Goal: Task Accomplishment & Management: Use online tool/utility

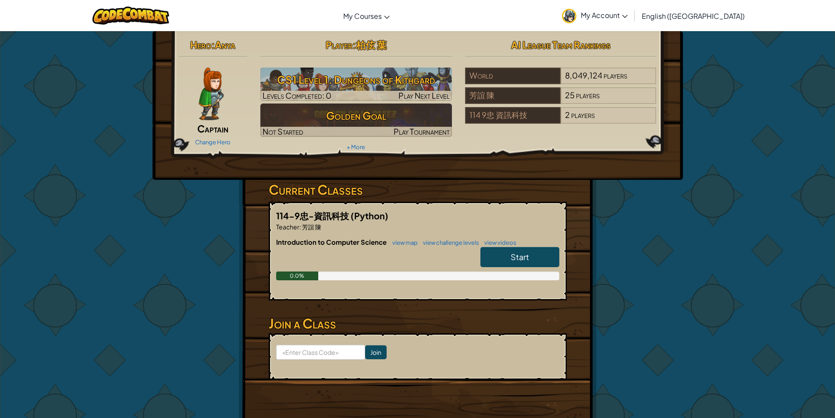
click at [525, 258] on span "Start" at bounding box center [520, 257] width 18 height 10
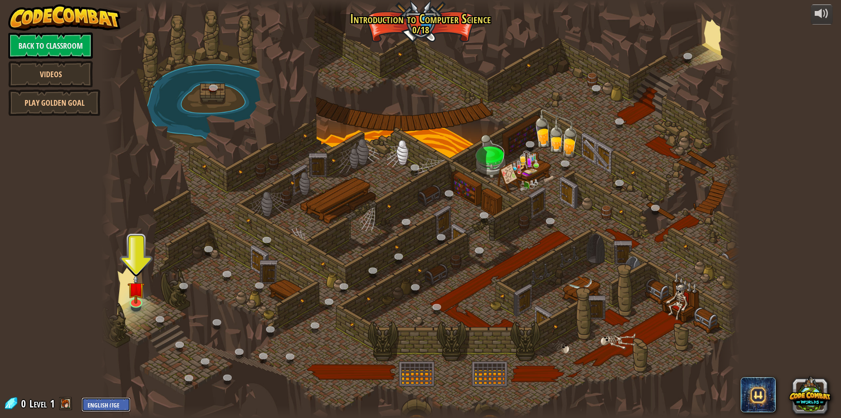
click at [117, 401] on select "English ([GEOGRAPHIC_DATA]) English ([GEOGRAPHIC_DATA]) 简体中文 繁體中文 русский españ…" at bounding box center [106, 404] width 49 height 14
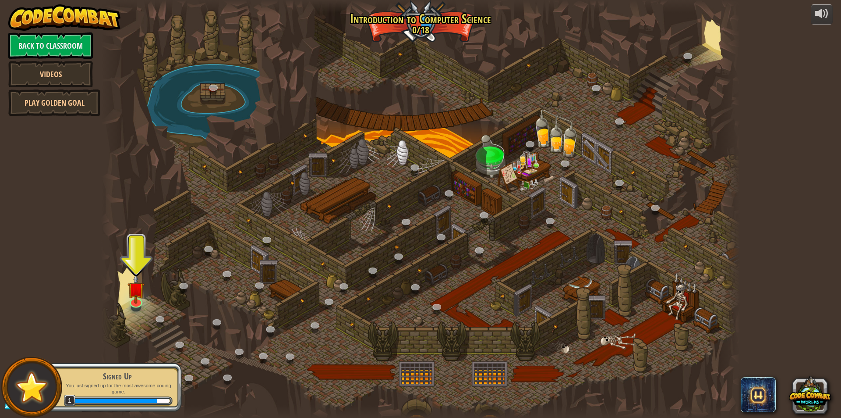
click at [82, 397] on select "English ([GEOGRAPHIC_DATA]) English ([GEOGRAPHIC_DATA]) 简体中文 繁體中文 русский españ…" at bounding box center [106, 404] width 49 height 14
select select "zh-HANT"
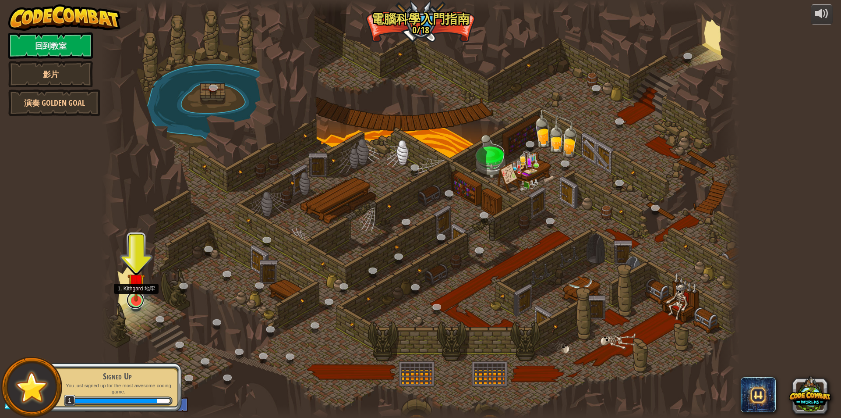
click at [134, 303] on link at bounding box center [136, 300] width 18 height 18
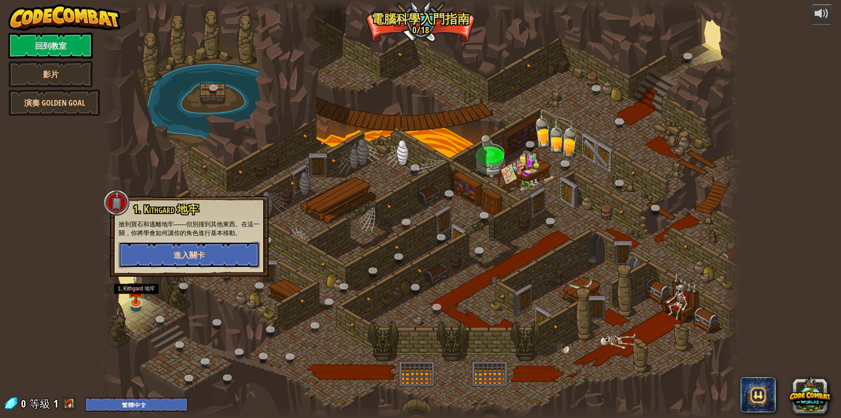
click at [192, 252] on span "進入關卡" at bounding box center [190, 254] width 32 height 11
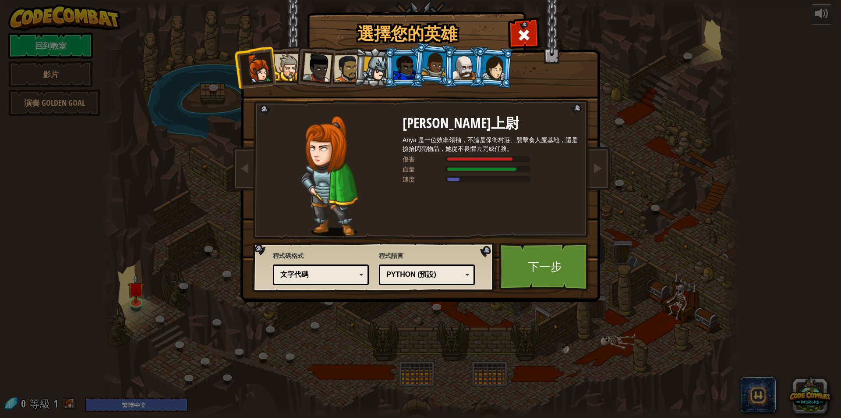
click at [375, 70] on div at bounding box center [375, 69] width 25 height 25
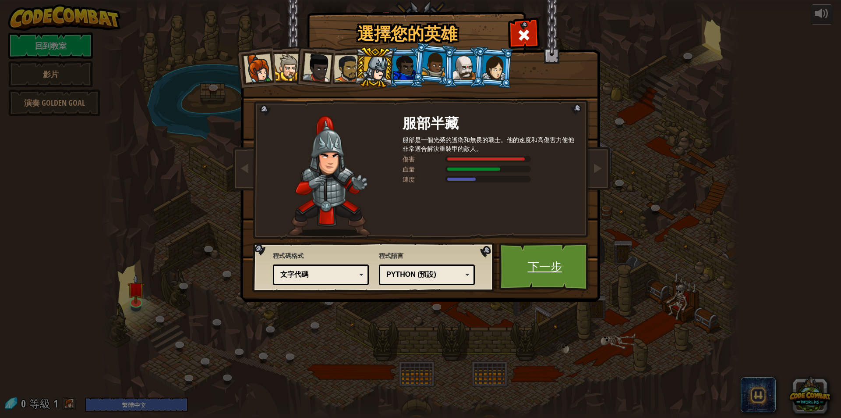
click at [538, 269] on link "下一步" at bounding box center [545, 266] width 92 height 48
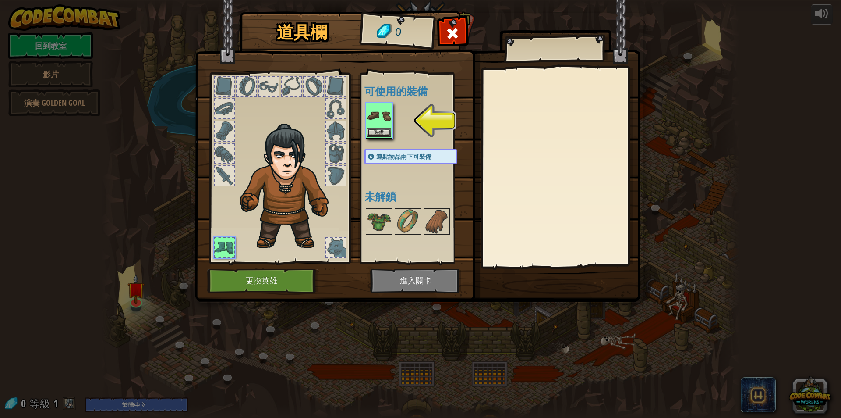
click at [380, 121] on img at bounding box center [379, 115] width 25 height 25
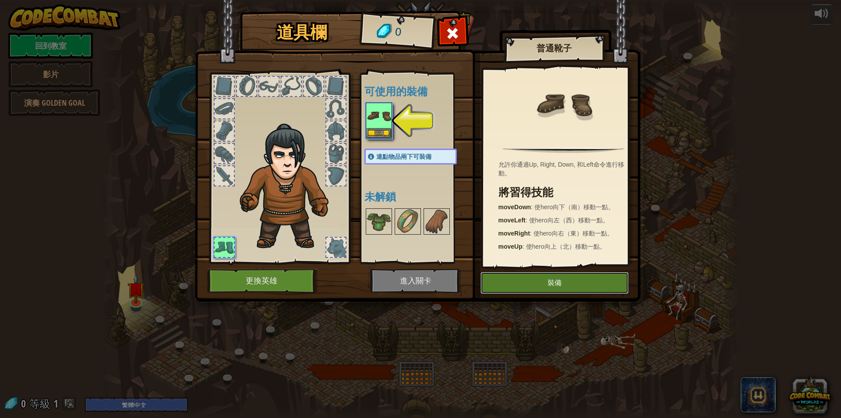
click at [544, 284] on button "裝備" at bounding box center [555, 283] width 148 height 22
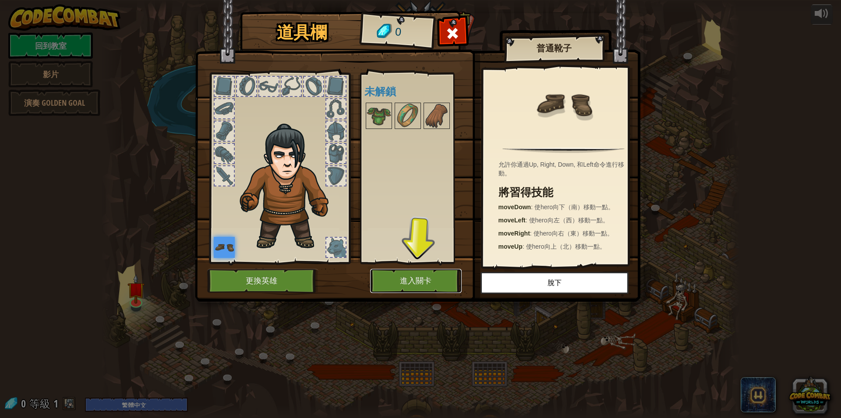
click at [422, 281] on button "進入關卡" at bounding box center [416, 281] width 92 height 24
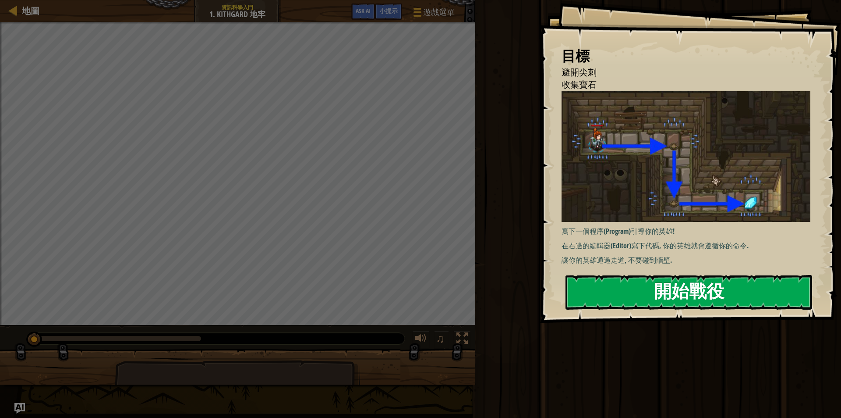
click at [674, 275] on button "開始戰役" at bounding box center [689, 292] width 247 height 35
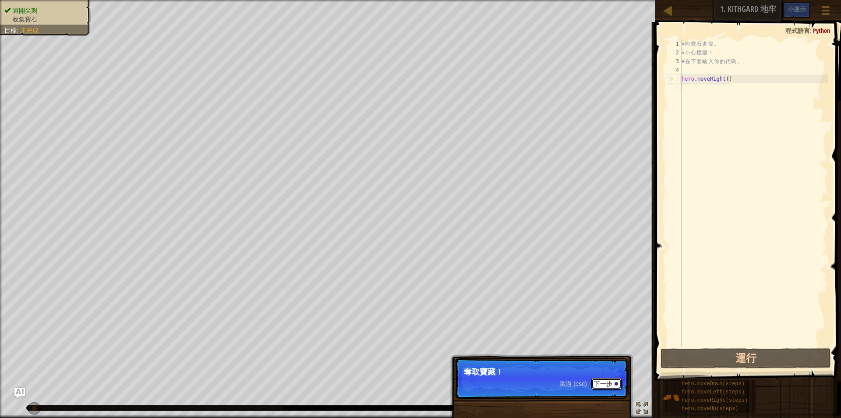
click at [607, 383] on button "下一步" at bounding box center [607, 383] width 30 height 11
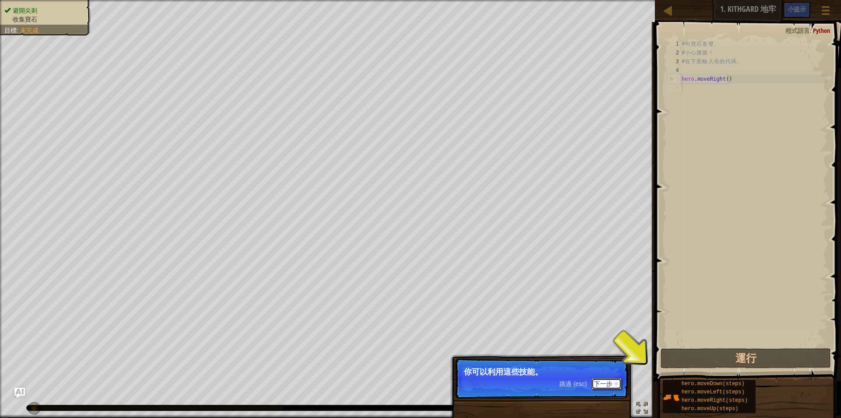
click at [606, 383] on button "下一步" at bounding box center [607, 383] width 30 height 11
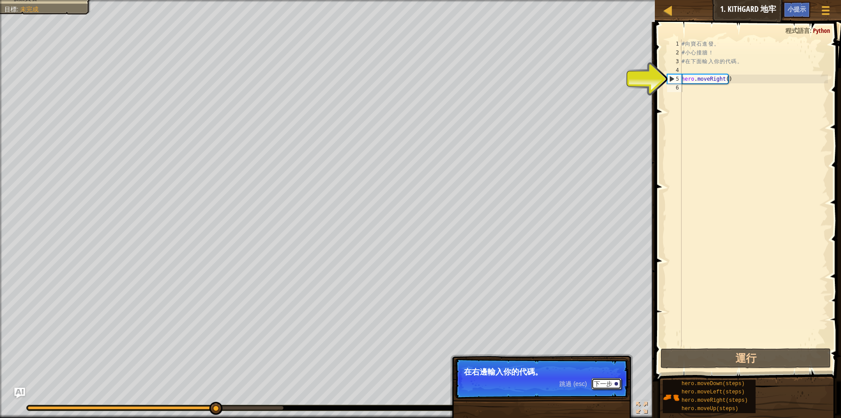
click at [606, 383] on button "下一步" at bounding box center [607, 383] width 30 height 11
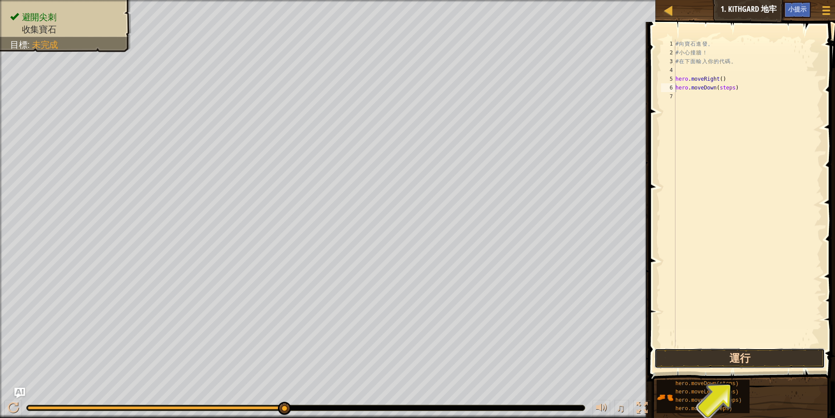
click at [741, 355] on button "運行" at bounding box center [739, 358] width 170 height 20
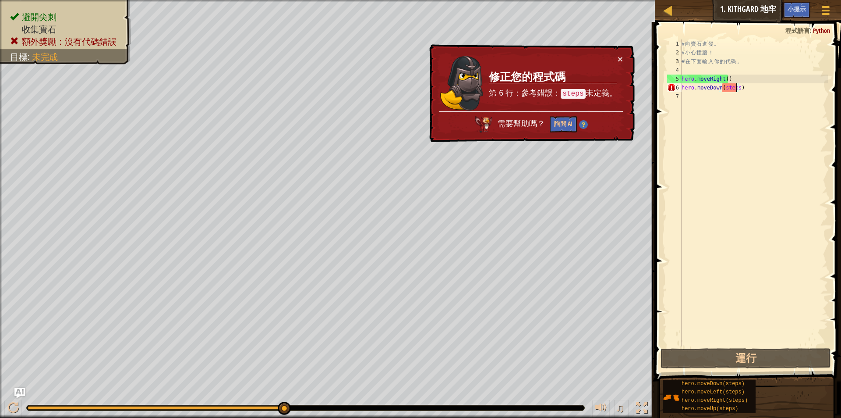
click at [736, 89] on div "# 向 寶 石 進 發 。 # 小 心 撞 牆 ！ # 在 下 面 輸 入 你 的 代 碼 。 hero . moveRight ( ) hero . mov…" at bounding box center [754, 201] width 148 height 324
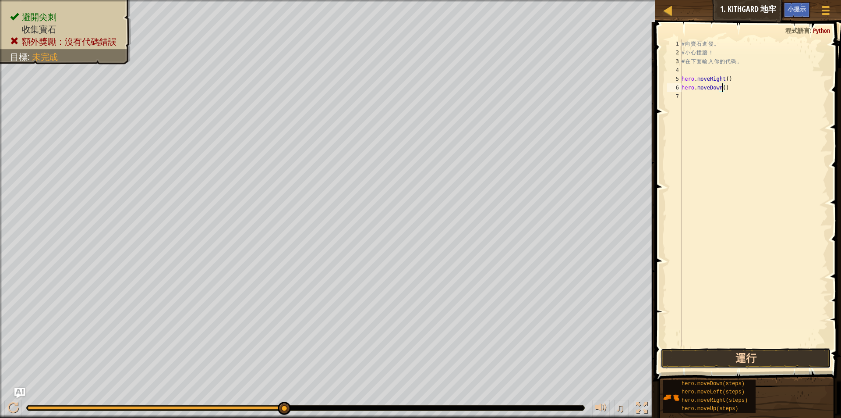
click at [753, 355] on button "運行" at bounding box center [746, 358] width 170 height 20
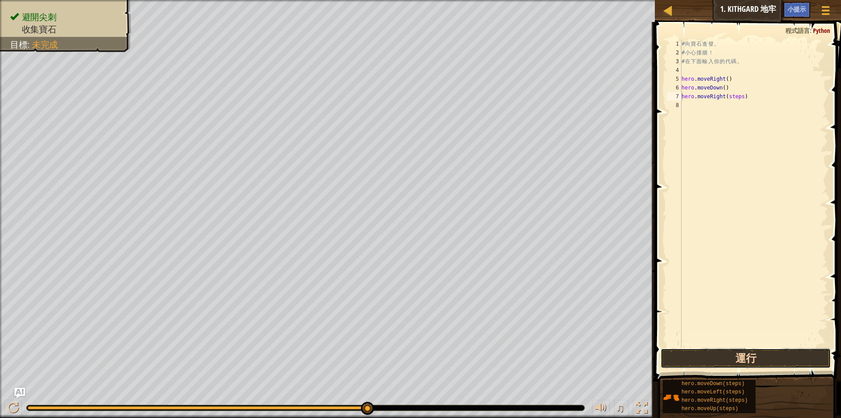
click at [721, 358] on button "運行" at bounding box center [746, 358] width 170 height 20
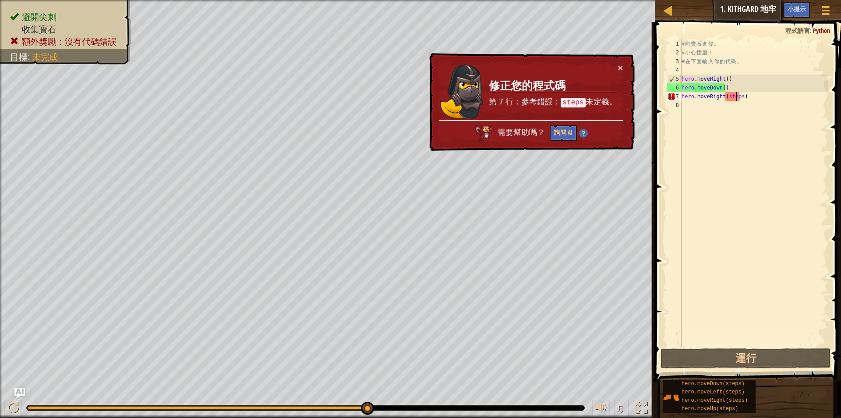
click at [738, 96] on div "# 向 寶 石 進 發 。 # 小 心 撞 牆 ！ # 在 下 面 輸 入 你 的 代 碼 。 hero . moveRight ( ) hero . mov…" at bounding box center [754, 201] width 148 height 324
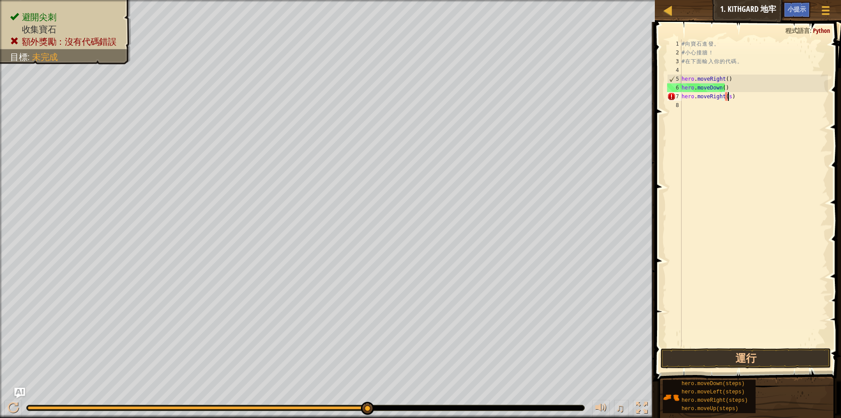
type textarea "hero.moveRight()"
click at [753, 352] on button "運行" at bounding box center [746, 358] width 170 height 20
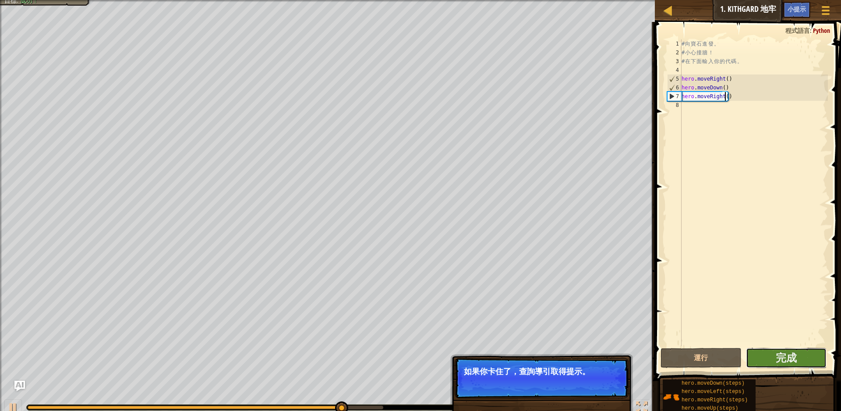
click at [800, 355] on button "完成" at bounding box center [786, 358] width 81 height 20
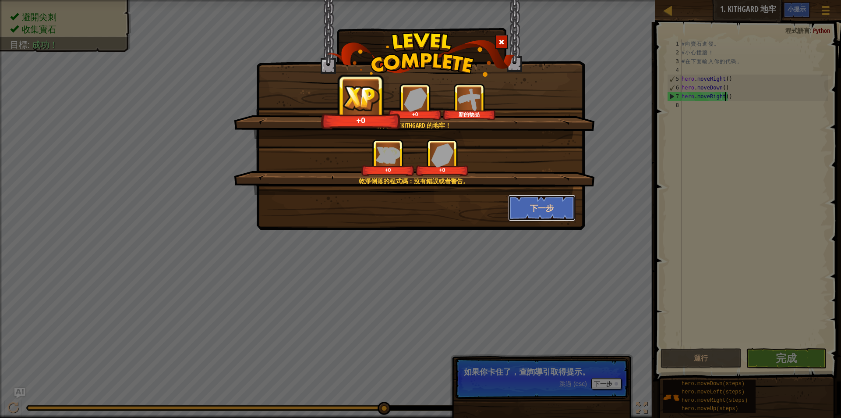
click at [550, 207] on button "下一步" at bounding box center [542, 208] width 68 height 26
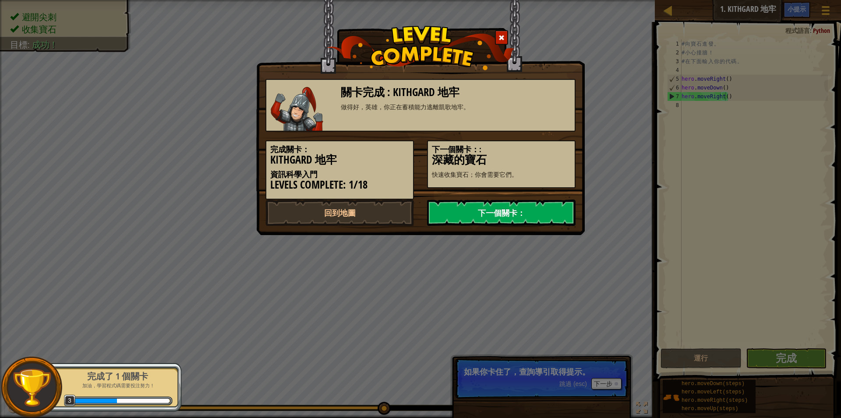
click at [487, 214] on link "下一個關卡：" at bounding box center [501, 212] width 149 height 26
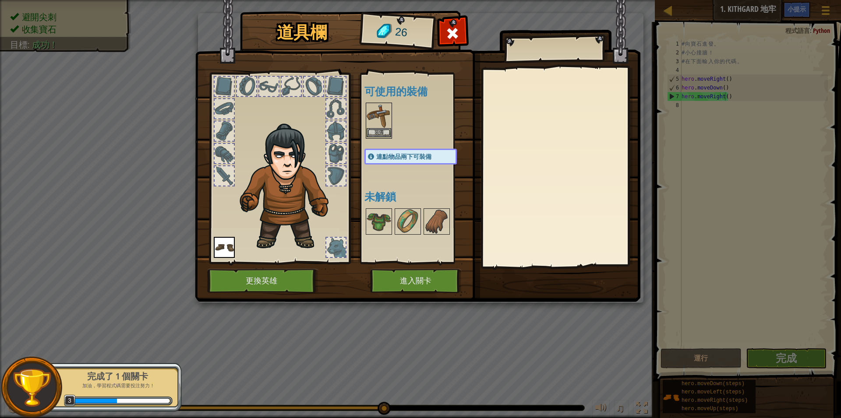
click at [380, 123] on img at bounding box center [379, 115] width 25 height 25
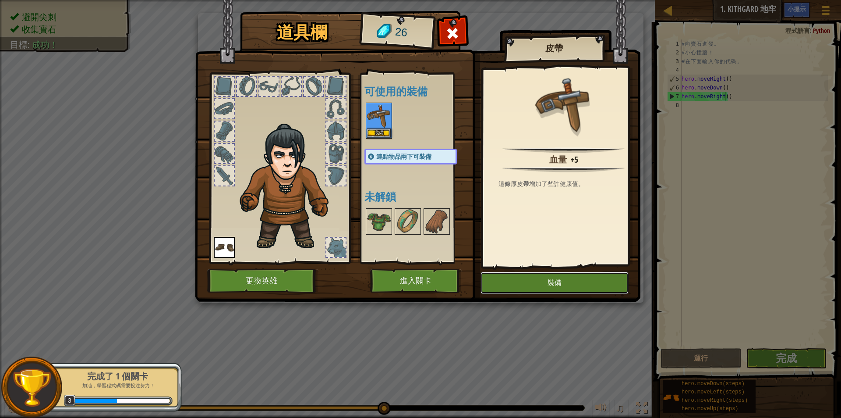
click at [544, 282] on button "裝備" at bounding box center [555, 283] width 148 height 22
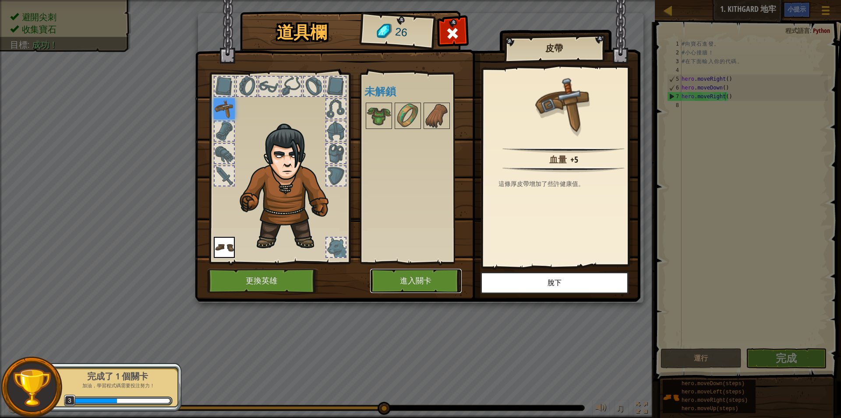
click at [430, 277] on button "進入關卡" at bounding box center [416, 281] width 92 height 24
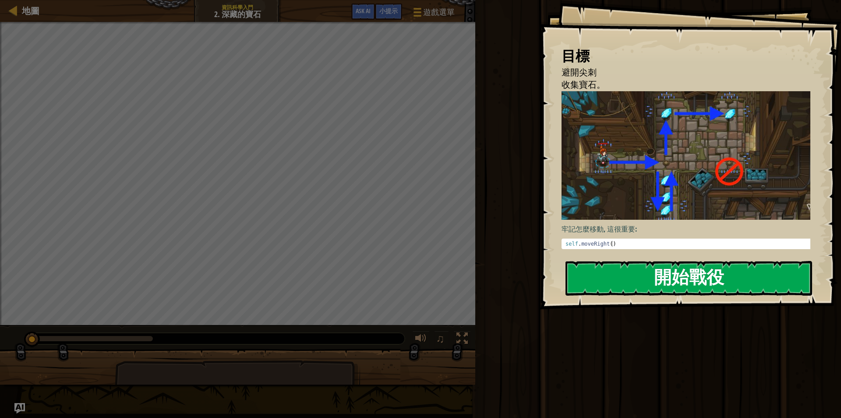
click at [689, 279] on button "開始戰役" at bounding box center [689, 278] width 247 height 35
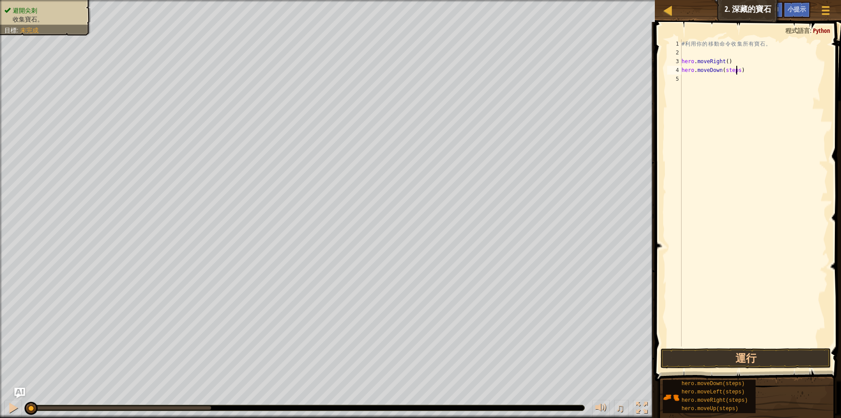
click at [738, 70] on div "# 利 用 你 的 移 動 命 令 收 集 所 有 寶 石 。 hero . moveRight ( ) hero . moveDown ( steps )" at bounding box center [754, 201] width 148 height 324
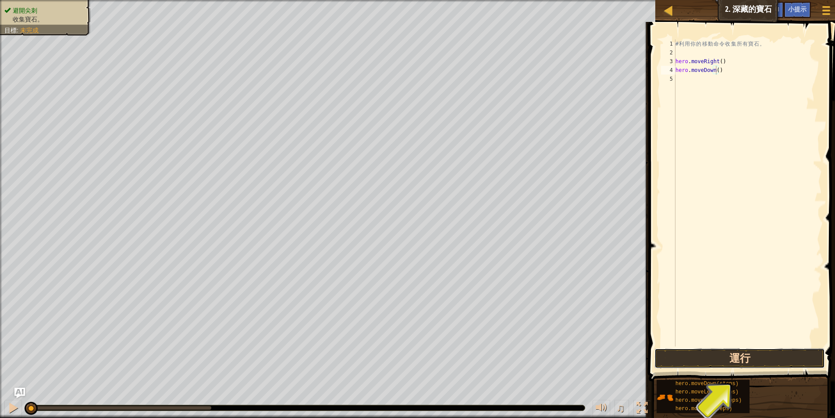
click at [739, 359] on button "運行" at bounding box center [739, 358] width 170 height 20
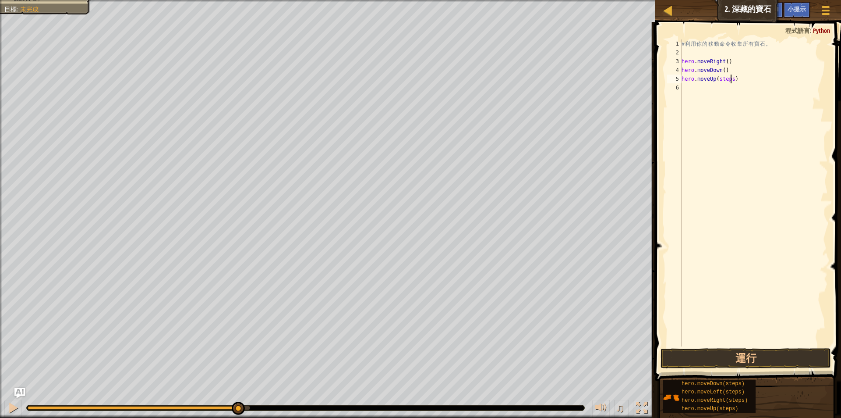
click at [730, 81] on div "# 利 用 你 的 移 動 命 令 收 集 所 有 寶 石 。 hero . moveRight ( ) hero . moveDown ( ) hero .…" at bounding box center [754, 201] width 148 height 324
type textarea "hero.moveUp()"
click at [730, 87] on div "# 利 用 你 的 移 動 命 令 收 集 所 有 寶 石 。 hero . moveRight ( ) hero . moveDown ( ) hero .…" at bounding box center [754, 192] width 148 height 307
click at [731, 87] on div "# 利 用 你 的 移 動 命 令 收 集 所 有 寶 石 。 hero . moveRight ( ) hero . moveDown ( ) hero .…" at bounding box center [754, 201] width 148 height 324
click at [743, 357] on button "運行" at bounding box center [746, 358] width 170 height 20
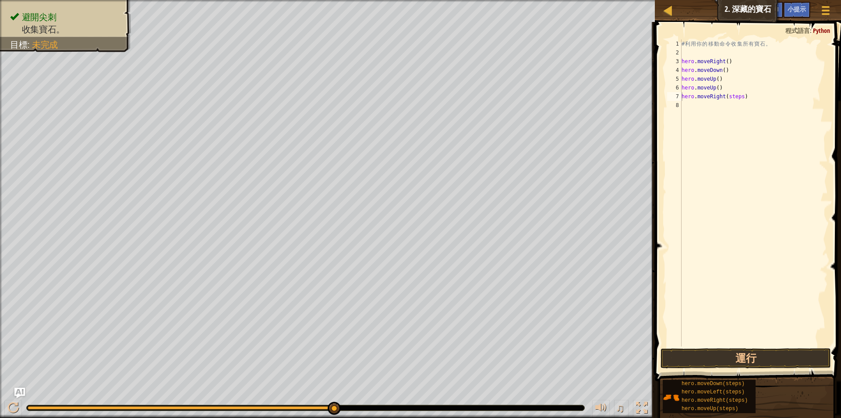
click at [739, 97] on div "# 利 用 你 的 移 動 命 令 收 集 所 有 寶 石 。 hero . moveRight ( ) hero . moveDown ( ) hero .…" at bounding box center [754, 201] width 148 height 324
type textarea "hero.moveRight()"
click at [754, 360] on button "運行" at bounding box center [746, 358] width 170 height 20
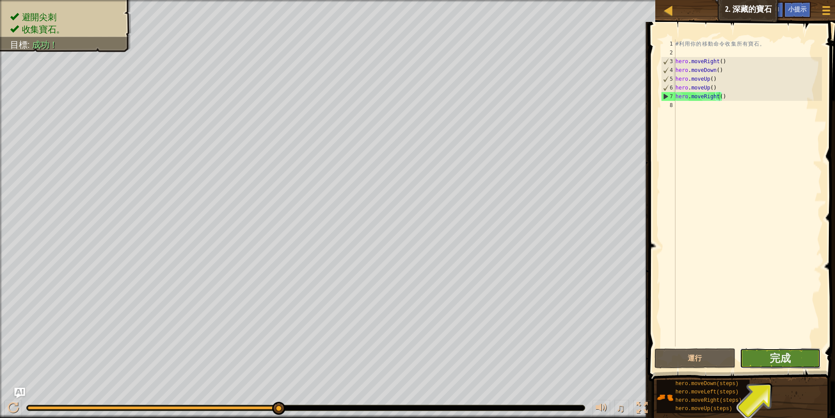
click at [769, 357] on button "完成" at bounding box center [780, 358] width 81 height 20
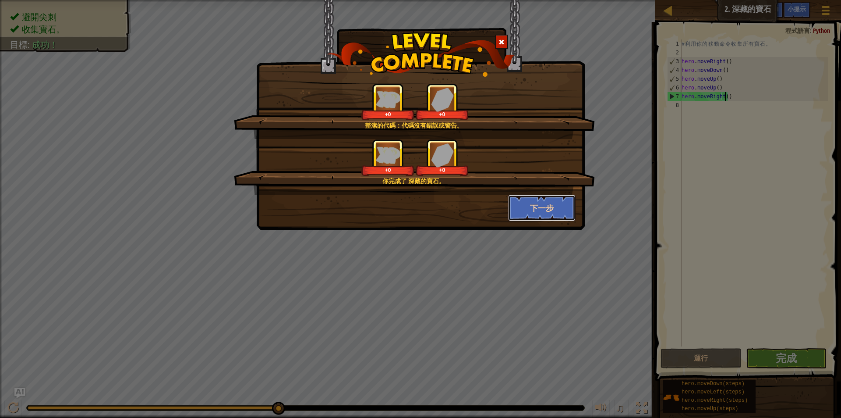
click at [544, 211] on button "下一步" at bounding box center [542, 208] width 68 height 26
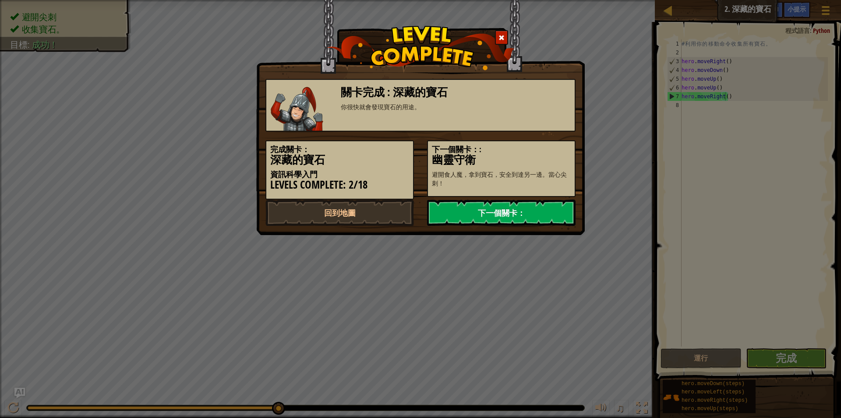
click at [480, 206] on link "下一個關卡：" at bounding box center [501, 212] width 149 height 26
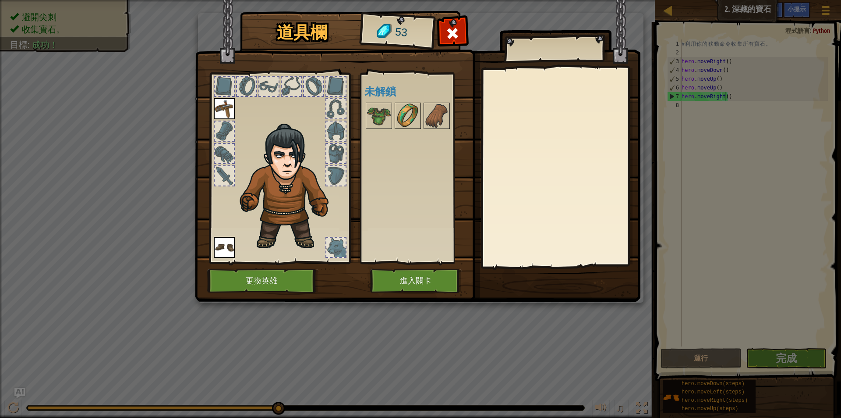
click at [403, 116] on img at bounding box center [408, 115] width 25 height 25
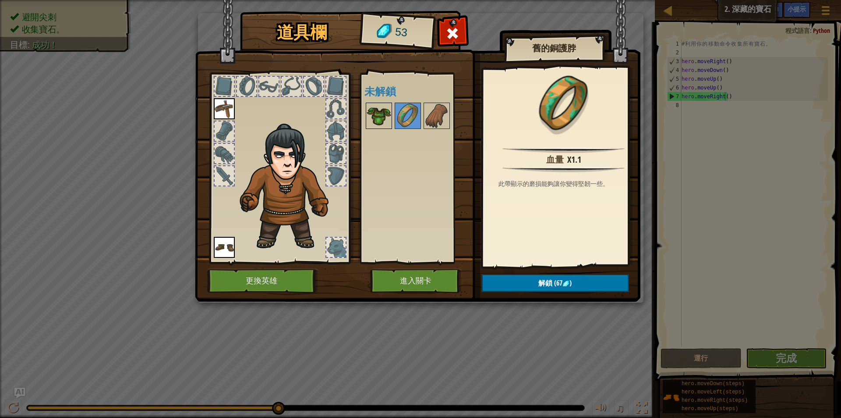
click at [382, 116] on img at bounding box center [379, 115] width 25 height 25
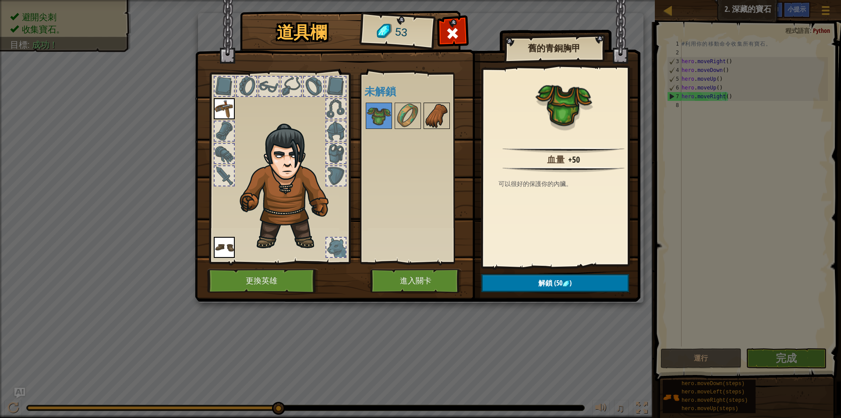
click at [441, 118] on img at bounding box center [437, 115] width 25 height 25
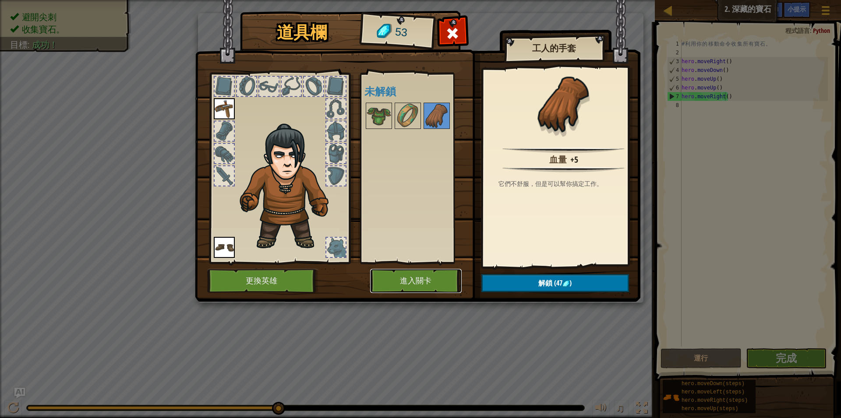
click at [427, 284] on button "進入關卡" at bounding box center [416, 281] width 92 height 24
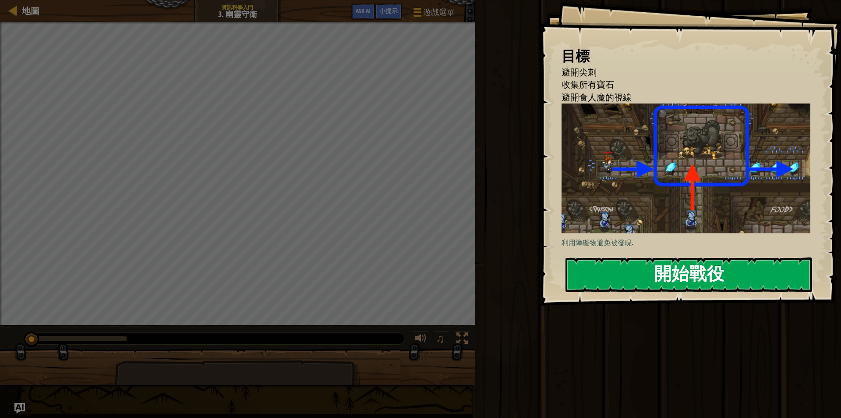
drag, startPoint x: 721, startPoint y: 281, endPoint x: 717, endPoint y: 275, distance: 7.8
click at [717, 275] on button "開始戰役" at bounding box center [689, 274] width 247 height 35
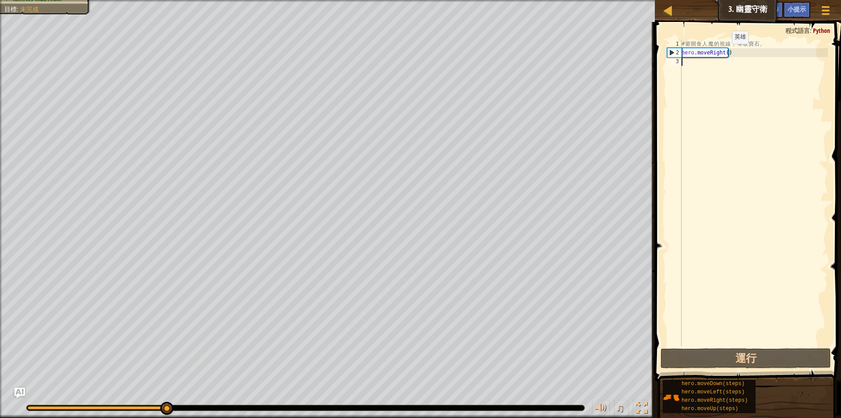
click at [725, 53] on div "# 避 開 食 人 魔 的 視 線 ， 奪 取 寶 石 。 hero . moveRight ( )" at bounding box center [754, 201] width 148 height 324
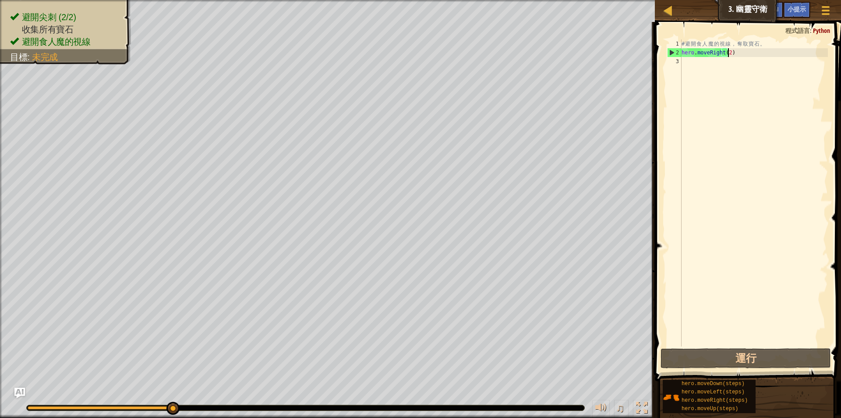
scroll to position [4, 4]
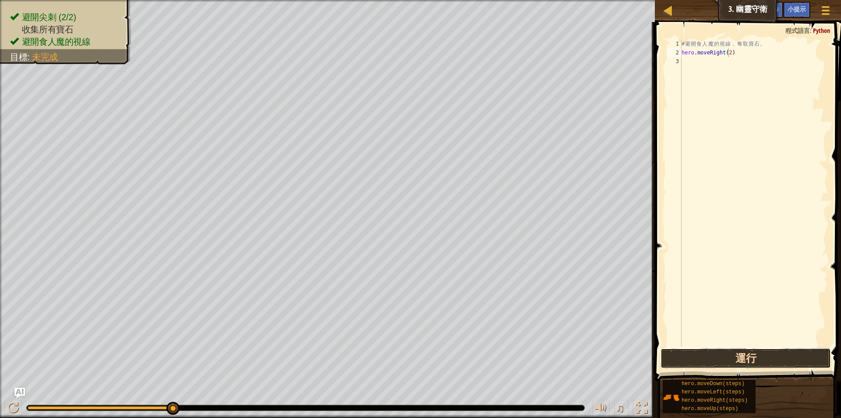
click at [766, 352] on button "運行" at bounding box center [746, 358] width 170 height 20
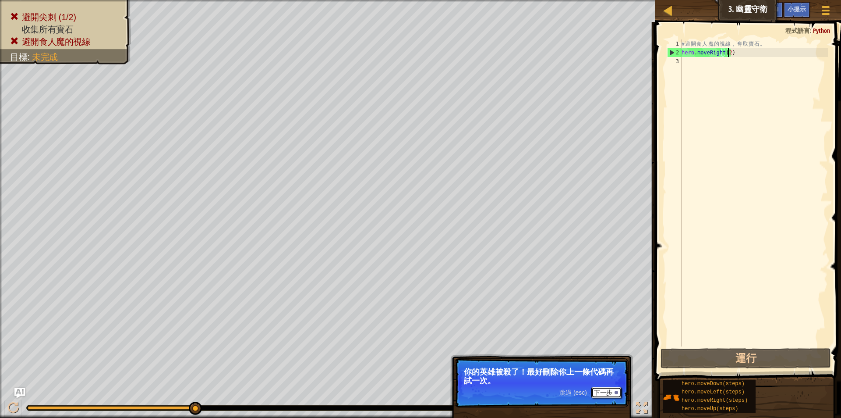
click at [607, 392] on button "下一步" at bounding box center [607, 392] width 30 height 11
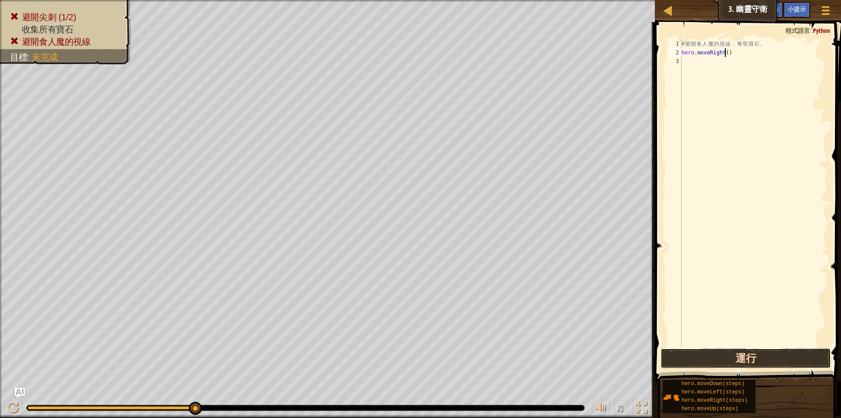
click at [735, 357] on button "運行" at bounding box center [746, 358] width 170 height 20
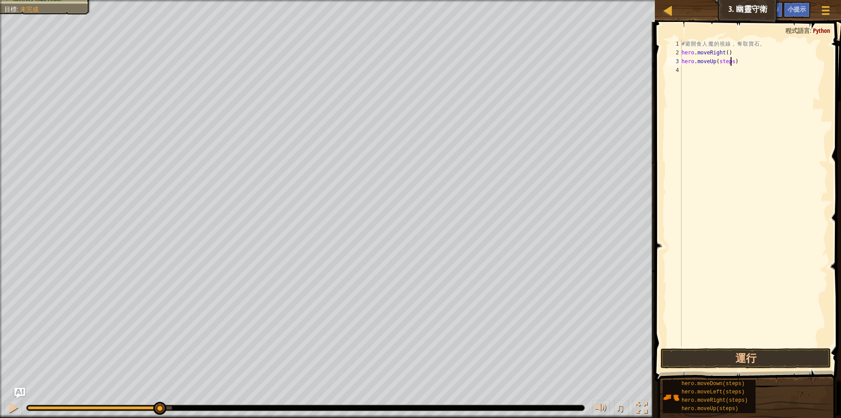
click at [730, 61] on div "# 避 開 食 人 魔 的 視 線 ， 奪 取 寶 石 。 hero . moveRight ( ) hero . moveUp ( steps )" at bounding box center [754, 201] width 148 height 324
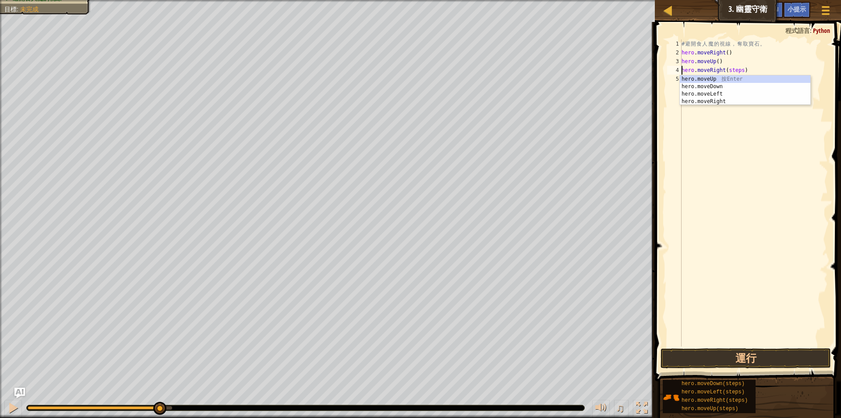
click at [741, 70] on div "# 避 開 食 人 魔 的 視 線 ， 奪 取 寶 石 。 hero . moveRight ( ) hero . moveUp ( ) hero . mov…" at bounding box center [754, 201] width 148 height 324
click at [735, 80] on div "# 避 開 食 人 魔 的 視 線 ， 奪 取 寶 石 。 hero . moveRight ( ) hero . moveUp ( ) hero . mov…" at bounding box center [754, 201] width 148 height 324
click at [736, 80] on div "# 避 開 食 人 魔 的 視 線 ， 奪 取 寶 石 。 hero . moveRight ( ) hero . moveUp ( ) hero . mov…" at bounding box center [754, 201] width 148 height 324
click at [740, 88] on div "# 避 開 食 人 魔 的 視 線 ， 奪 取 寶 石 。 hero . moveRight ( ) hero . moveUp ( ) hero . mov…" at bounding box center [754, 201] width 148 height 324
type textarea "hero.moveRight()"
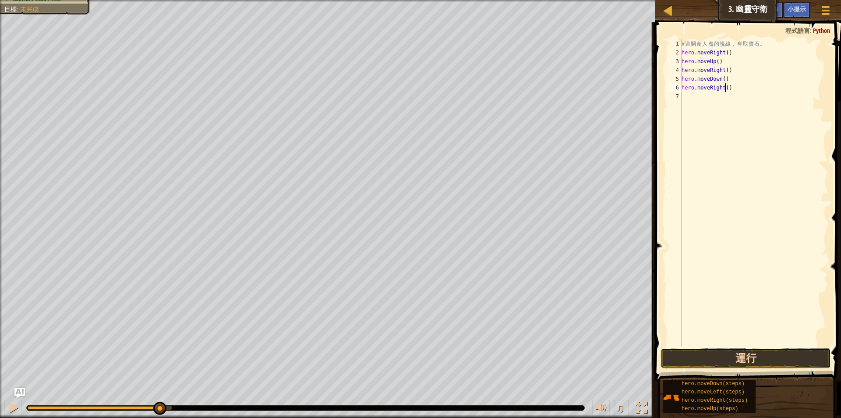
click at [762, 355] on button "運行" at bounding box center [746, 358] width 170 height 20
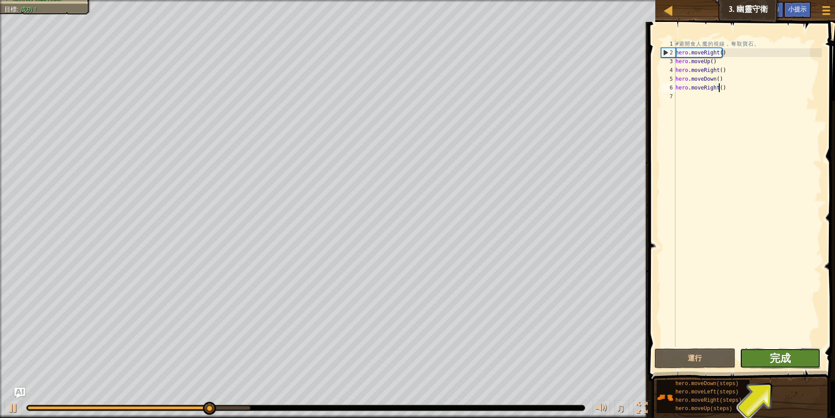
click at [785, 356] on span "完成" at bounding box center [780, 358] width 21 height 14
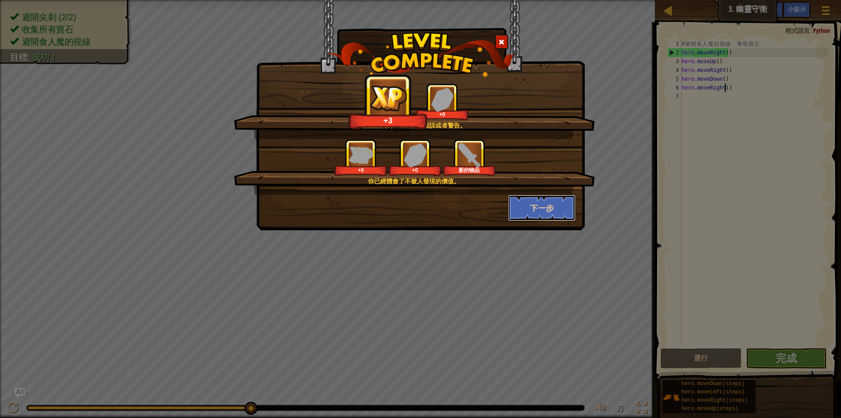
click at [557, 209] on button "下一步" at bounding box center [542, 208] width 68 height 26
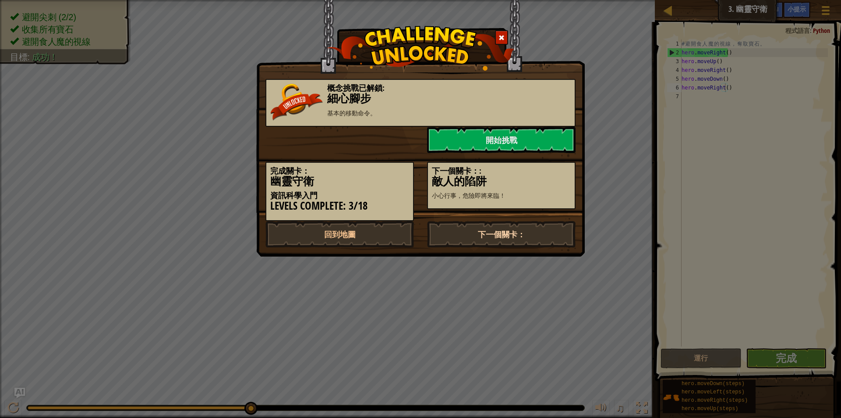
click at [479, 228] on link "下一個關卡：" at bounding box center [501, 234] width 149 height 26
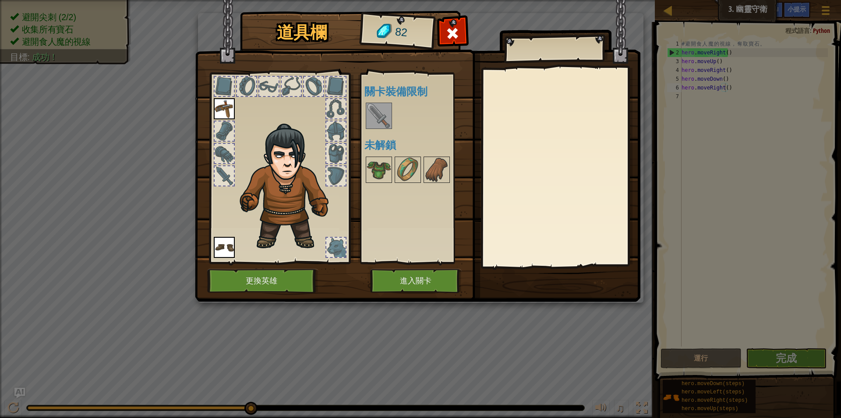
click at [381, 112] on img at bounding box center [379, 115] width 25 height 25
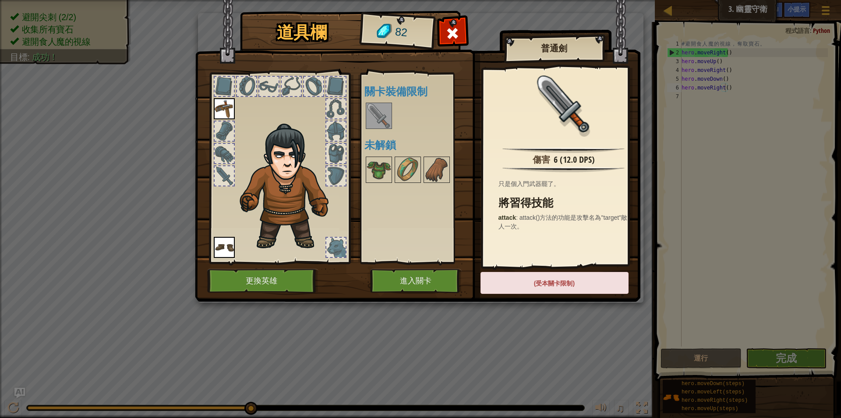
click at [542, 281] on div "(受本關卡限制)" at bounding box center [555, 283] width 148 height 22
click at [527, 288] on div "(受本關卡限制)" at bounding box center [555, 283] width 148 height 22
click at [526, 288] on div "(受本關卡限制)" at bounding box center [555, 283] width 148 height 22
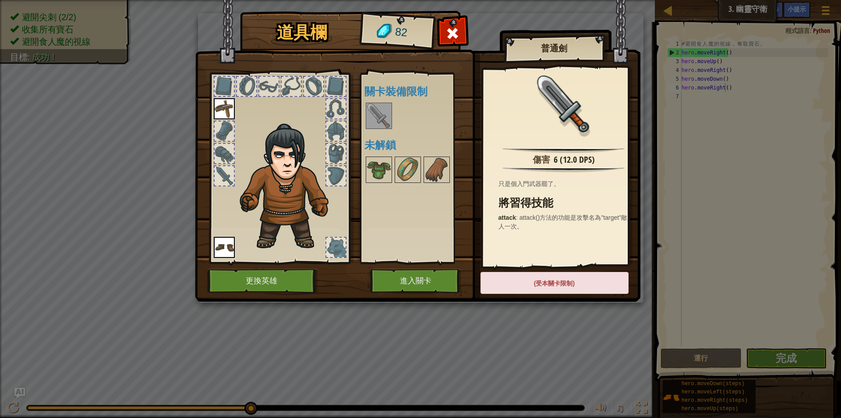
click at [526, 288] on div "(受本關卡限制)" at bounding box center [555, 283] width 148 height 22
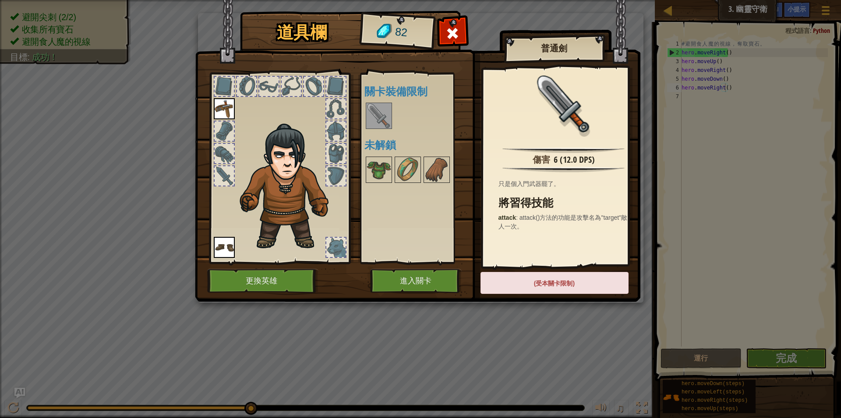
click at [526, 288] on div "(受本關卡限制)" at bounding box center [555, 283] width 148 height 22
click at [525, 288] on div "(受本關卡限制)" at bounding box center [555, 283] width 148 height 22
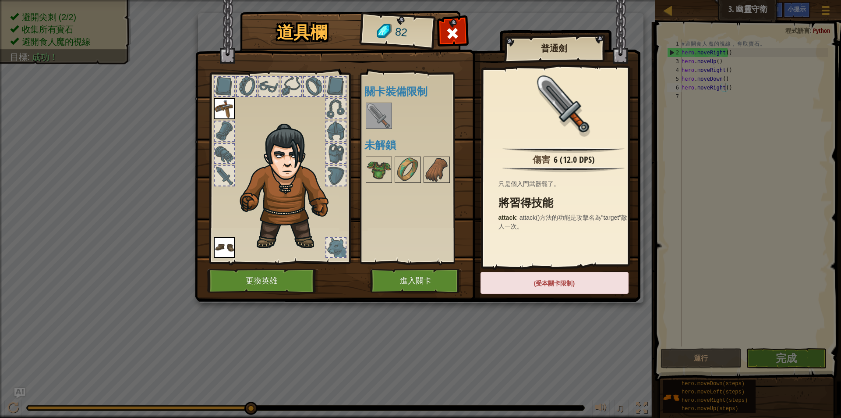
click at [525, 288] on div "(受本關卡限制)" at bounding box center [555, 283] width 148 height 22
click at [376, 111] on img at bounding box center [379, 115] width 25 height 25
click at [415, 278] on button "進入關卡" at bounding box center [416, 281] width 92 height 24
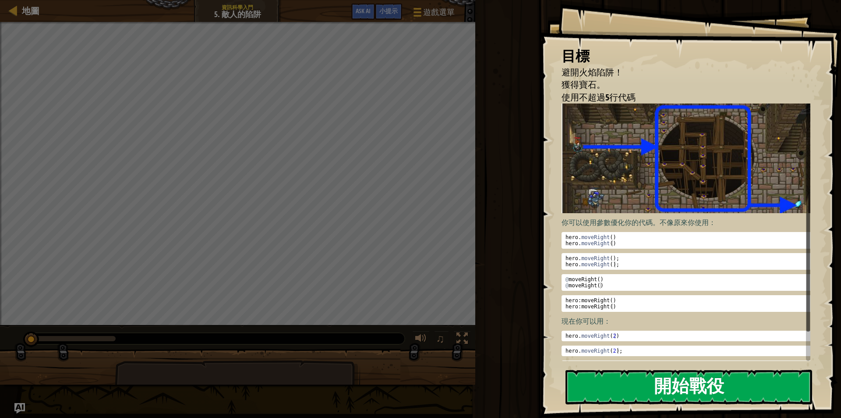
click at [674, 379] on button "開始戰役" at bounding box center [689, 386] width 247 height 35
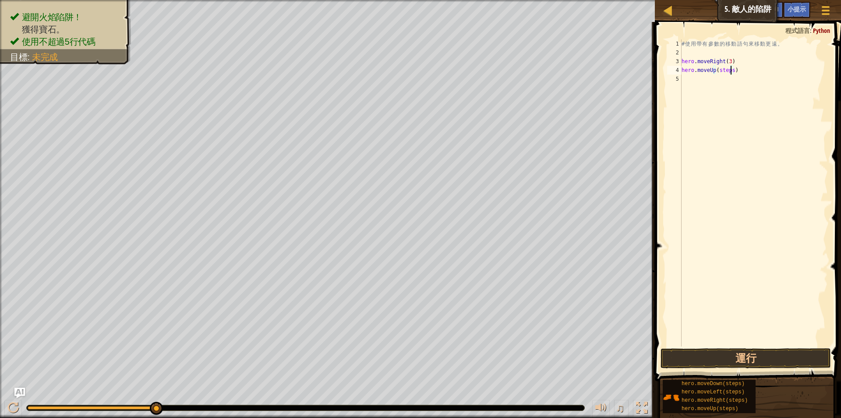
click at [731, 71] on div "# 使 用 帶 有 參 數 的 移 動 語 句 來 移 動 更 遠 。 hero . moveRight ( 3 ) hero . moveUp ( step…" at bounding box center [754, 201] width 148 height 324
click at [739, 78] on div "# 使 用 帶 有 參 數 的 移 動 語 句 來 移 動 更 遠 。 hero . moveRight ( 3 ) hero . moveUp ( ) he…" at bounding box center [754, 201] width 148 height 324
click at [737, 86] on div "# 使 用 帶 有 參 數 的 移 動 語 句 來 移 動 更 遠 。 hero . moveRight ( 3 ) hero . moveUp ( ) he…" at bounding box center [754, 201] width 148 height 324
click at [740, 97] on div "# 使 用 帶 有 參 數 的 移 動 語 句 來 移 動 更 遠 。 hero . moveRight ( 3 ) hero . moveUp ( ) he…" at bounding box center [754, 201] width 148 height 324
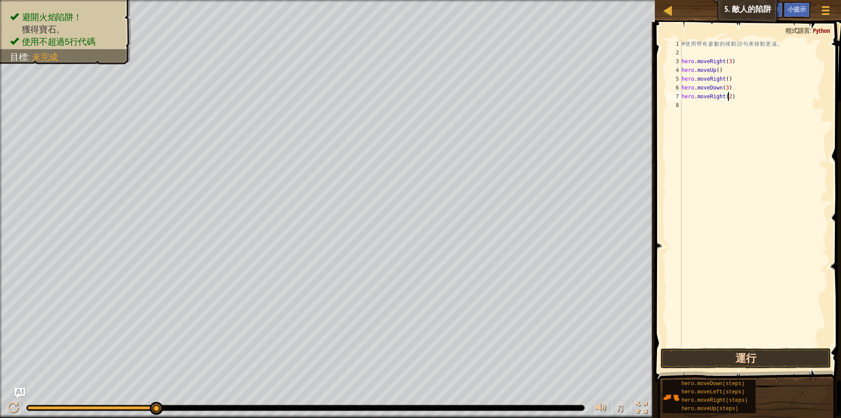
type textarea "hero.moveRight(2)"
click at [753, 358] on button "運行" at bounding box center [746, 358] width 170 height 20
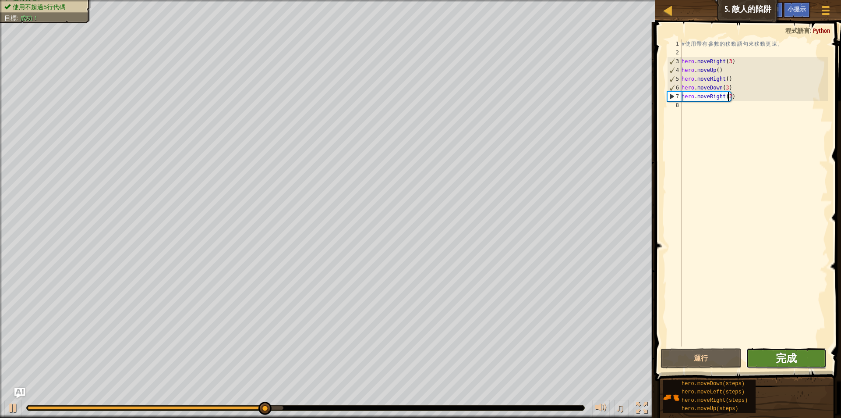
click at [791, 355] on span "完成" at bounding box center [786, 358] width 21 height 14
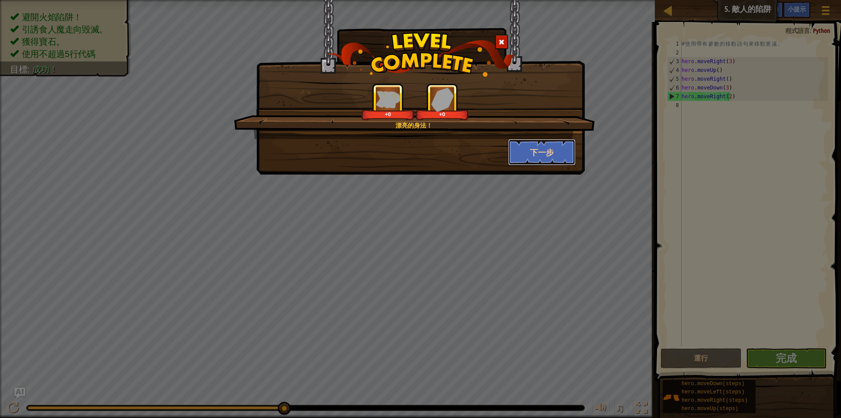
click at [557, 149] on button "下一步" at bounding box center [542, 152] width 68 height 26
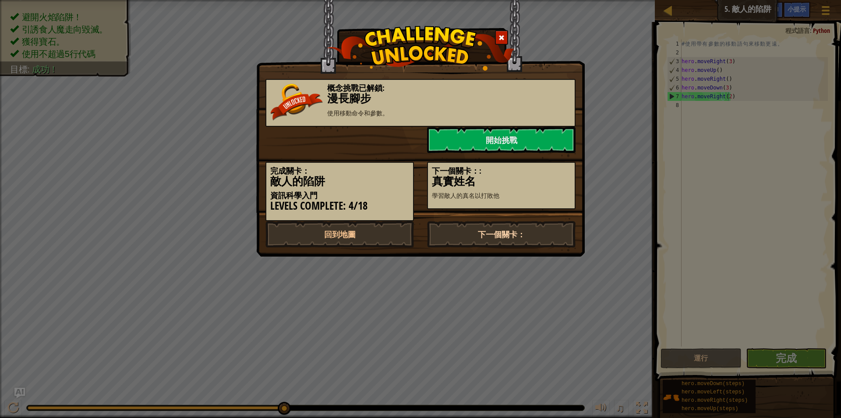
click at [505, 232] on link "下一個關卡：" at bounding box center [501, 234] width 149 height 26
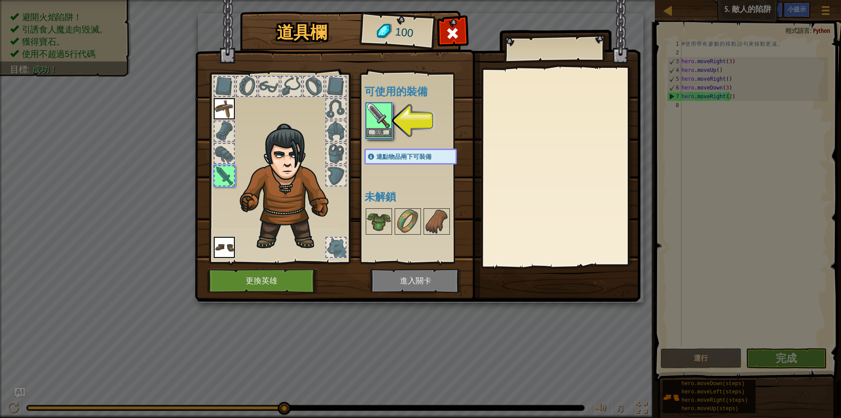
click at [390, 122] on img at bounding box center [379, 115] width 25 height 25
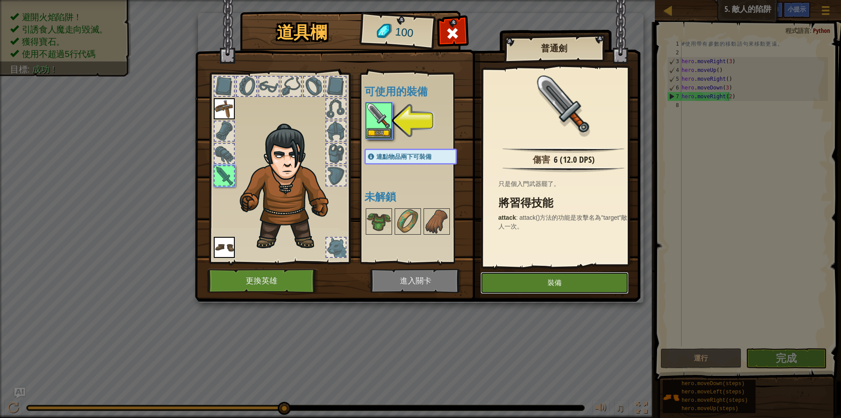
click at [568, 285] on button "裝備" at bounding box center [555, 283] width 148 height 22
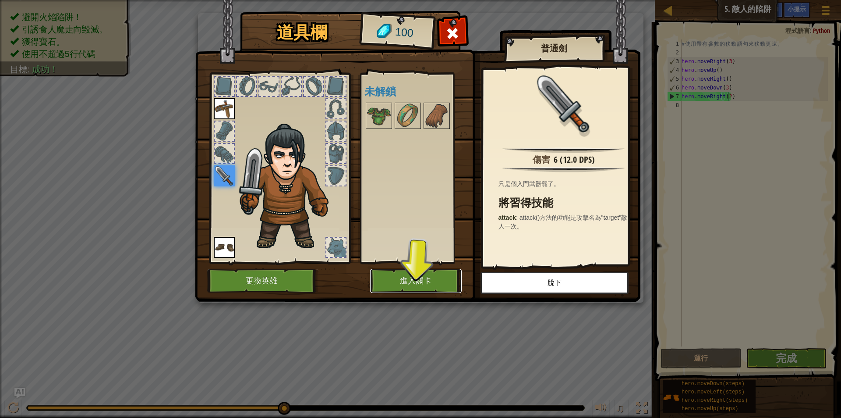
click at [420, 277] on button "進入關卡" at bounding box center [416, 281] width 92 height 24
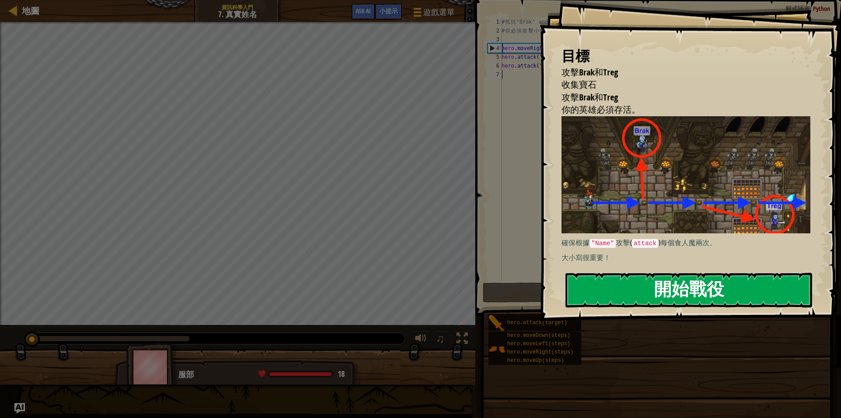
click at [623, 296] on button "開始戰役" at bounding box center [689, 290] width 247 height 35
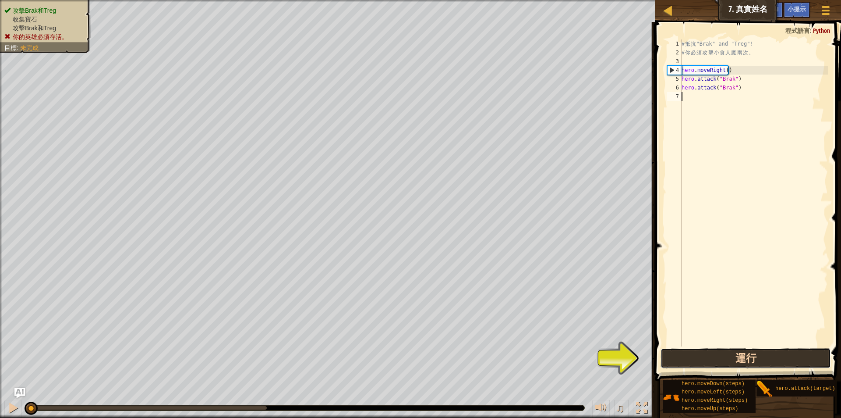
click at [745, 355] on button "運行" at bounding box center [746, 358] width 170 height 20
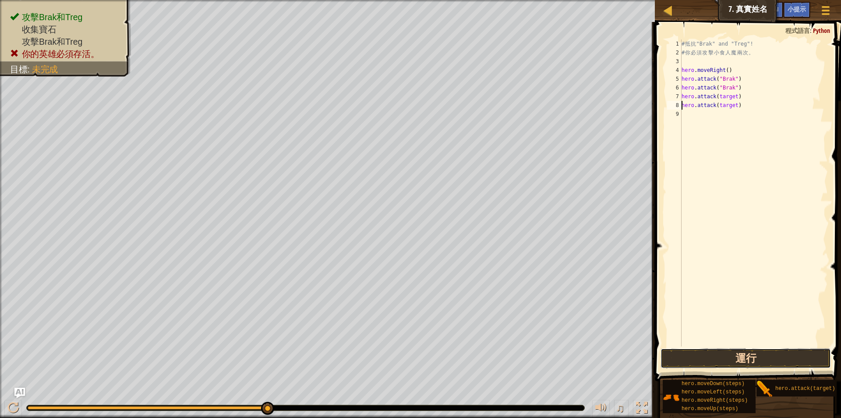
click at [754, 357] on button "運行" at bounding box center [746, 358] width 170 height 20
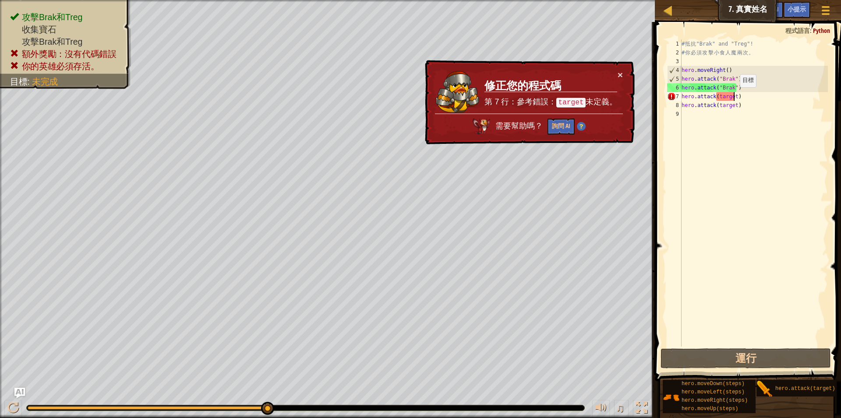
click at [733, 96] on div "# 抵 抗 "Brak" and "Treg"! # 你 必 須 攻 擊 小 食 人 魔 兩 次 。 hero . moveRight ( ) hero . …" at bounding box center [754, 201] width 148 height 324
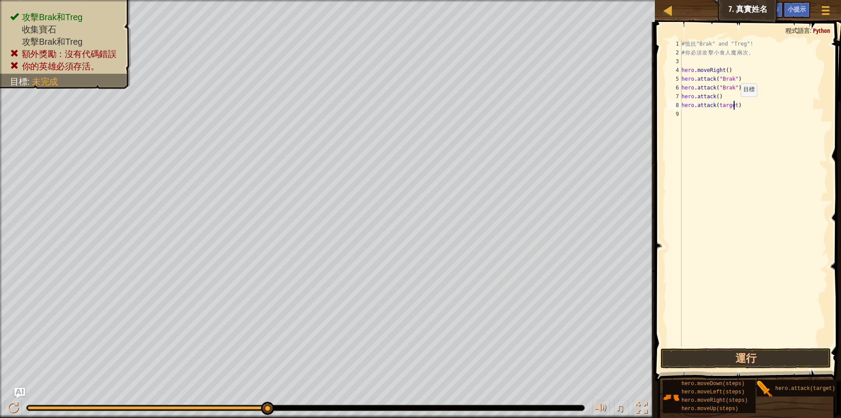
click at [734, 105] on div "# 抵 抗 "Brak" and "Treg"! # 你 必 須 攻 擊 小 食 人 魔 兩 次 。 hero . moveRight ( ) hero . …" at bounding box center [754, 201] width 148 height 324
click at [716, 96] on div "# 抵 抗 "Brak" and "Treg"! # 你 必 須 攻 擊 小 食 人 魔 兩 次 。 hero . moveRight ( ) hero . …" at bounding box center [754, 201] width 148 height 324
drag, startPoint x: 734, startPoint y: 96, endPoint x: 717, endPoint y: 97, distance: 17.6
click at [717, 97] on div "# 抵 抗 "Brak" and "Treg"! # 你 必 須 攻 擊 小 食 人 魔 兩 次 。 hero . moveRight ( ) hero . …" at bounding box center [754, 201] width 148 height 324
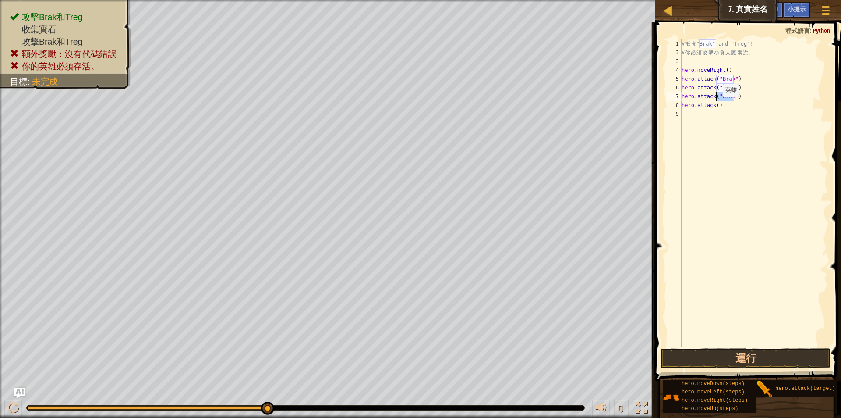
click at [716, 106] on div "# 抵 抗 "Brak" and "Treg"! # 你 必 須 攻 擊 小 食 人 魔 兩 次 。 hero . moveRight ( ) hero . …" at bounding box center [754, 201] width 148 height 324
paste textarea ""Brak""
type textarea "hero.attack("Brak")"
click at [738, 361] on button "運行" at bounding box center [746, 358] width 170 height 20
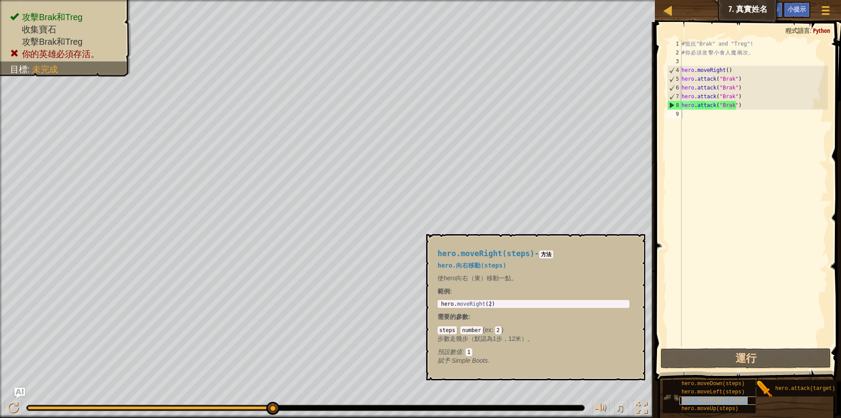
scroll to position [4, 0]
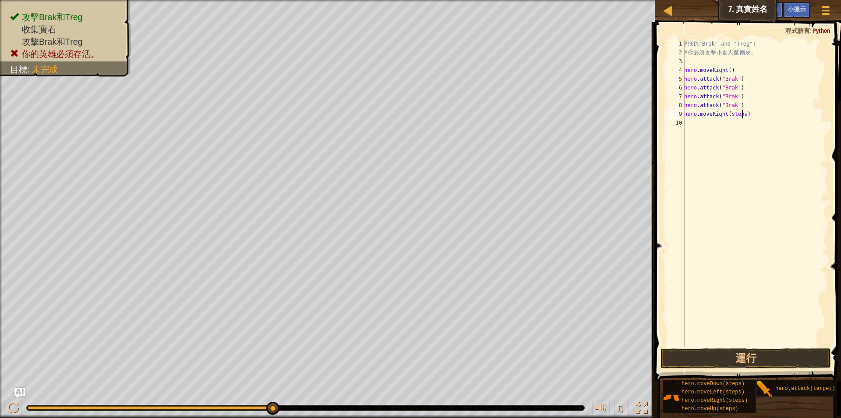
click at [742, 116] on div "# 抵 抗 "Brak" and "Treg"! # 你 必 須 攻 擊 小 食 人 魔 兩 次 。 hero . moveRight ( ) hero . …" at bounding box center [756, 201] width 146 height 324
click at [741, 361] on button "運行" at bounding box center [746, 358] width 170 height 20
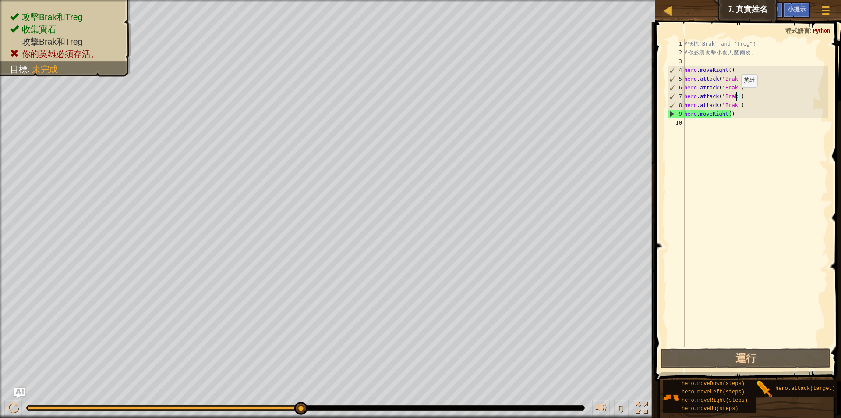
click at [737, 96] on div "# 抵 抗 "Brak" and "Treg"! # 你 必 須 攻 擊 小 食 人 魔 兩 次 。 hero . moveRight ( ) hero . …" at bounding box center [756, 201] width 146 height 324
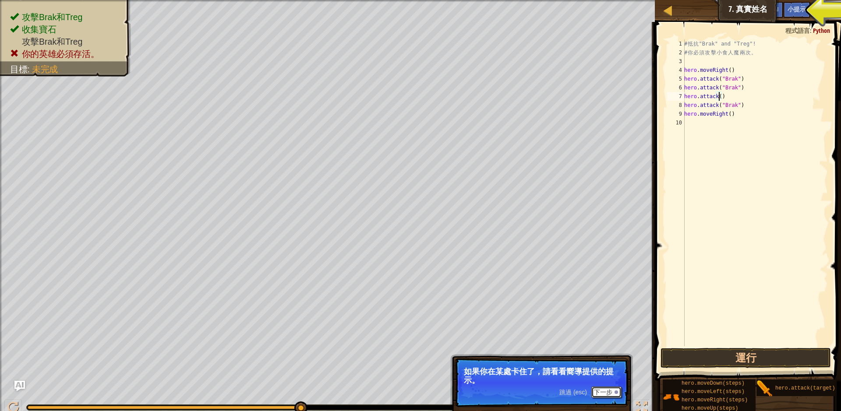
click at [605, 392] on button "下一步" at bounding box center [607, 392] width 30 height 11
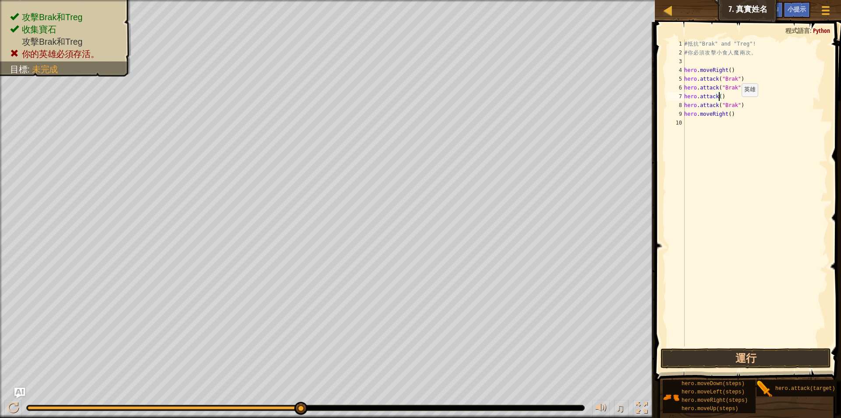
click at [737, 105] on div "# 抵 抗 "Brak" and "Treg"! # 你 必 須 攻 擊 小 食 人 魔 兩 次 。 hero . moveRight ( ) hero . …" at bounding box center [756, 201] width 146 height 324
click at [767, 354] on button "運行" at bounding box center [746, 358] width 170 height 20
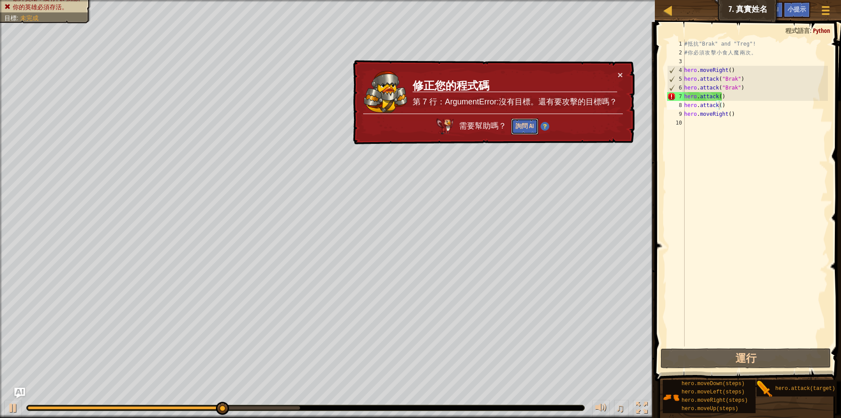
click at [526, 125] on button "詢問 AI" at bounding box center [524, 126] width 27 height 16
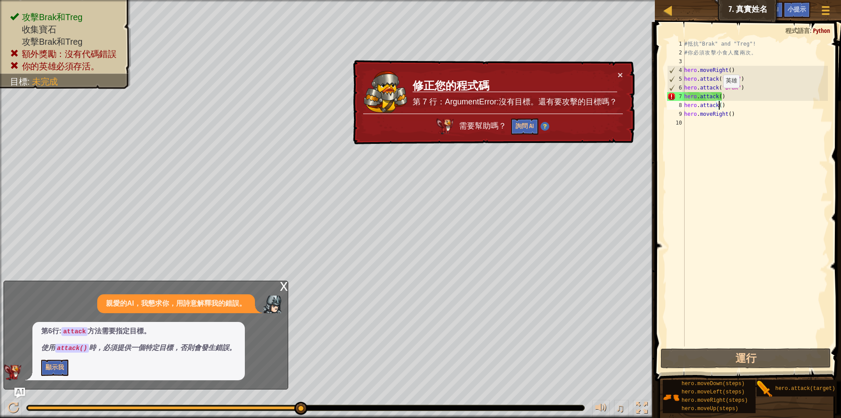
click at [719, 96] on div "# 抵 抗 "Brak" and "Treg"! # 你 必 須 攻 擊 小 食 人 魔 兩 次 。 hero . moveRight ( ) hero . …" at bounding box center [756, 201] width 146 height 324
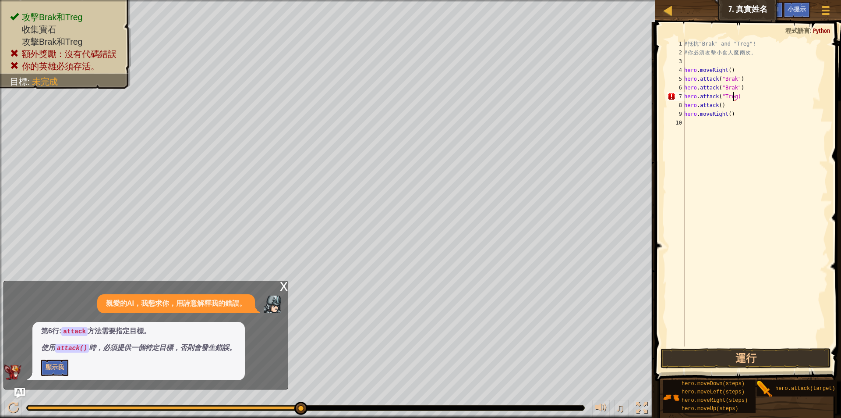
scroll to position [4, 4]
drag, startPoint x: 736, startPoint y: 95, endPoint x: 720, endPoint y: 96, distance: 15.9
click at [720, 96] on div "# 抵 抗 "Brak" and "Treg"! # 你 必 須 攻 擊 小 食 人 魔 兩 次 。 hero . moveRight ( ) hero . …" at bounding box center [756, 201] width 146 height 324
click at [718, 106] on div "# 抵 抗 "Brak" and "Treg"! # 你 必 須 攻 擊 小 食 人 魔 兩 次 。 hero . moveRight ( ) hero . …" at bounding box center [756, 201] width 146 height 324
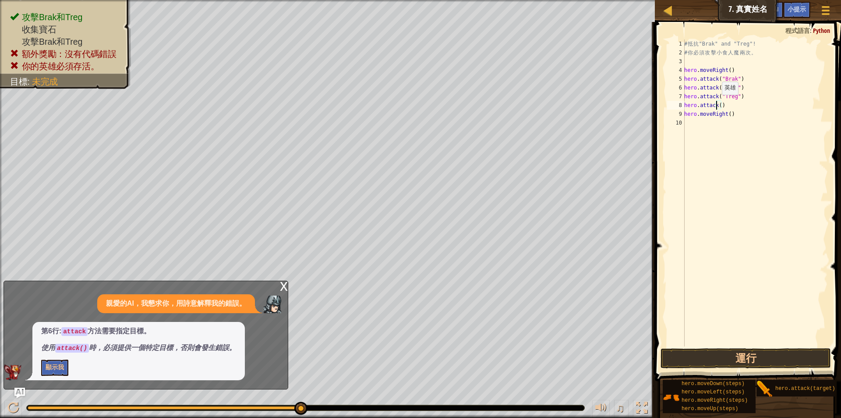
click at [717, 103] on div "# 抵 抗 "Brak" and "Treg"! # 你 必 須 攻 擊 小 食 人 魔 兩 次 。 hero . moveRight ( ) hero . …" at bounding box center [756, 201] width 146 height 324
click at [720, 104] on div "# 抵 抗 "Brak" and "Treg"! # 你 必 須 攻 擊 小 食 人 魔 兩 次 。 hero . moveRight ( ) hero . …" at bounding box center [756, 201] width 146 height 324
paste textarea ""Treg""
type textarea "hero.attack("Treg")"
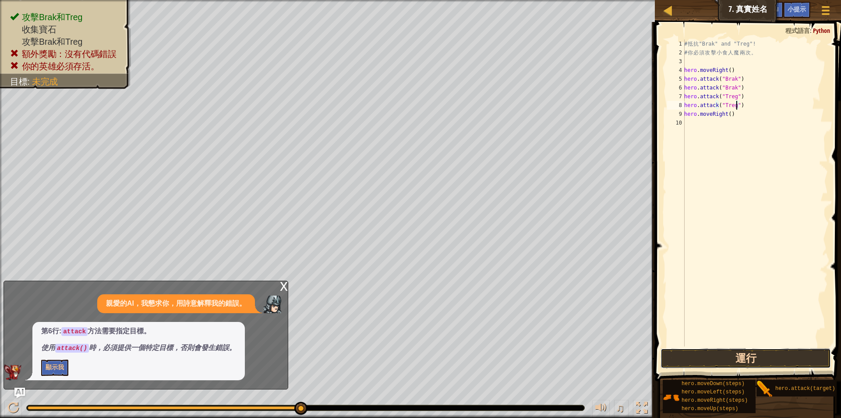
click at [784, 356] on button "運行" at bounding box center [746, 358] width 170 height 20
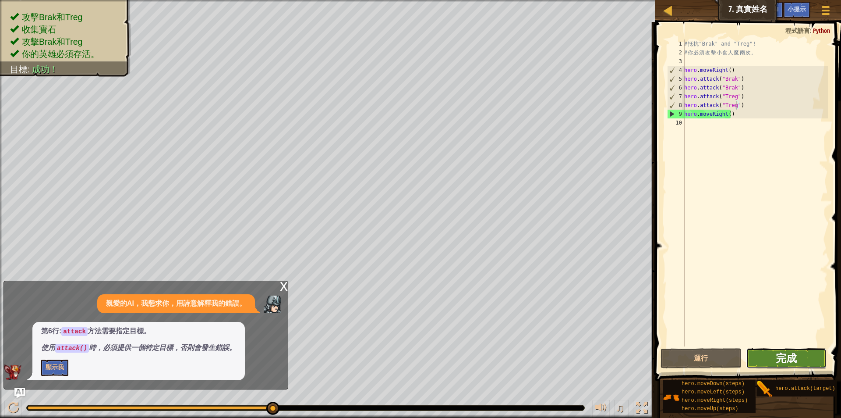
click at [793, 357] on span "完成" at bounding box center [786, 358] width 21 height 14
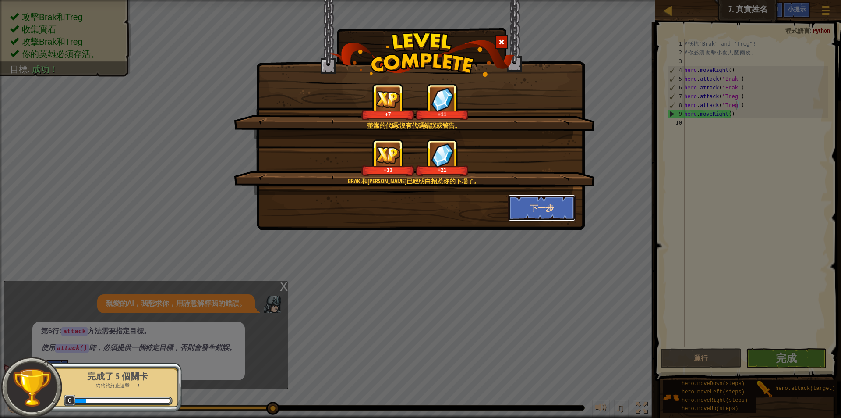
click at [564, 204] on button "下一步" at bounding box center [542, 208] width 68 height 26
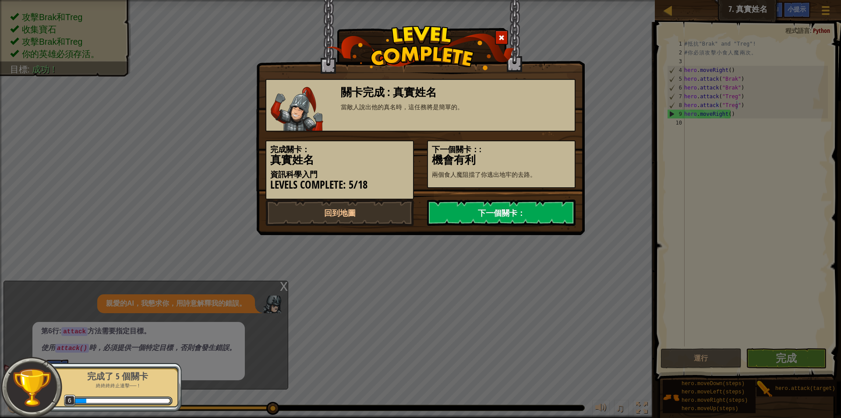
click at [485, 213] on link "下一個關卡：" at bounding box center [501, 212] width 149 height 26
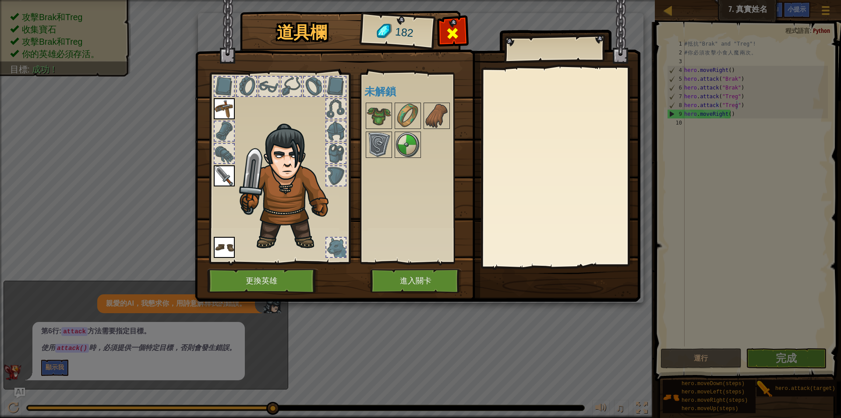
click at [451, 33] on span at bounding box center [453, 33] width 14 height 14
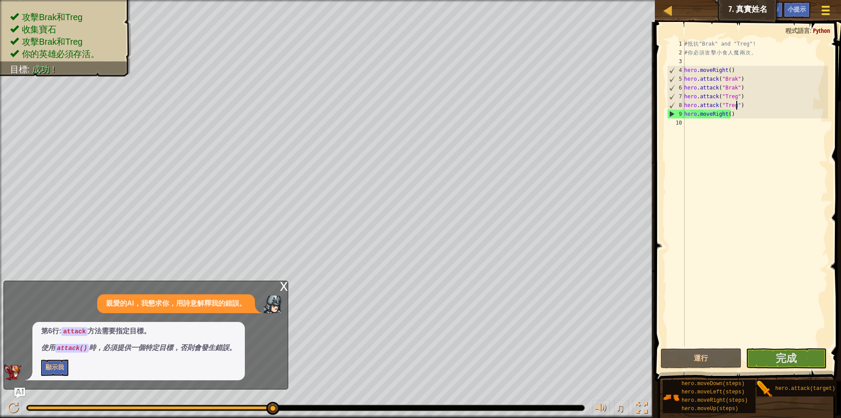
click at [824, 10] on span at bounding box center [826, 11] width 8 height 2
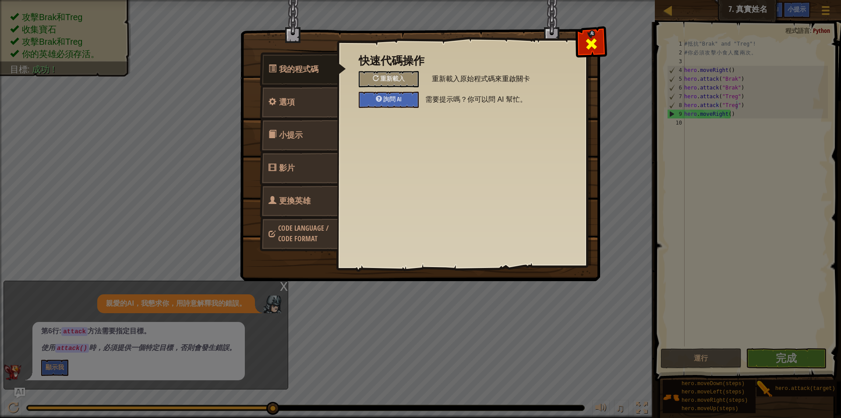
click at [591, 42] on span at bounding box center [592, 44] width 14 height 14
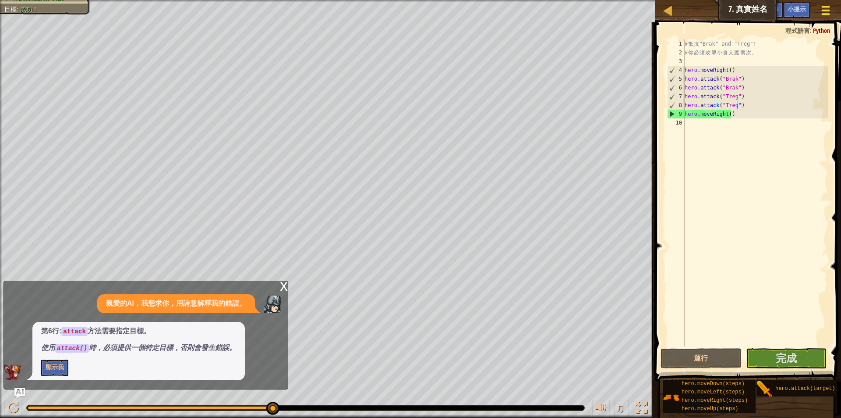
click at [826, 12] on div at bounding box center [826, 10] width 12 height 13
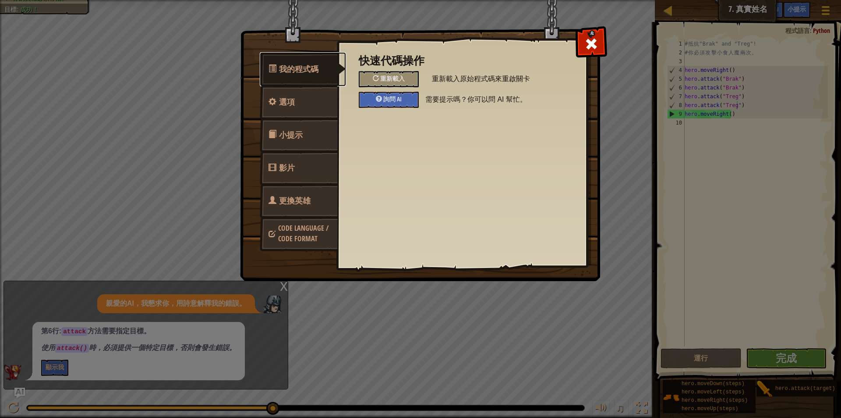
click at [292, 71] on span "我的程式碼" at bounding box center [298, 69] width 39 height 11
click at [593, 38] on span at bounding box center [592, 44] width 14 height 14
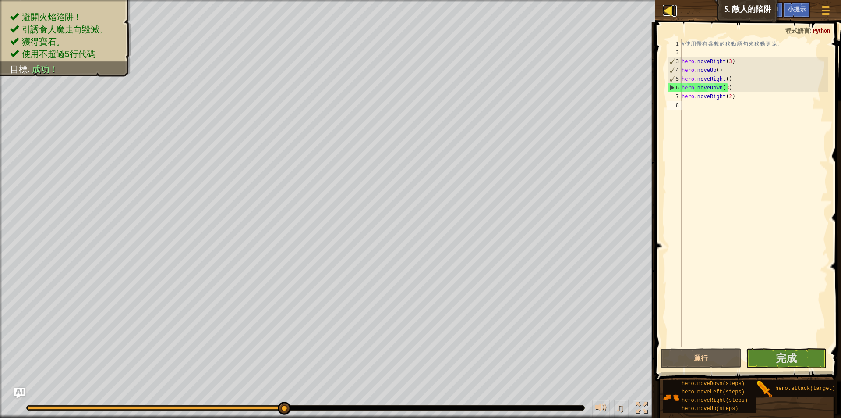
click at [666, 14] on div at bounding box center [668, 10] width 11 height 11
select select "zh-HANT"
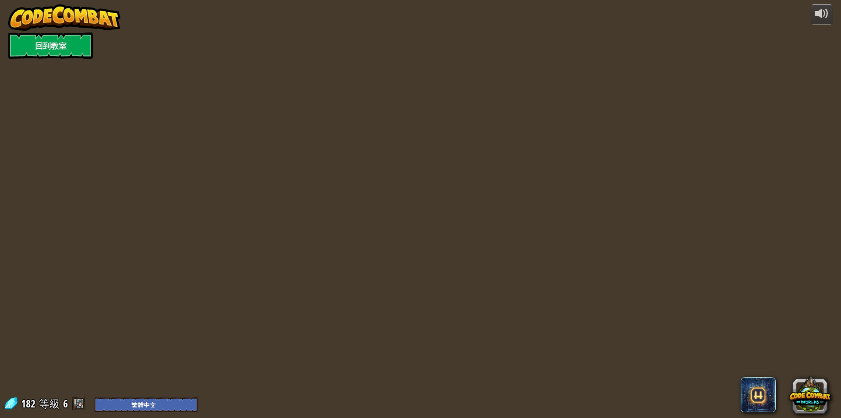
select select "zh-HANT"
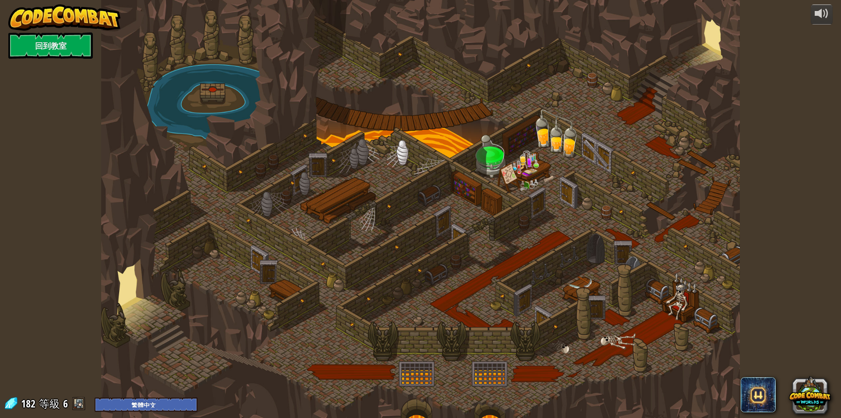
select select "zh-HANT"
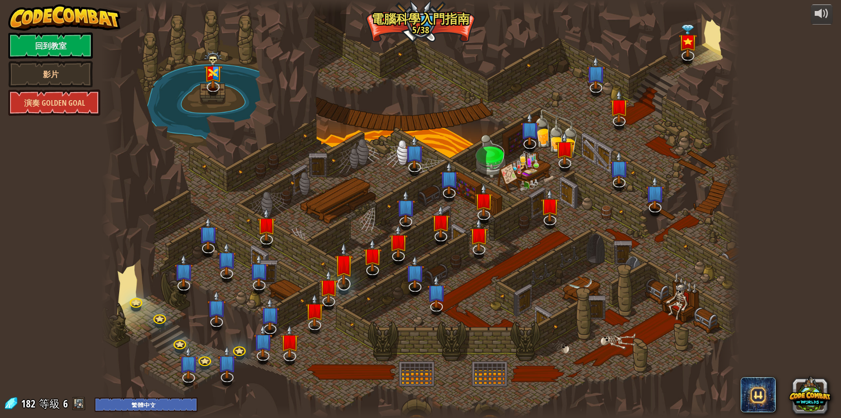
select select "zh-HANT"
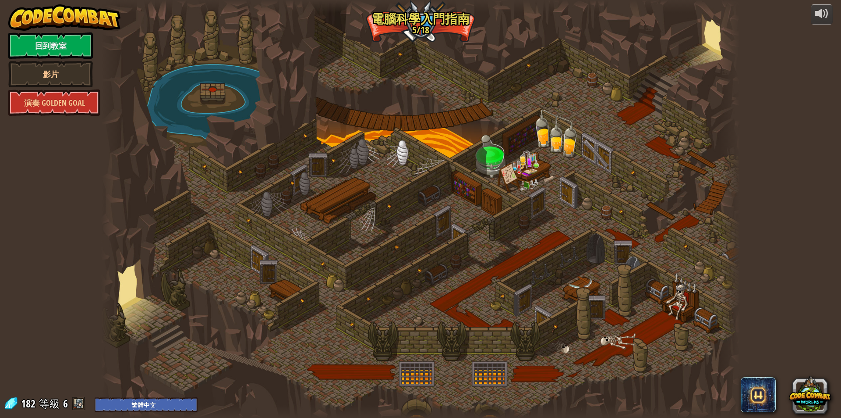
select select "zh-HANT"
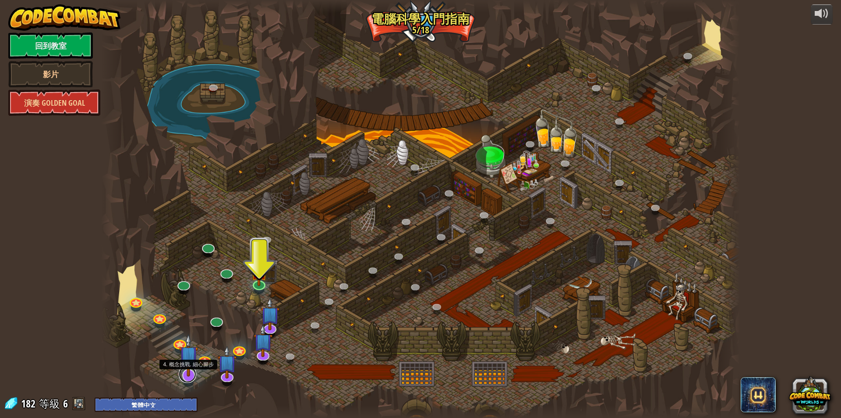
click at [188, 380] on link at bounding box center [188, 374] width 18 height 18
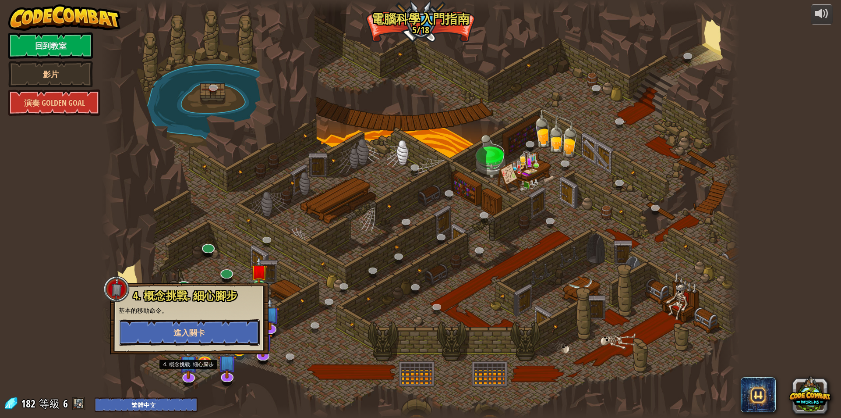
click at [176, 334] on span "進入關卡" at bounding box center [190, 332] width 32 height 11
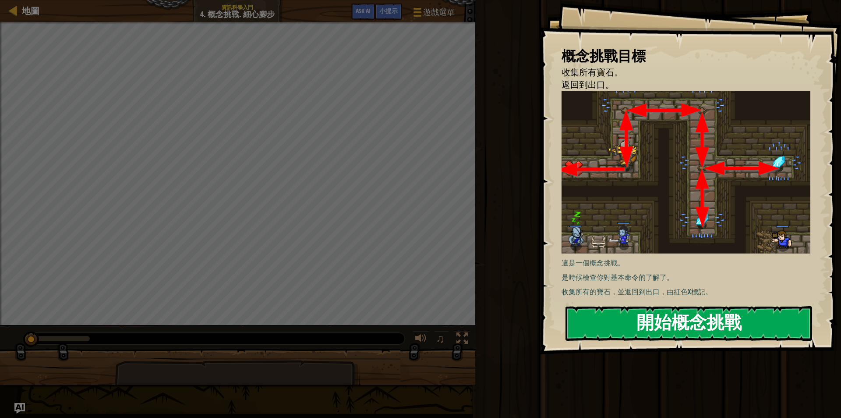
click at [695, 322] on button "開始概念挑戰" at bounding box center [689, 323] width 247 height 35
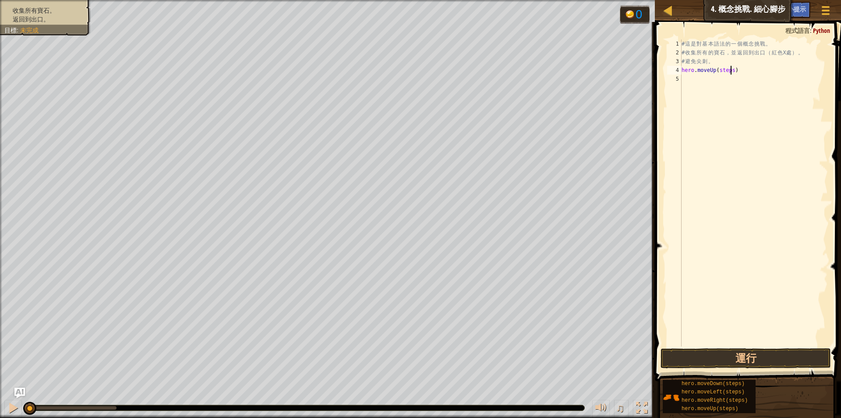
click at [731, 71] on div "# 這 是 對 基 本 語 法 的 一 個 概 念 挑 戰 。 # 收 集 所 有 的 寶 石 ， 並 返 回 到 出 口 （ 紅 色 X 處 ） 。 # 避…" at bounding box center [754, 201] width 148 height 324
click at [739, 77] on div "# 這 是 對 基 本 語 法 的 一 個 概 念 挑 戰 。 # 收 集 所 有 的 寶 石 ， 並 返 回 到 出 口 （ 紅 色 X 處 ） 。 # 避…" at bounding box center [754, 201] width 148 height 324
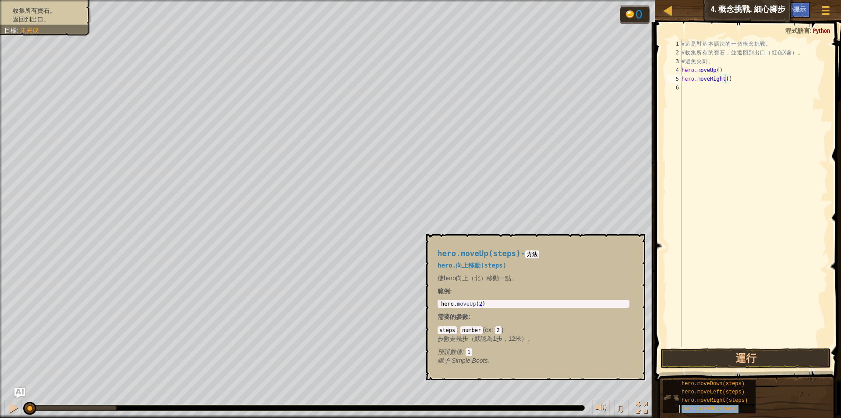
click at [721, 408] on span "hero.moveUp(steps)" at bounding box center [710, 408] width 57 height 6
click at [736, 87] on div "# 這 是 對 基 本 語 法 的 一 個 概 念 挑 戰 。 # 收 集 所 有 的 寶 石 ， 並 返 回 到 出 口 （ 紅 色 X 處 ） 。 # 避…" at bounding box center [754, 201] width 148 height 324
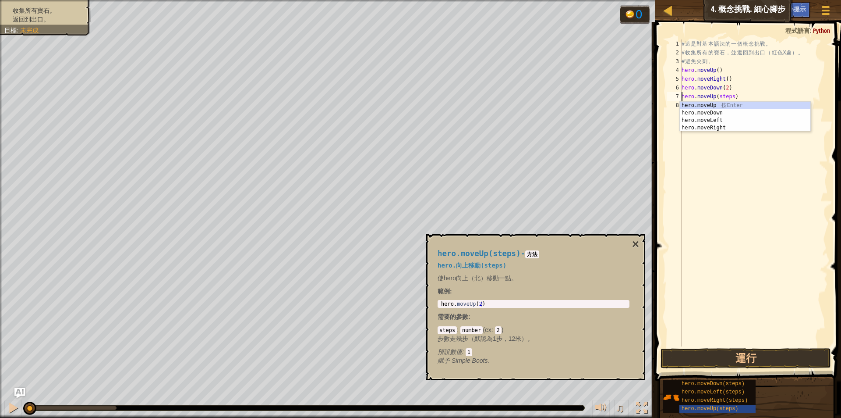
click at [731, 97] on div "# 這 是 對 基 本 語 法 的 一 個 概 念 挑 戰 。 # 收 集 所 有 的 寶 石 ， 並 返 回 到 出 口 （ 紅 色 X 處 ） 。 # 避…" at bounding box center [754, 201] width 148 height 324
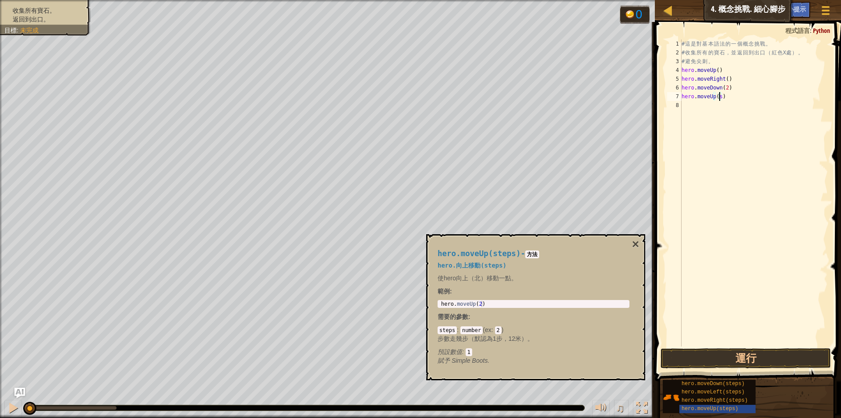
scroll to position [4, 3]
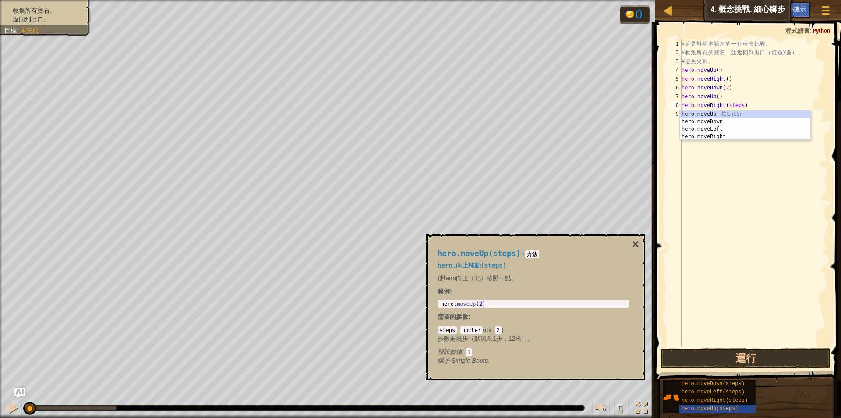
click at [738, 106] on div "# 這 是 對 基 本 語 法 的 一 個 概 念 挑 戰 。 # 收 集 所 有 的 寶 石 ， 並 返 回 到 出 口 （ 紅 色 X 處 ） 。 # 避…" at bounding box center [754, 201] width 148 height 324
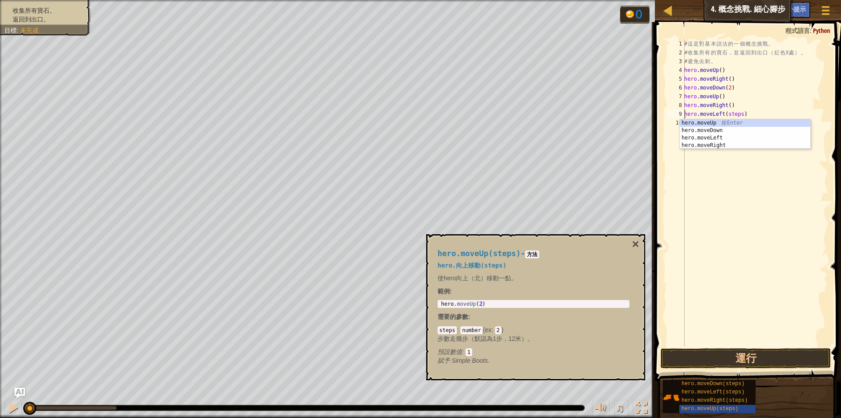
click at [739, 114] on div "# 這 是 對 基 本 語 法 的 一 個 概 念 挑 戰 。 # 收 集 所 有 的 寶 石 ， 並 返 回 到 出 口 （ 紅 色 X 處 ） 。 # 避…" at bounding box center [756, 201] width 146 height 324
click at [733, 123] on div "# 這 是 對 基 本 語 法 的 一 個 概 念 挑 戰 。 # 收 集 所 有 的 寶 石 ， 並 返 回 到 出 口 （ 紅 色 X 處 ） 。 # 避…" at bounding box center [756, 201] width 146 height 324
click at [740, 130] on div "# 這 是 對 基 本 語 法 的 一 個 概 念 挑 戰 。 # 收 集 所 有 的 寶 石 ， 並 返 回 到 出 口 （ 紅 色 X 處 ） 。 # 避…" at bounding box center [756, 201] width 146 height 324
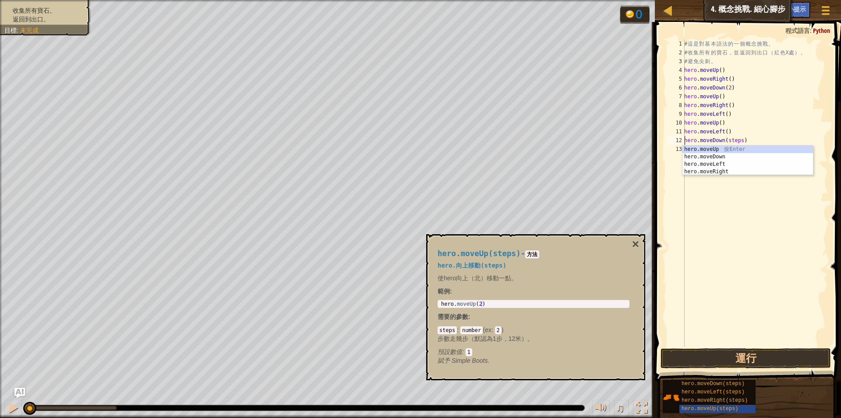
click at [738, 140] on div "# 這 是 對 基 本 語 法 的 一 個 概 念 挑 戰 。 # 收 集 所 有 的 寶 石 ， 並 返 回 到 出 口 （ 紅 色 X 處 ） 。 # 避…" at bounding box center [756, 201] width 146 height 324
click at [739, 149] on div "# 這 是 對 基 本 語 法 的 一 個 概 念 挑 戰 。 # 收 集 所 有 的 寶 石 ， 並 返 回 到 出 口 （ 紅 色 X 處 ） 。 # 避…" at bounding box center [756, 201] width 146 height 324
type textarea "hero.moveLeft()"
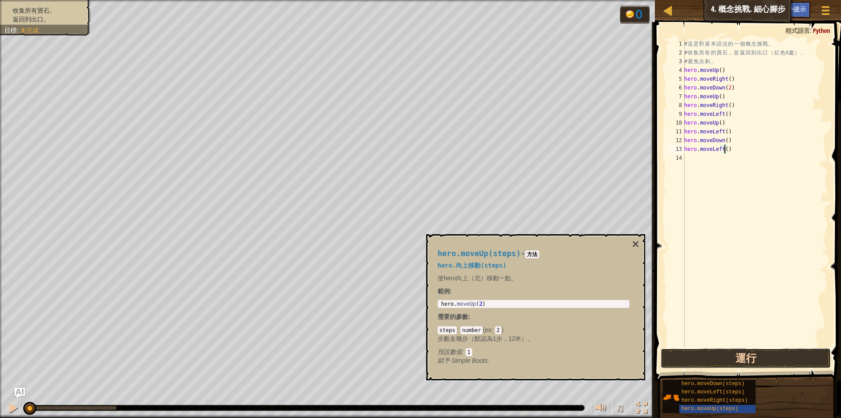
click at [799, 356] on button "運行" at bounding box center [746, 358] width 170 height 20
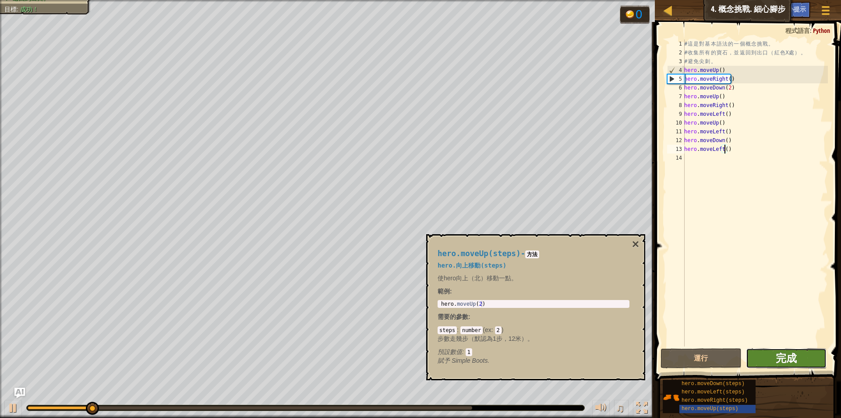
click at [785, 357] on span "完成" at bounding box center [786, 358] width 21 height 14
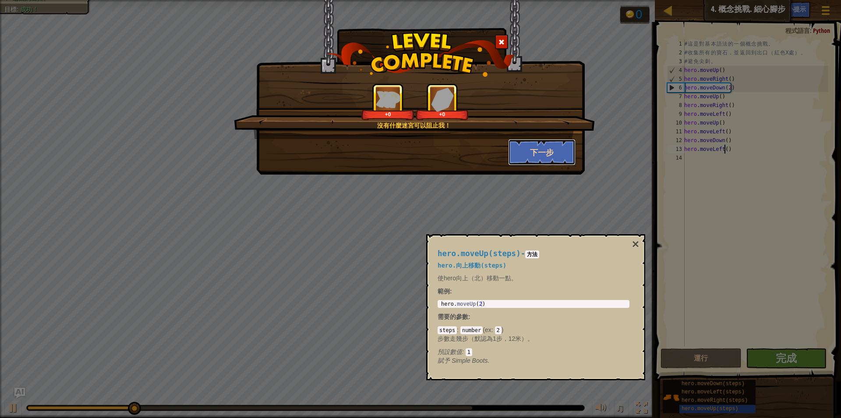
click at [536, 152] on button "下一步" at bounding box center [542, 152] width 68 height 26
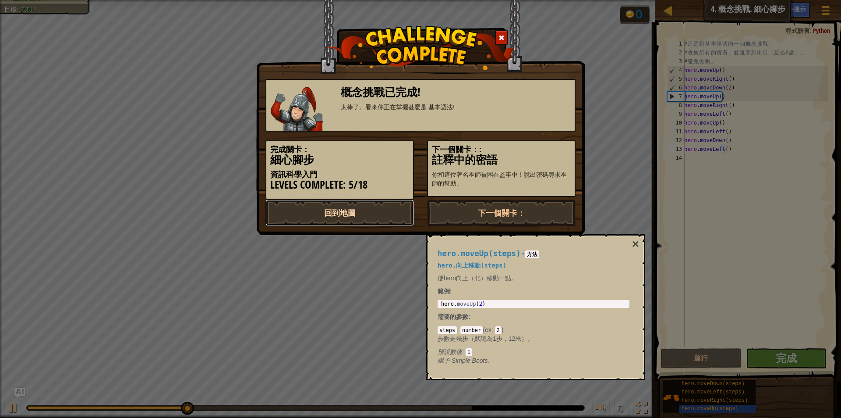
click at [346, 211] on link "回到地圖" at bounding box center [340, 212] width 149 height 26
select select "zh-HANT"
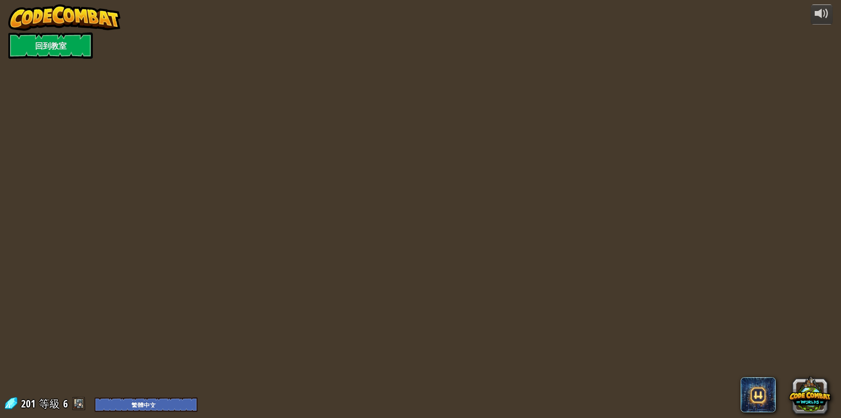
select select "zh-HANT"
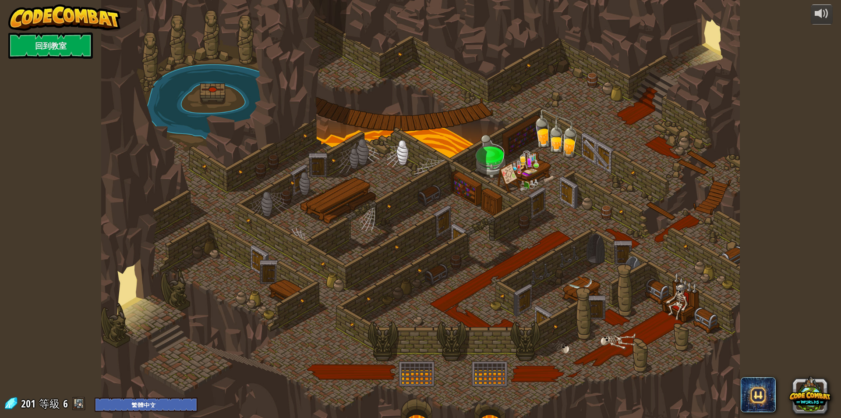
select select "zh-HANT"
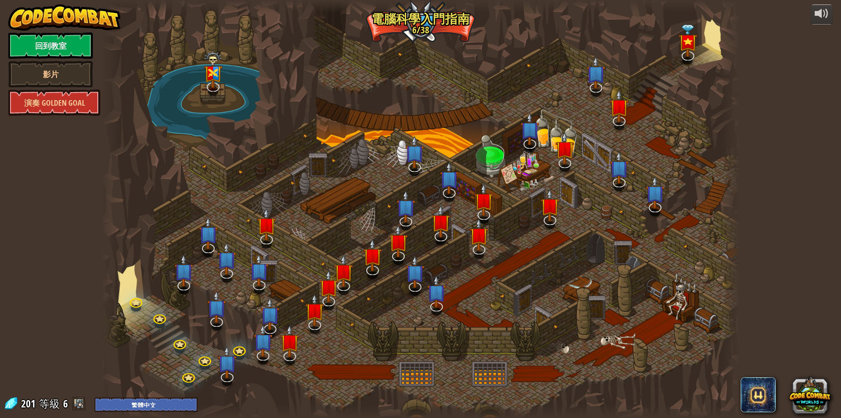
select select "zh-HANT"
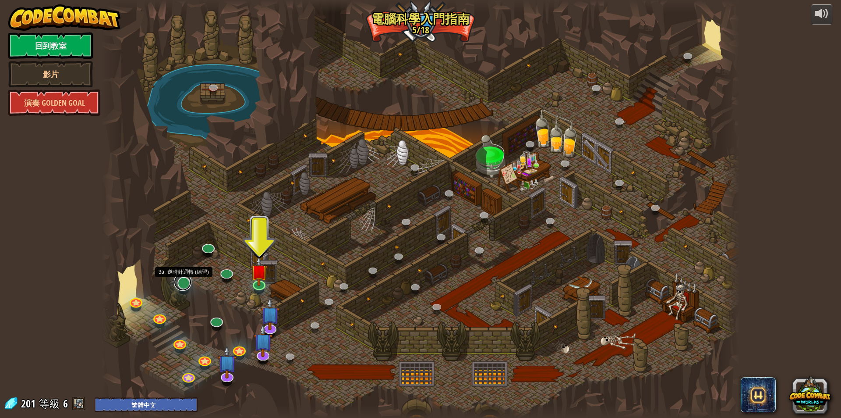
click at [182, 283] on link at bounding box center [183, 282] width 18 height 18
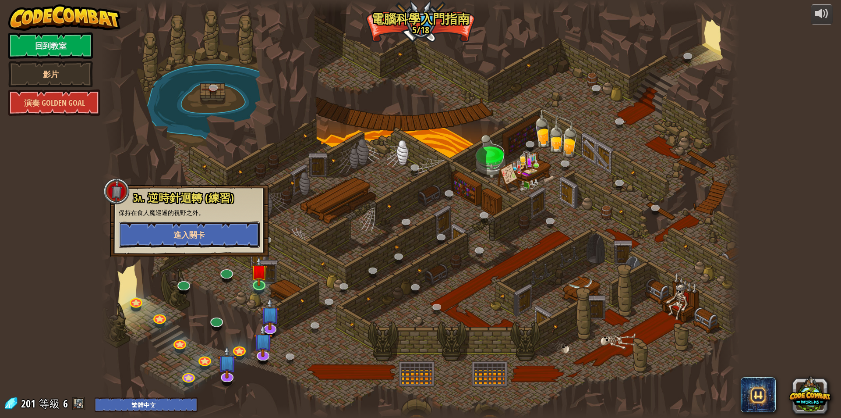
click at [202, 235] on span "進入關卡" at bounding box center [190, 234] width 32 height 11
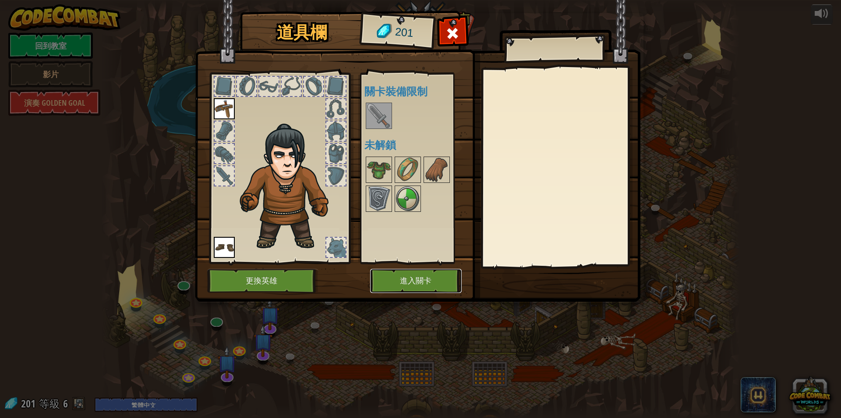
click at [412, 278] on button "進入關卡" at bounding box center [416, 281] width 92 height 24
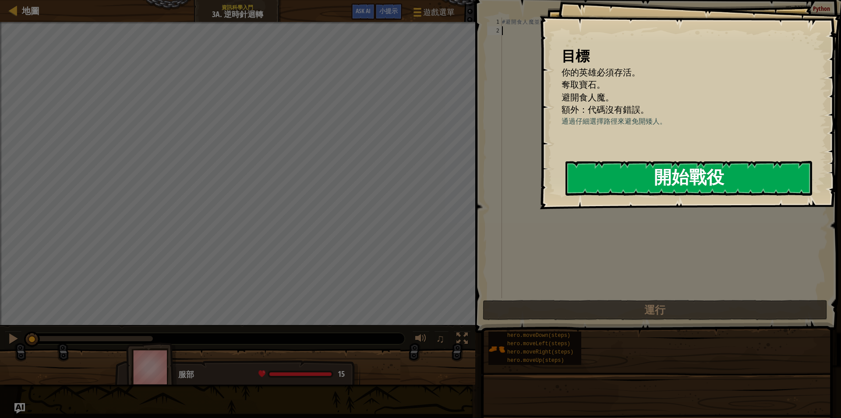
click at [639, 174] on button "開始戰役" at bounding box center [689, 178] width 247 height 35
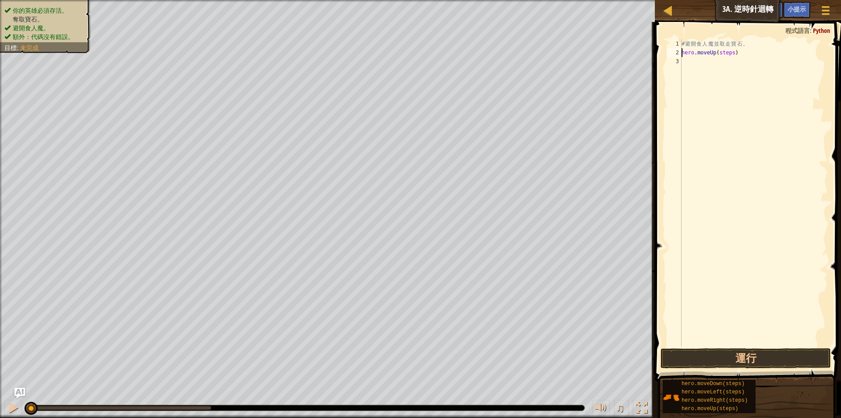
click at [731, 54] on div "# 避 開 食 人 魔 並 取 走 寶 石 。 hero . moveUp ( steps )" at bounding box center [754, 201] width 148 height 324
click at [740, 61] on div "# 避 開 食 人 魔 並 取 走 寶 石 。 hero . moveUp ( ) hero . moveRight ( steps )" at bounding box center [754, 201] width 148 height 324
click at [755, 357] on button "運行" at bounding box center [746, 358] width 170 height 20
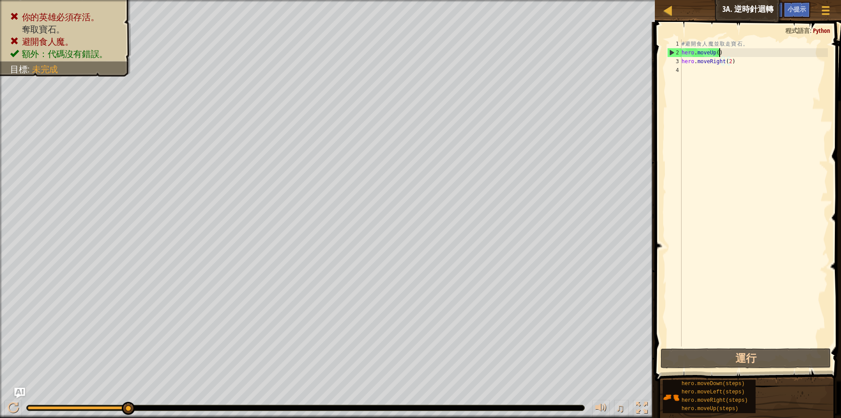
click at [720, 52] on div "# 避 開 食 人 魔 並 取 走 寶 石 。 hero . moveUp ( ) hero . moveRight ( 2 )" at bounding box center [754, 201] width 148 height 324
type textarea "h"
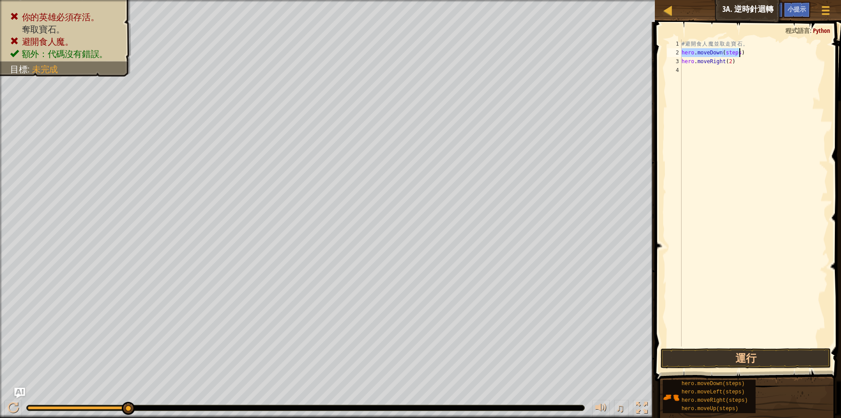
click at [738, 53] on div "# 避 開 食 人 魔 並 取 走 寶 石 。 hero . moveDown ( steps ) hero . moveRight ( 2 )" at bounding box center [754, 192] width 148 height 307
click at [767, 359] on button "運行" at bounding box center [746, 358] width 170 height 20
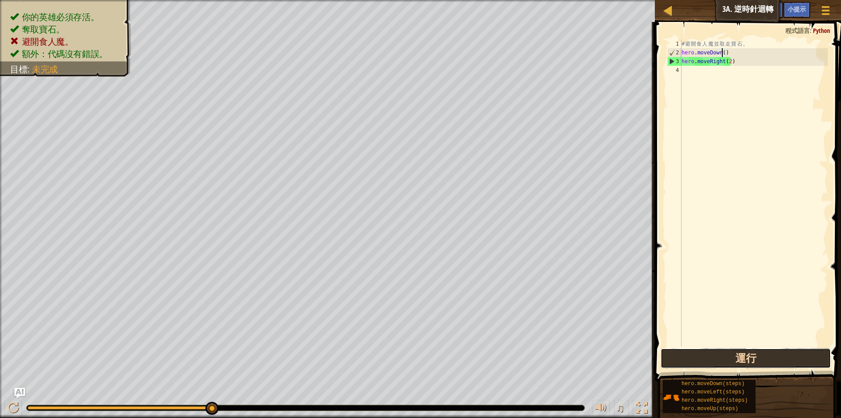
click at [740, 358] on button "運行" at bounding box center [746, 358] width 170 height 20
click at [728, 61] on div "# 避 開 食 人 魔 並 取 走 寶 石 。 hero . moveDown ( ) hero . moveRight ( 2 )" at bounding box center [754, 201] width 148 height 324
click at [739, 356] on button "運行" at bounding box center [746, 358] width 170 height 20
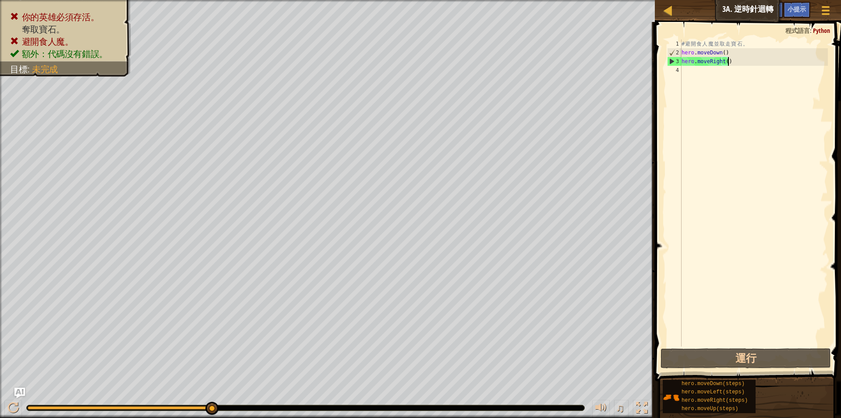
click at [731, 62] on div "# 避 開 食 人 魔 並 取 走 寶 石 。 hero . moveDown ( ) hero . moveRight ( )" at bounding box center [754, 201] width 148 height 324
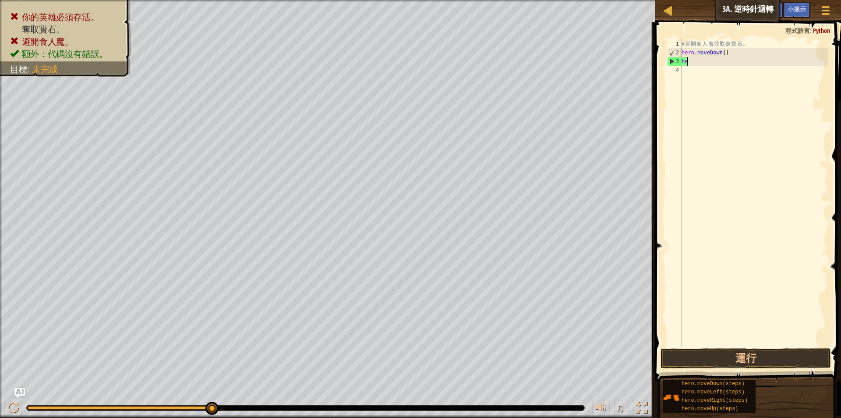
type textarea "h"
click at [722, 52] on div "# 避 開 食 人 魔 並 取 走 寶 石 。 hero . moveDown ( )" at bounding box center [754, 201] width 148 height 324
click at [746, 360] on button "運行" at bounding box center [746, 358] width 170 height 20
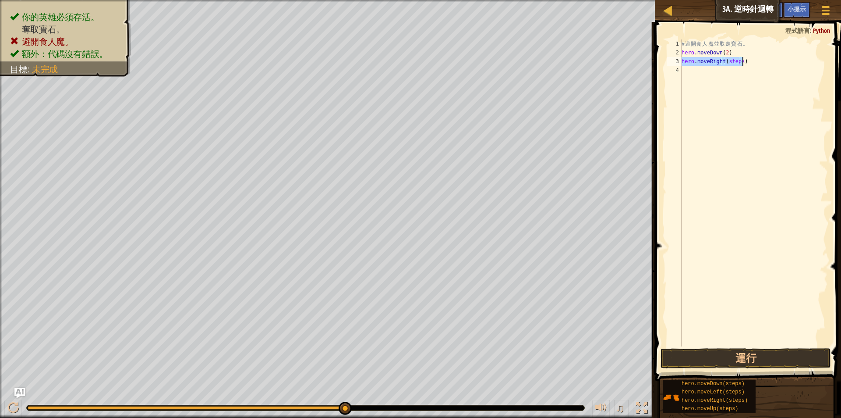
click at [740, 60] on div "# 避 開 食 人 魔 並 取 走 寶 石 。 hero . moveDown ( 2 ) hero . moveRight ( steps )" at bounding box center [754, 192] width 148 height 307
click at [731, 69] on div "# 避 開 食 人 魔 並 取 走 寶 石 。 hero . moveDown ( 2 ) hero . moveRight ( ) hero . moveU…" at bounding box center [754, 201] width 148 height 324
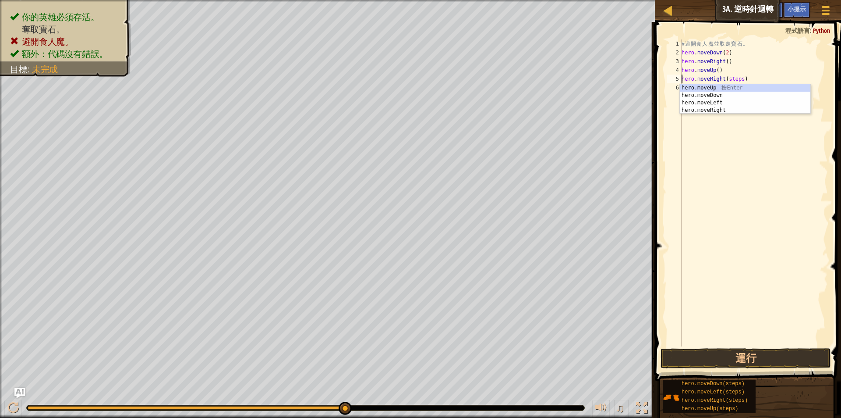
click at [739, 79] on div "# 避 開 食 人 魔 並 取 走 寶 石 。 hero . moveDown ( 2 ) hero . moveRight ( ) hero . moveU…" at bounding box center [754, 201] width 148 height 324
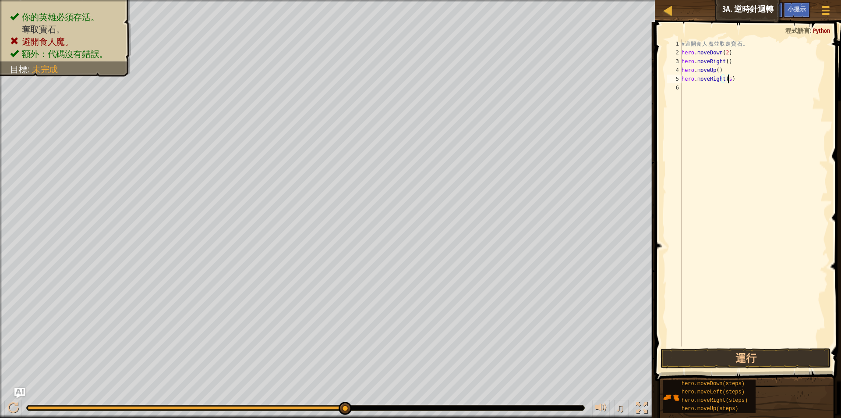
type textarea "hero.moveRight()"
click at [767, 356] on button "運行" at bounding box center [746, 358] width 170 height 20
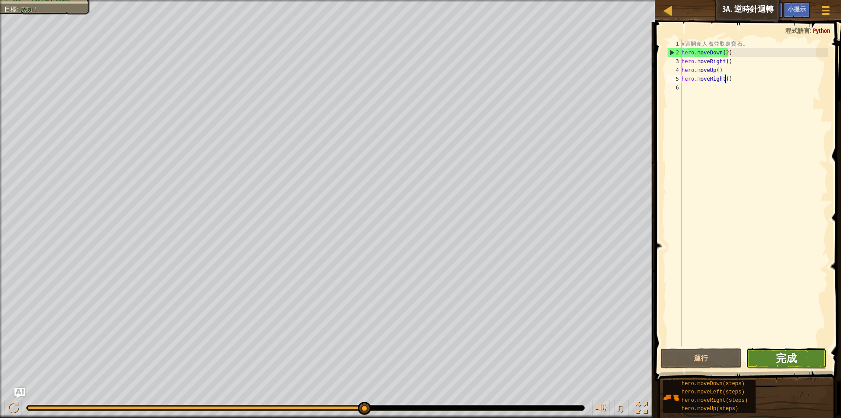
click at [795, 354] on span "完成" at bounding box center [786, 358] width 21 height 14
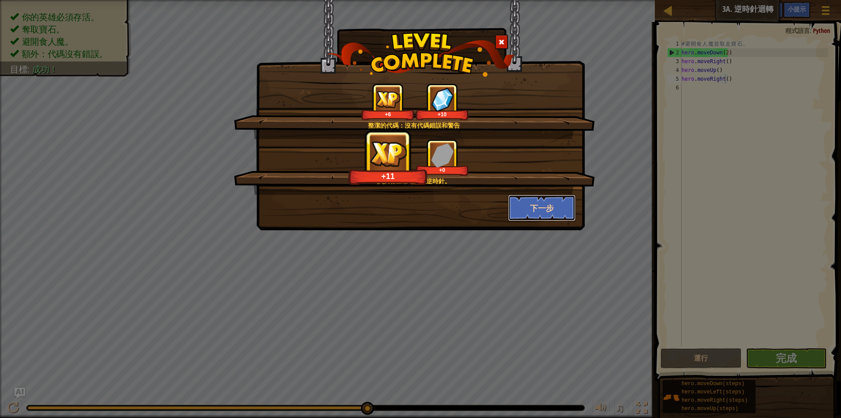
click at [545, 209] on button "下一步" at bounding box center [542, 208] width 68 height 26
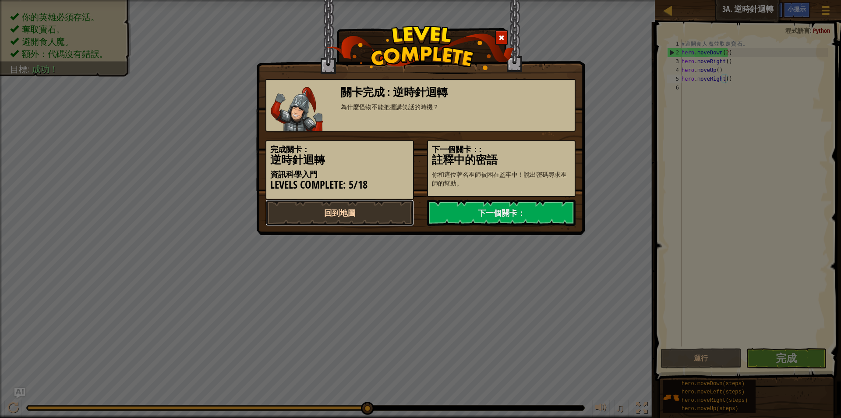
click at [337, 208] on link "回到地圖" at bounding box center [340, 212] width 149 height 26
select select "zh-HANT"
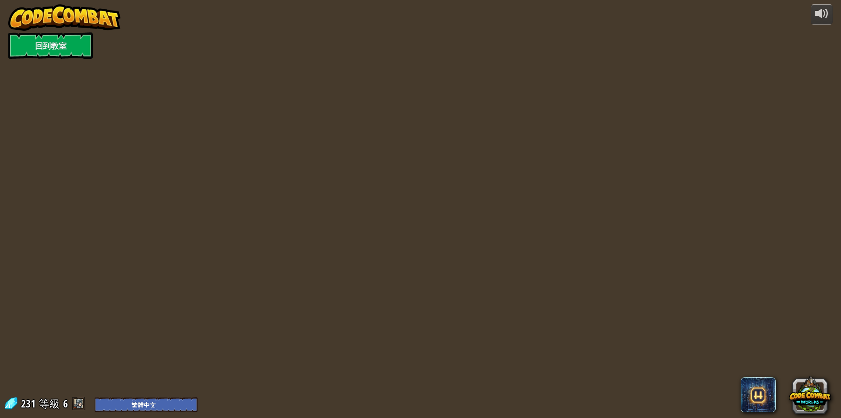
select select "zh-HANT"
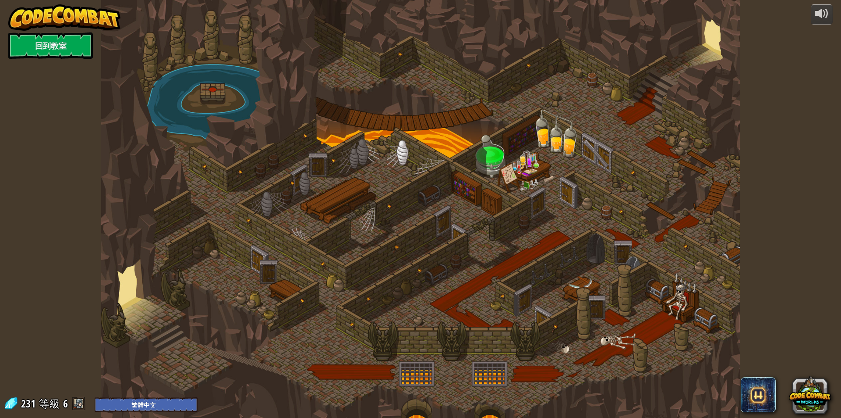
select select "zh-HANT"
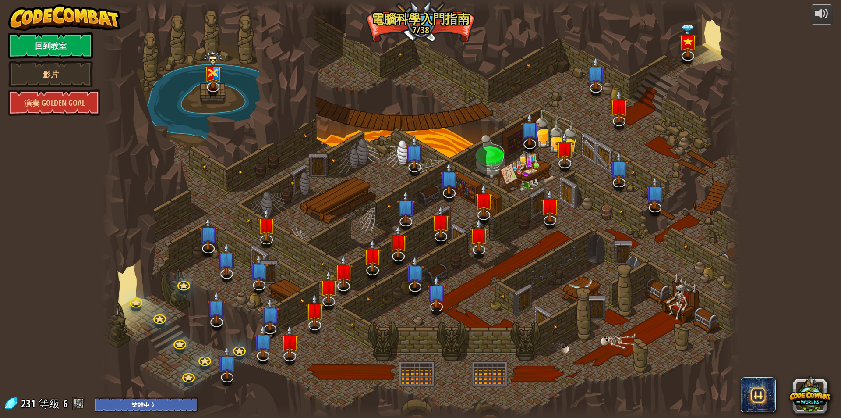
select select "zh-HANT"
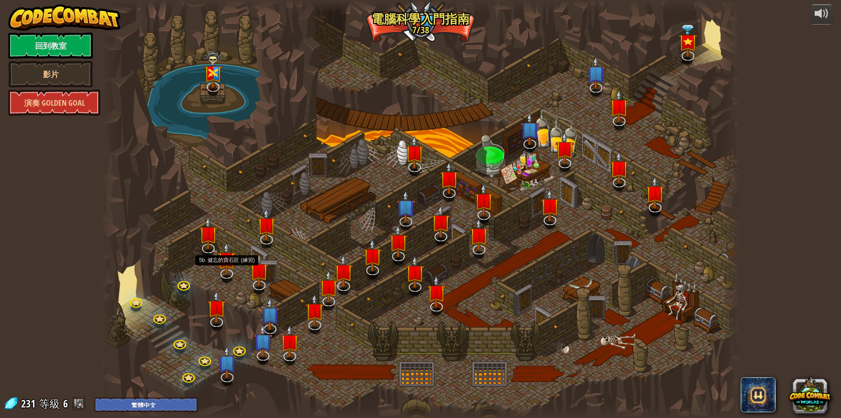
select select "zh-HANT"
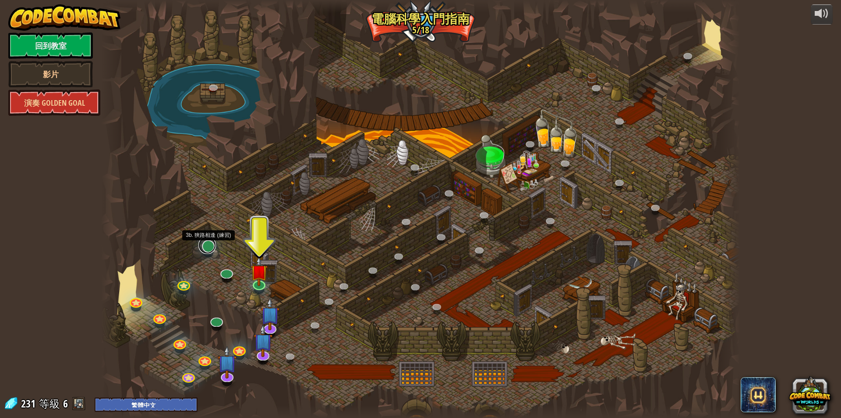
click at [206, 249] on link at bounding box center [208, 245] width 18 height 18
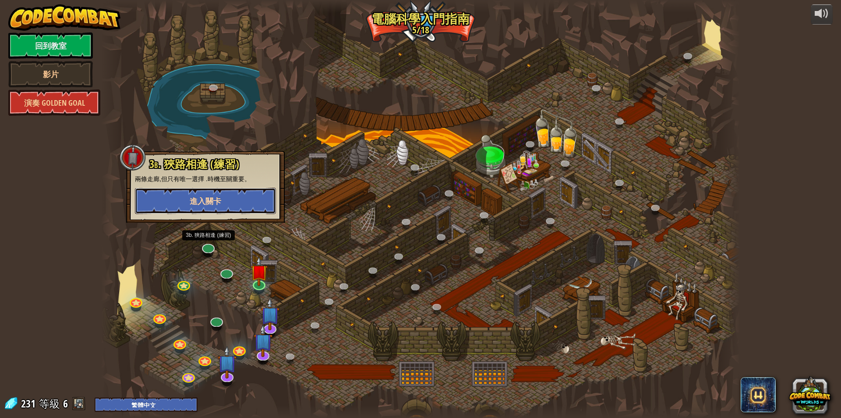
click at [219, 194] on button "進入關卡" at bounding box center [205, 201] width 141 height 26
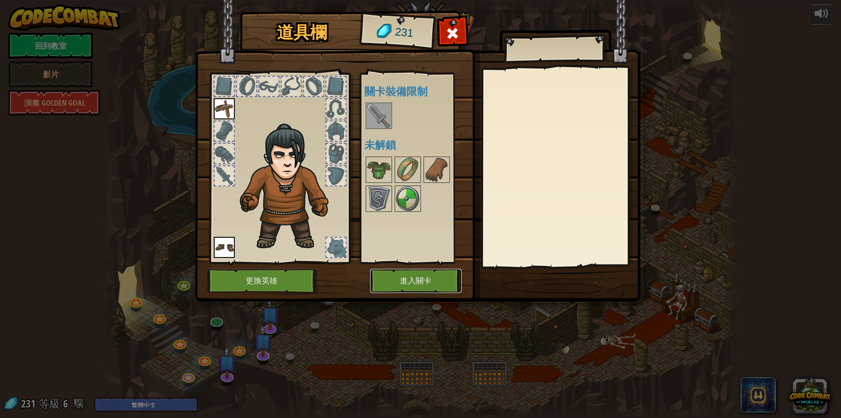
click at [417, 279] on button "進入關卡" at bounding box center [416, 281] width 92 height 24
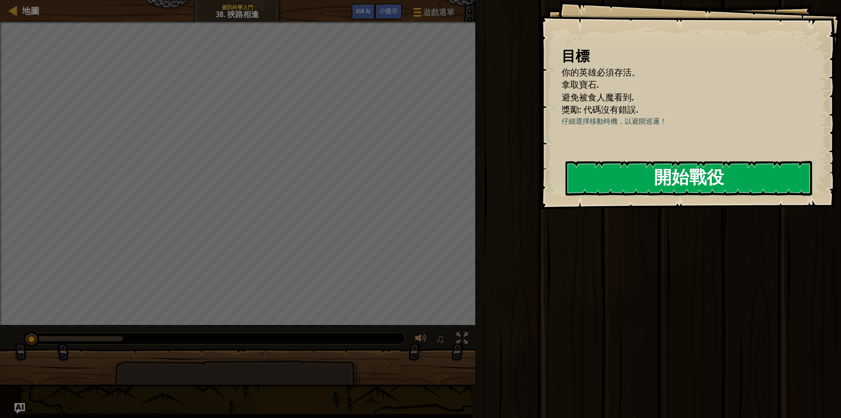
click at [664, 180] on button "開始戰役" at bounding box center [689, 178] width 247 height 35
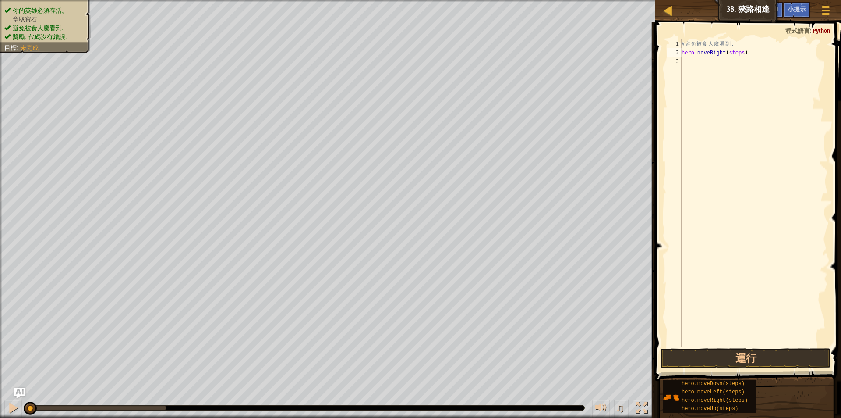
click at [739, 52] on div "# 避 免 被 食 人 魔 看 到 . hero . moveRight ( steps )" at bounding box center [754, 201] width 148 height 324
click at [750, 357] on button "運行" at bounding box center [746, 358] width 170 height 20
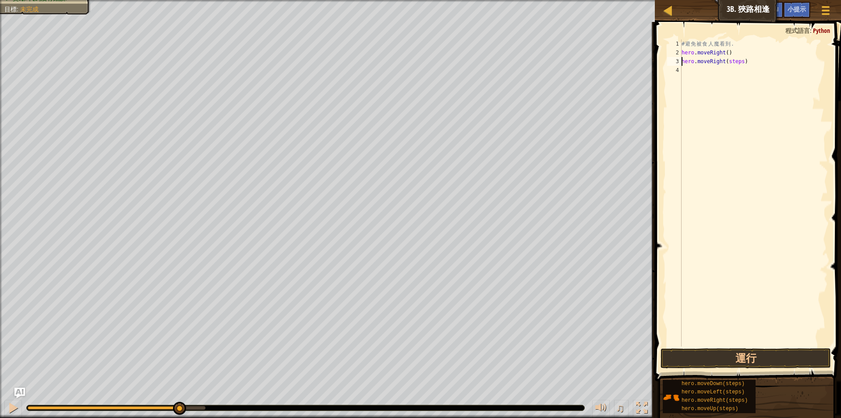
click at [739, 62] on div "# 避 免 被 食 人 魔 看 到 . hero . moveRight ( ) hero . moveRight ( steps )" at bounding box center [754, 201] width 148 height 324
type textarea "hero.moveRight()"
click at [758, 355] on button "運行" at bounding box center [746, 358] width 170 height 20
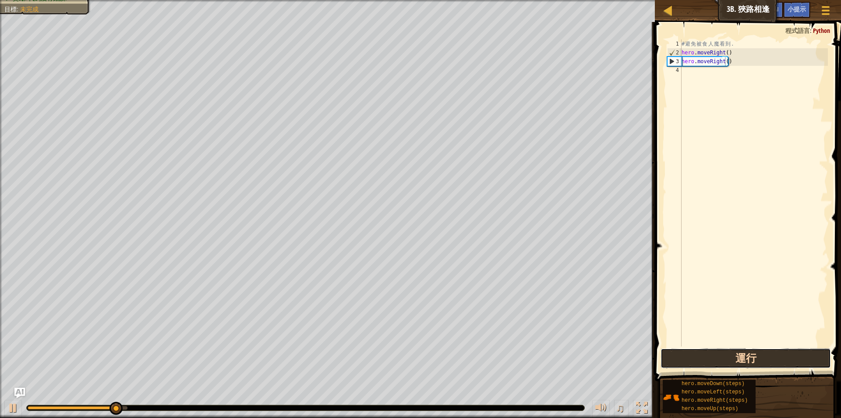
click at [745, 355] on button "運行" at bounding box center [746, 358] width 170 height 20
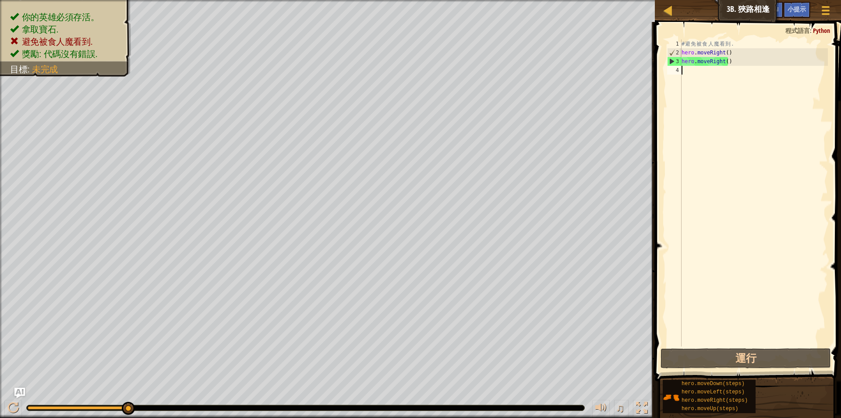
click at [719, 324] on div "# 避 免 被 食 人 魔 看 到 . hero . moveRight ( ) hero . moveRight ( )" at bounding box center [754, 201] width 148 height 324
click at [729, 61] on div "# 避 免 被 食 人 魔 看 到 . hero . moveRight ( ) hero . moveRight ( )" at bounding box center [754, 201] width 148 height 324
type textarea "h"
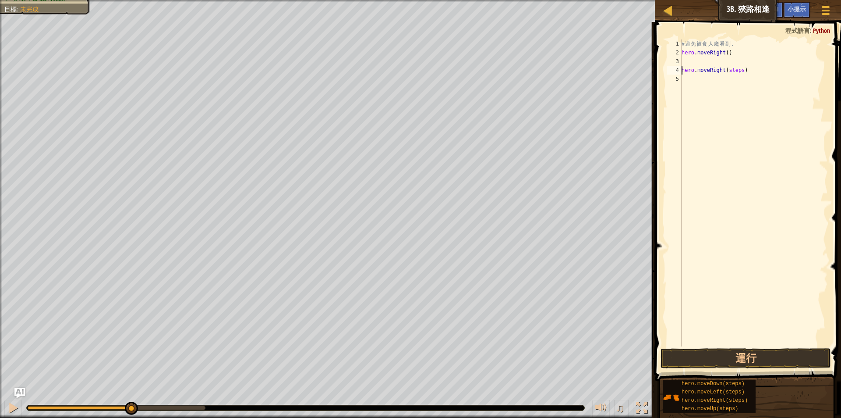
click at [741, 69] on div "# 避 免 被 食 人 魔 看 到 . hero . moveRight ( ) hero . moveRight ( steps )" at bounding box center [754, 201] width 148 height 324
click at [738, 356] on button "運行" at bounding box center [746, 358] width 170 height 20
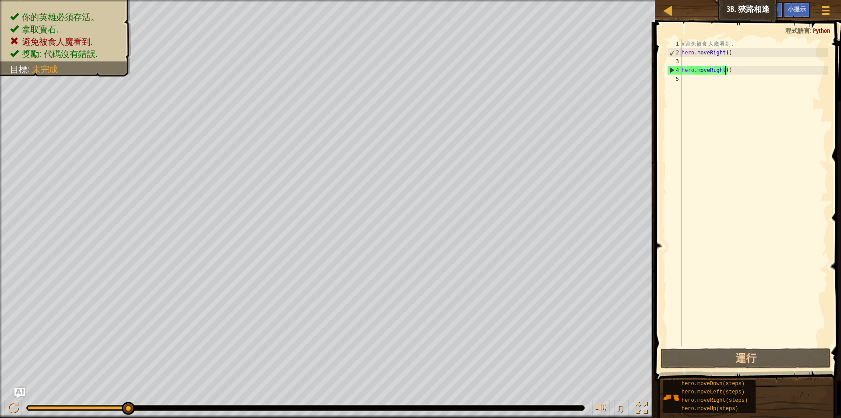
click at [735, 69] on div "# 避 免 被 食 人 魔 看 到 . hero . moveRight ( ) hero . moveRight ( )" at bounding box center [754, 201] width 148 height 324
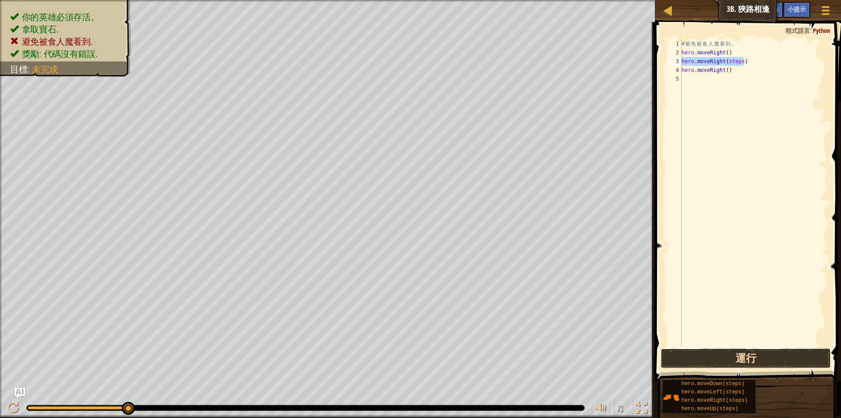
click at [752, 360] on button "運行" at bounding box center [746, 358] width 170 height 20
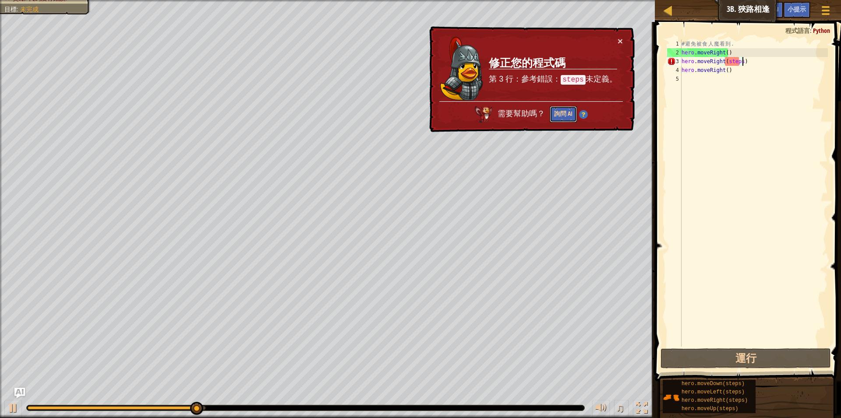
click at [562, 119] on button "詢問 AI" at bounding box center [563, 114] width 27 height 16
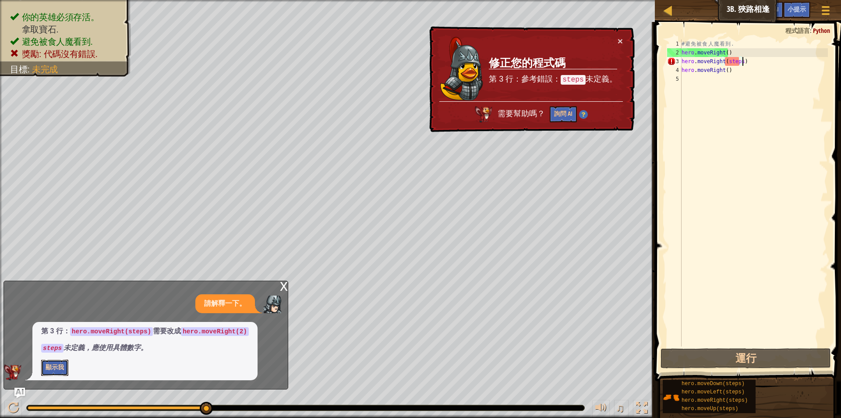
click at [54, 370] on button "顯示我" at bounding box center [54, 367] width 27 height 16
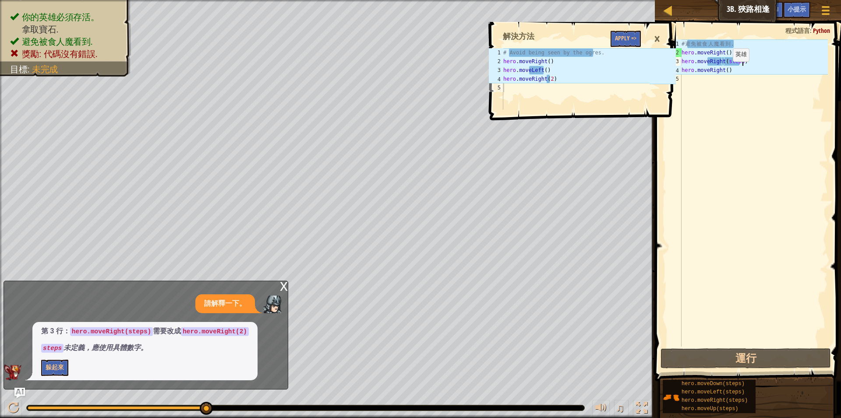
click at [726, 70] on div "# 避 免 被 食 人 魔 看 到 . hero . moveRight ( ) hero . moveRight ( steps ) hero . move…" at bounding box center [754, 201] width 148 height 324
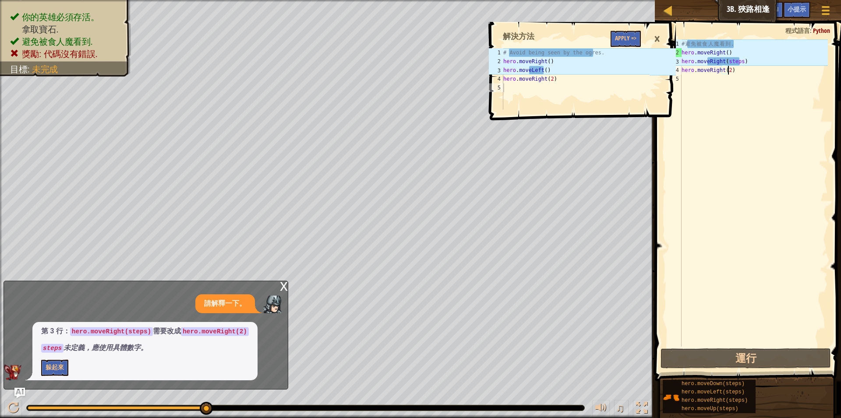
scroll to position [4, 4]
click at [749, 61] on div "# 避 免 被 食 人 魔 看 到 . hero . moveRight ( ) hero . moveRight ( steps ) hero . move…" at bounding box center [754, 201] width 148 height 324
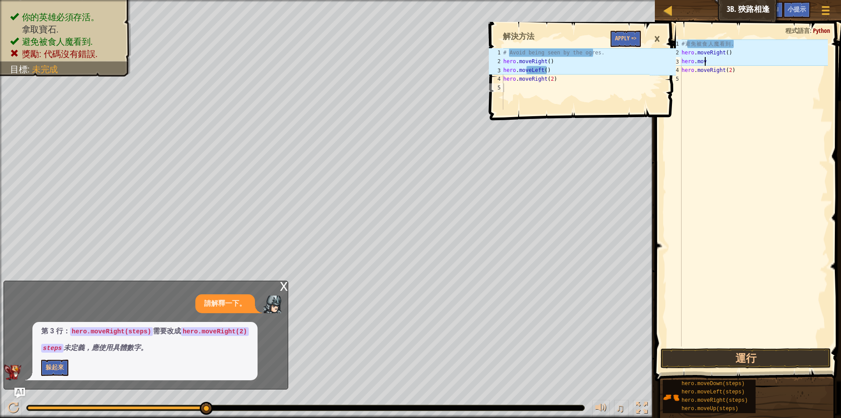
scroll to position [4, 0]
type textarea "h"
click at [737, 62] on div "# 避 免 被 食 人 魔 看 到 . hero . moveRight ( ) hero . moveLeft ( steps ) hero . moveR…" at bounding box center [754, 192] width 148 height 307
type textarea "hero.moveLeft()"
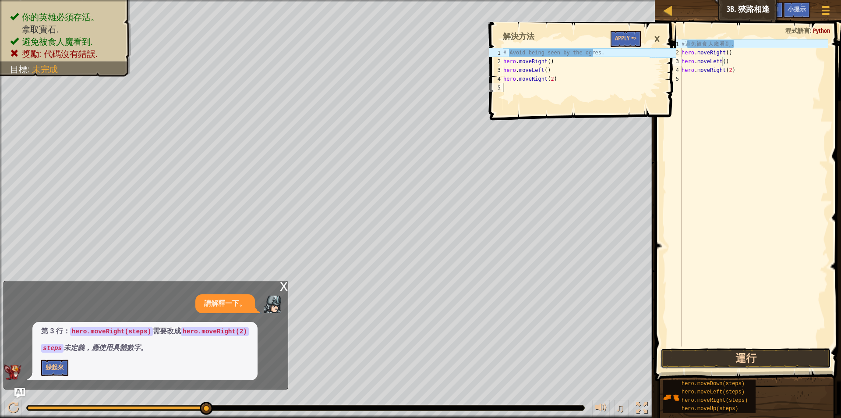
drag, startPoint x: 736, startPoint y: 358, endPoint x: 736, endPoint y: 351, distance: 7.0
click at [736, 357] on button "運行" at bounding box center [746, 358] width 170 height 20
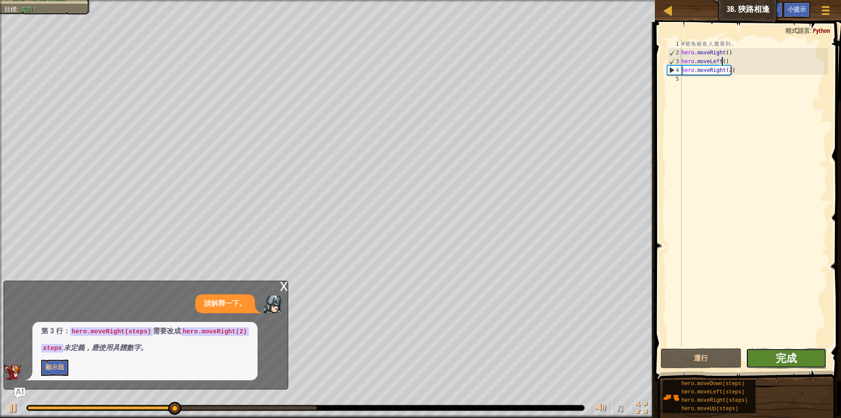
click at [792, 355] on span "完成" at bounding box center [786, 358] width 21 height 14
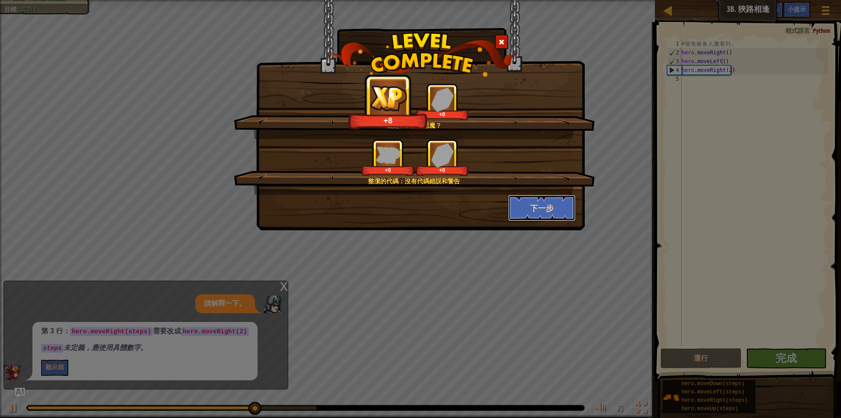
click at [548, 206] on button "下一步" at bounding box center [542, 208] width 68 height 26
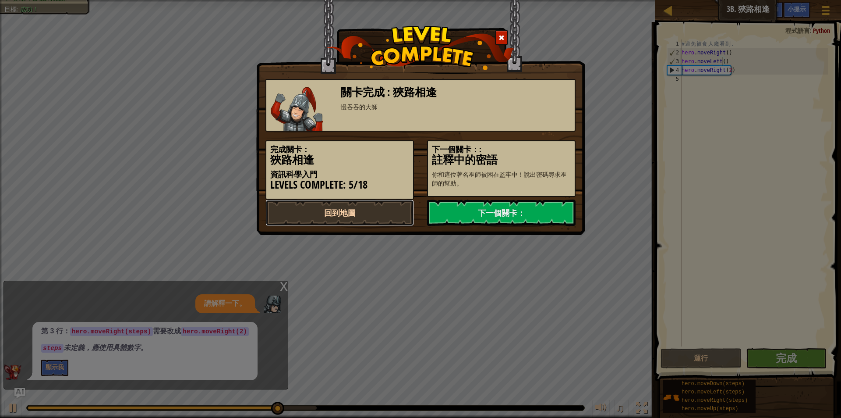
click at [340, 210] on link "回到地圖" at bounding box center [340, 212] width 149 height 26
select select "zh-HANT"
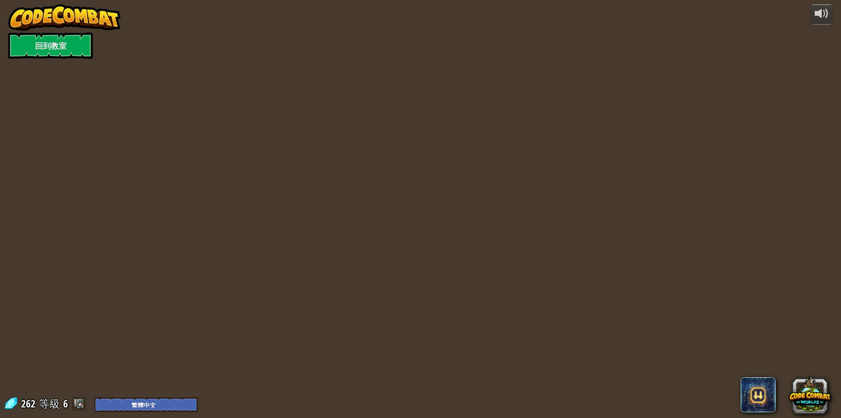
select select "zh-HANT"
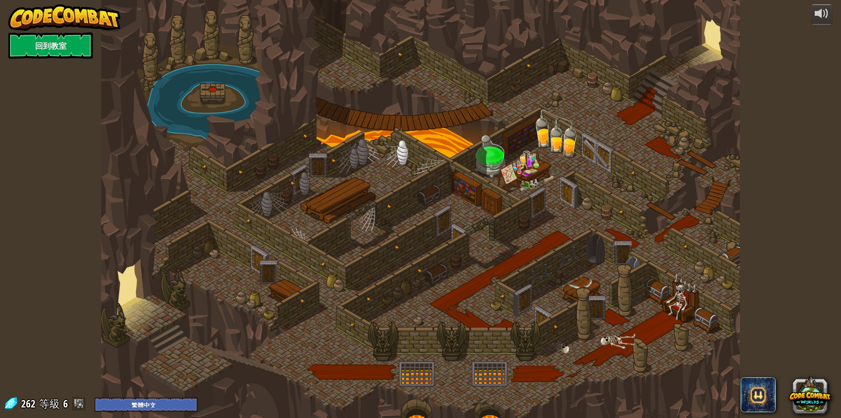
select select "zh-HANT"
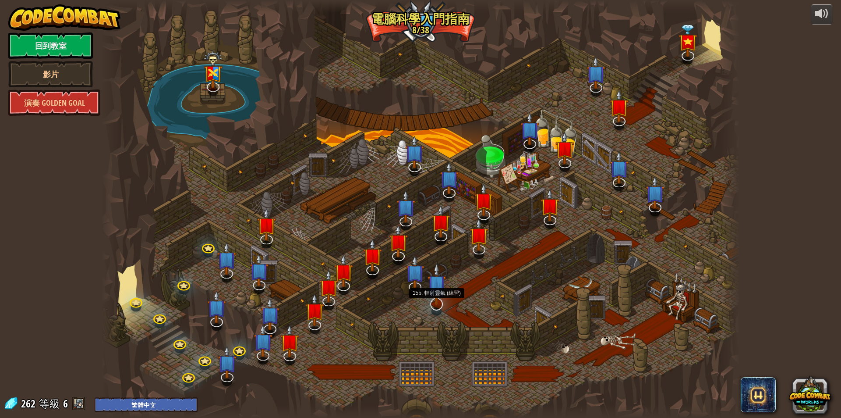
select select "zh-HANT"
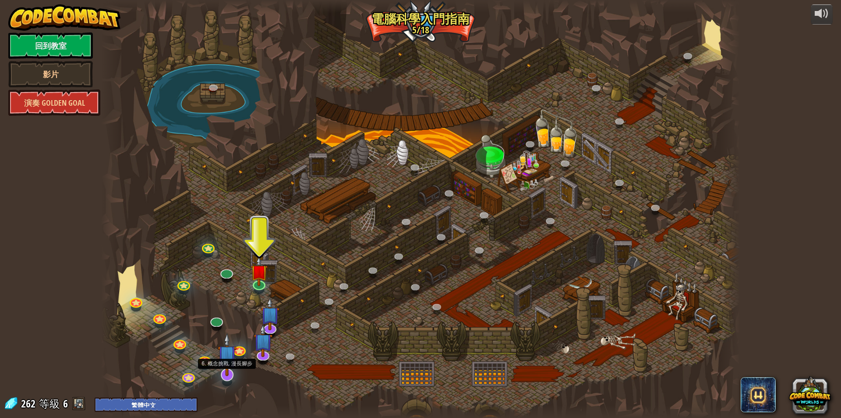
click at [226, 375] on img at bounding box center [227, 354] width 19 height 43
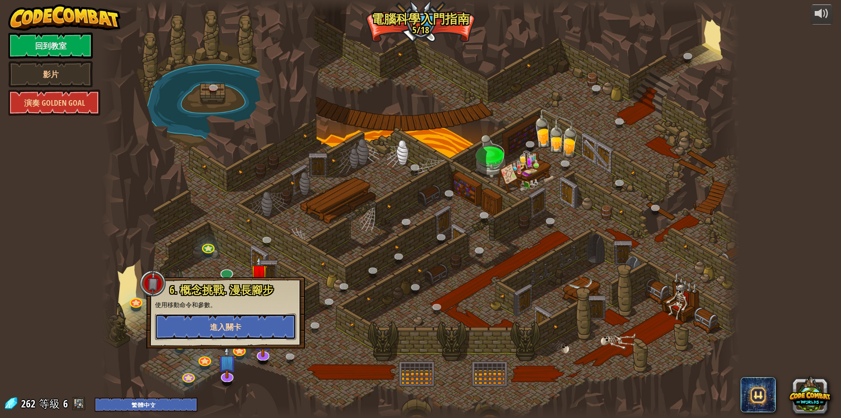
click at [235, 327] on span "進入關卡" at bounding box center [226, 326] width 32 height 11
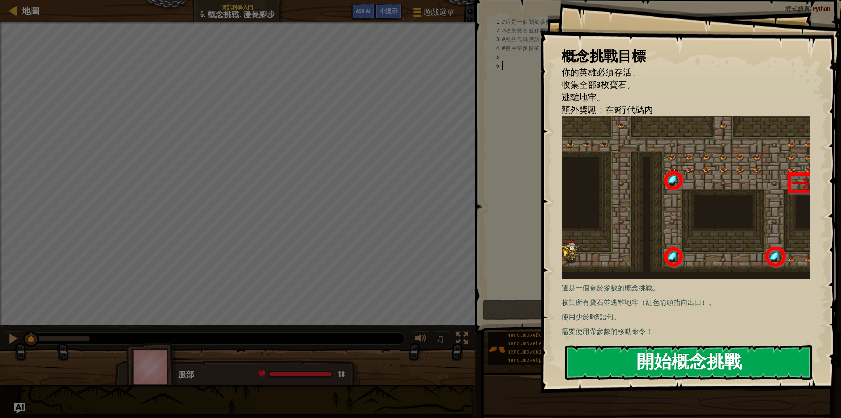
click at [644, 358] on button "開始概念挑戰" at bounding box center [689, 362] width 247 height 35
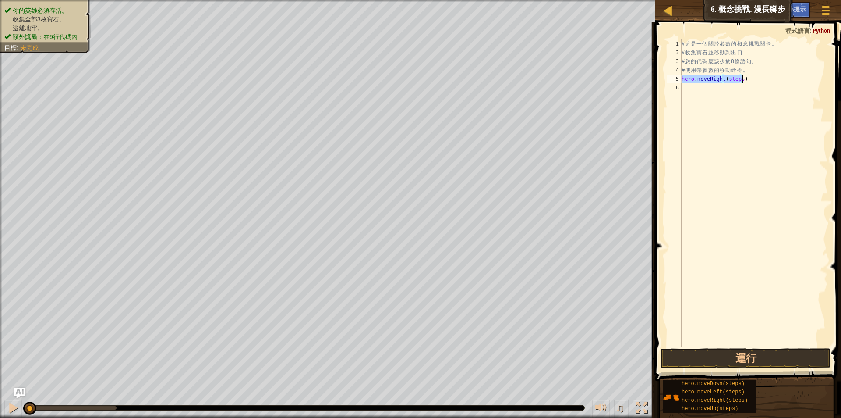
click at [741, 78] on div "# 這 是 一 個 關 於 參 數 的 概 念 挑 戰 關 卡 。 # 收 集 寶 石 並 移 動 到 出 口 # 您 的 代 碼 應 該 少 於 8 條 語…" at bounding box center [754, 192] width 148 height 307
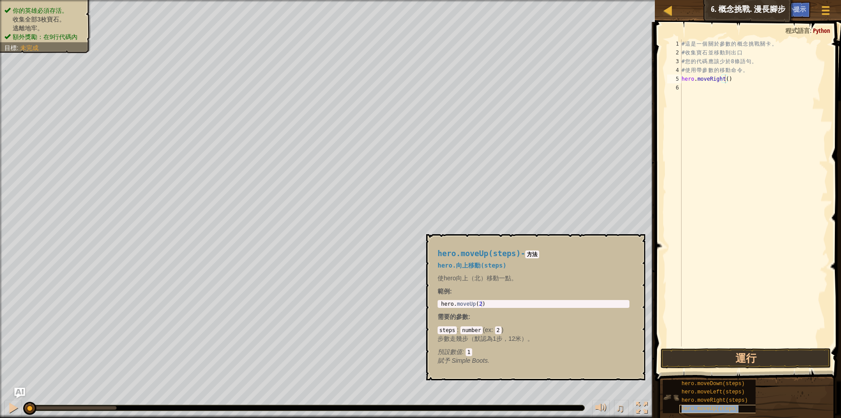
click at [717, 405] on span "hero.moveUp(steps)" at bounding box center [710, 408] width 57 height 6
click at [730, 88] on div "# 這 是 一 個 關 於 參 數 的 概 念 挑 戰 關 卡 。 # 收 集 寶 石 並 移 動 到 出 口 # 您 的 代 碼 應 該 少 於 8 條 語…" at bounding box center [754, 201] width 148 height 324
click at [776, 88] on div "# 這 是 一 個 關 於 參 數 的 概 念 挑 戰 關 卡 。 # 收 集 寶 石 並 移 動 到 出 口 # 您 的 代 碼 應 該 少 於 8 條 語…" at bounding box center [754, 201] width 148 height 324
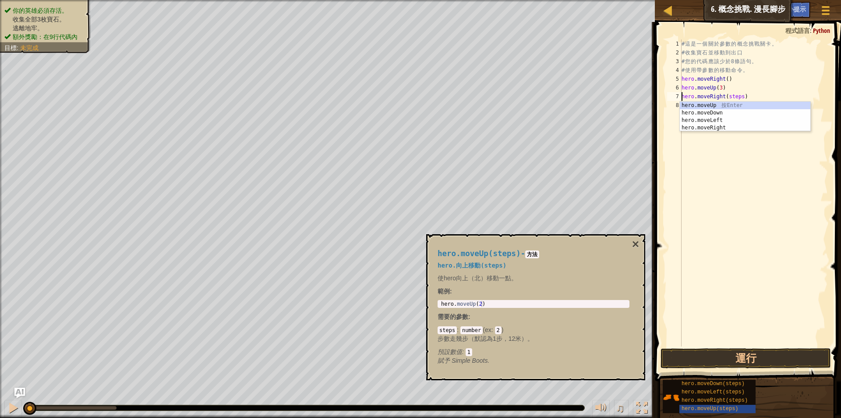
click at [739, 96] on div "# 這 是 一 個 關 於 參 數 的 概 念 挑 戰 關 卡 。 # 收 集 寶 石 並 移 動 到 出 口 # 您 的 代 碼 應 該 少 於 8 條 語…" at bounding box center [754, 201] width 148 height 324
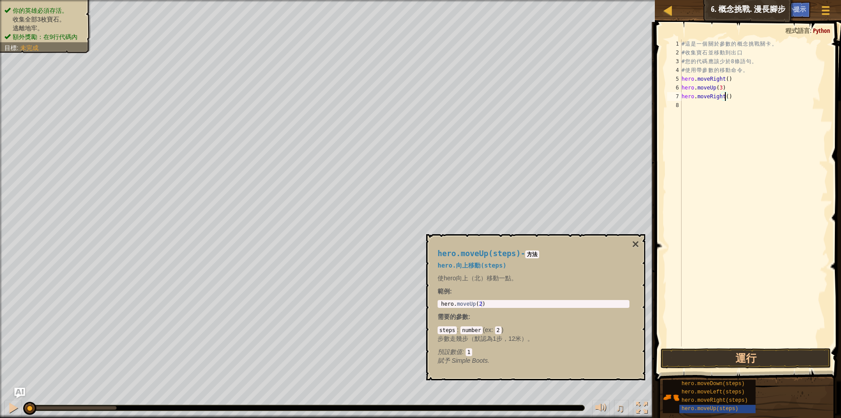
scroll to position [4, 4]
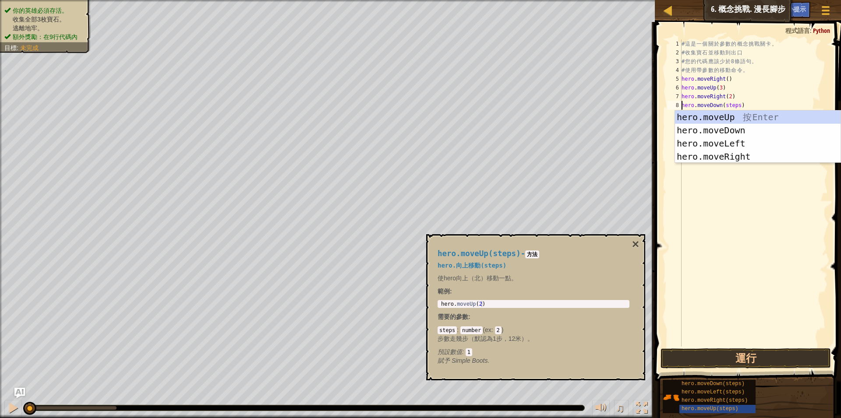
click at [737, 104] on div "# 這 是 一 個 關 於 參 數 的 概 念 挑 戰 關 卡 。 # 收 集 寶 石 並 移 動 到 出 口 # 您 的 代 碼 應 該 少 於 8 條 語…" at bounding box center [754, 201] width 148 height 324
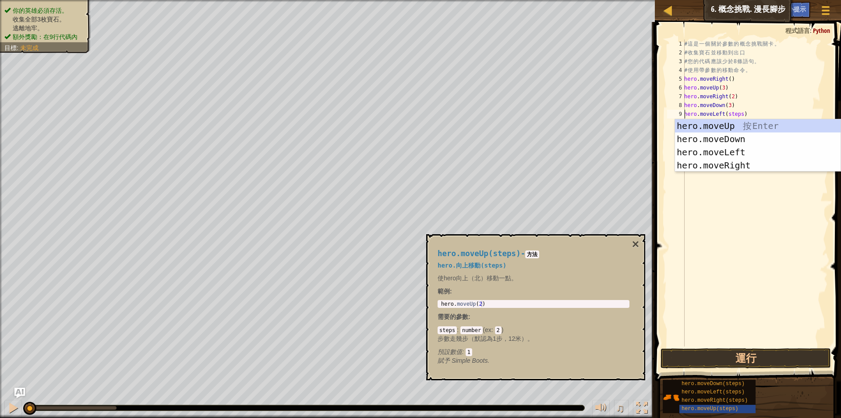
click at [739, 114] on div "# 這 是 一 個 關 於 參 數 的 概 念 挑 戰 關 卡 。 # 收 集 寶 石 並 移 動 到 出 口 # 您 的 代 碼 應 該 少 於 8 條 語…" at bounding box center [756, 201] width 146 height 324
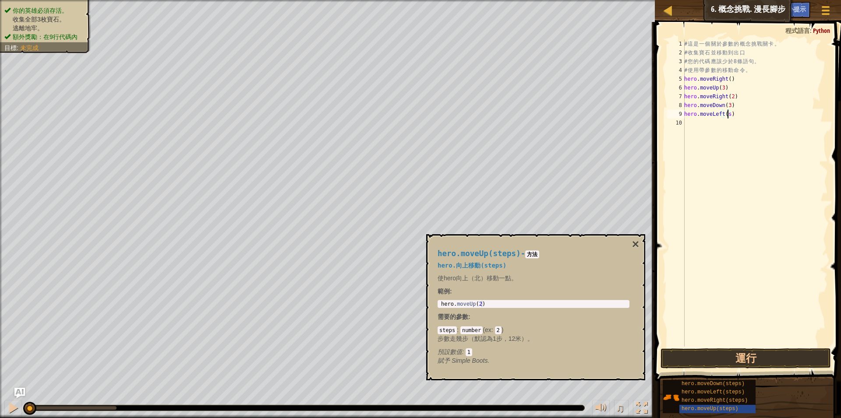
scroll to position [4, 3]
click at [732, 122] on div "# 這 是 一 個 關 於 參 數 的 概 念 挑 戰 關 卡 。 # 收 集 寶 石 並 移 動 到 出 口 # 您 的 代 碼 應 該 少 於 8 條 語…" at bounding box center [756, 201] width 146 height 324
click at [720, 124] on div "# 這 是 一 個 關 於 參 數 的 概 念 挑 戰 關 卡 。 # 收 集 寶 石 並 移 動 到 出 口 # 您 的 代 碼 應 該 少 於 8 條 語…" at bounding box center [756, 201] width 146 height 324
click at [722, 125] on div "# 這 是 一 個 關 於 參 數 的 概 念 挑 戰 關 卡 。 # 收 集 寶 石 並 移 動 到 出 口 # 您 的 代 碼 應 該 少 於 8 條 語…" at bounding box center [756, 201] width 146 height 324
click at [743, 131] on div "# 這 是 一 個 關 於 參 數 的 概 念 挑 戰 關 卡 。 # 收 集 寶 石 並 移 動 到 出 口 # 您 的 代 碼 應 該 少 於 8 條 語…" at bounding box center [756, 201] width 146 height 324
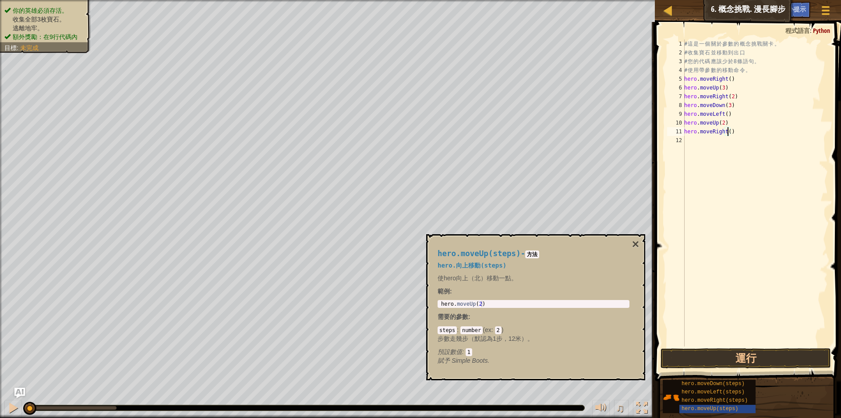
scroll to position [4, 4]
type textarea "hero.moveRight(3)"
click at [764, 361] on button "運行" at bounding box center [746, 358] width 170 height 20
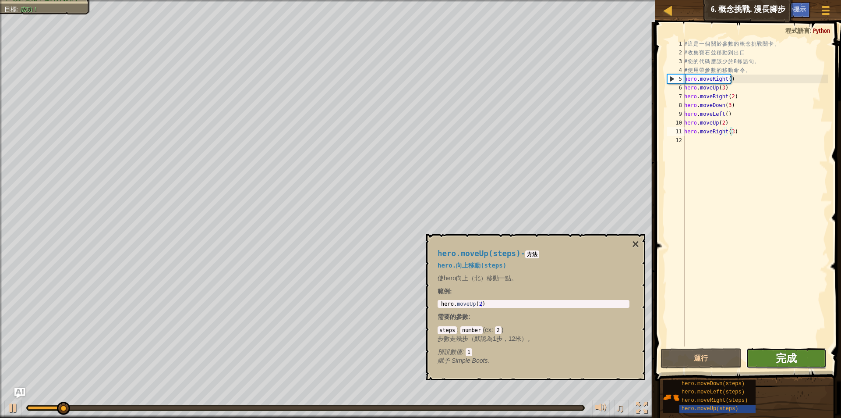
click at [780, 359] on span "完成" at bounding box center [786, 358] width 21 height 14
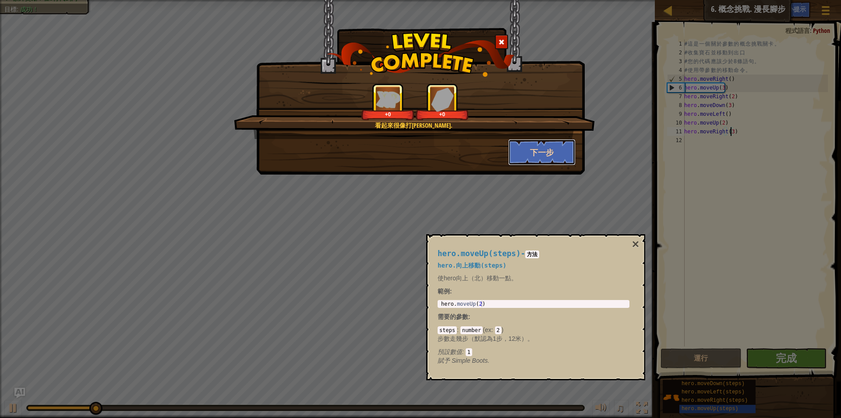
click at [543, 148] on button "下一步" at bounding box center [542, 152] width 68 height 26
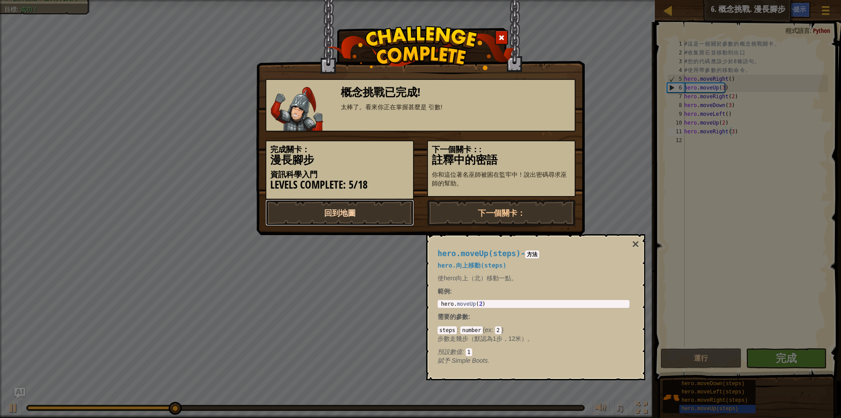
click at [344, 211] on link "回到地圖" at bounding box center [340, 212] width 149 height 26
select select "zh-HANT"
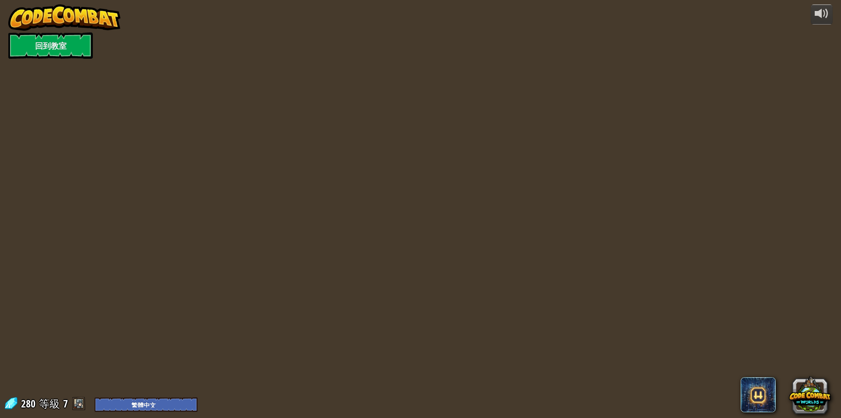
select select "zh-HANT"
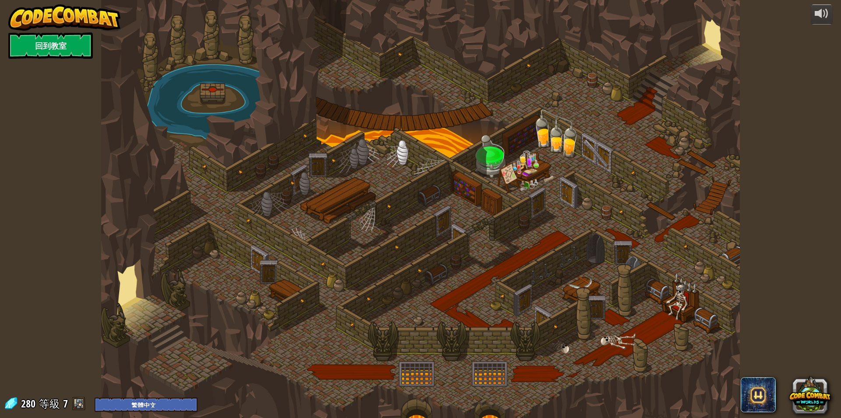
select select "zh-HANT"
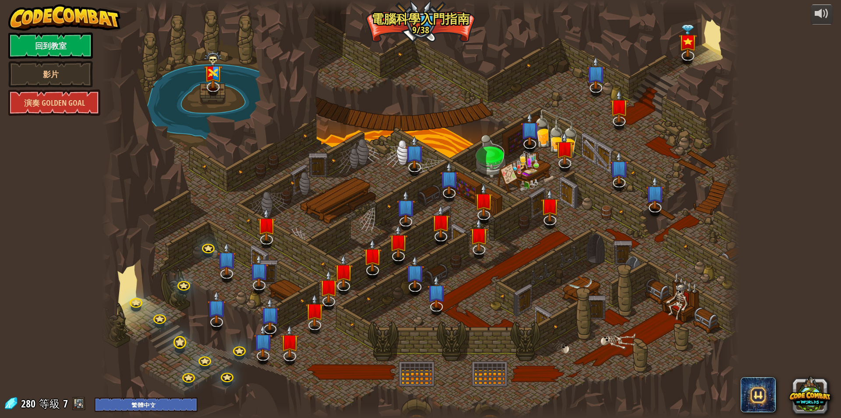
select select "zh-HANT"
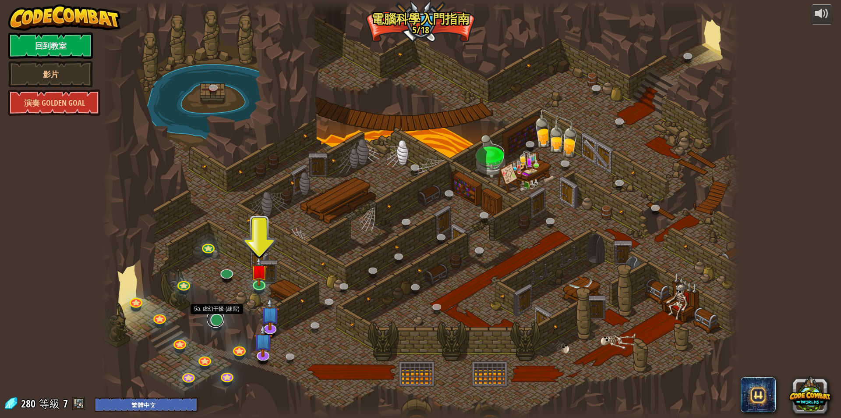
click at [217, 319] on link at bounding box center [216, 319] width 18 height 18
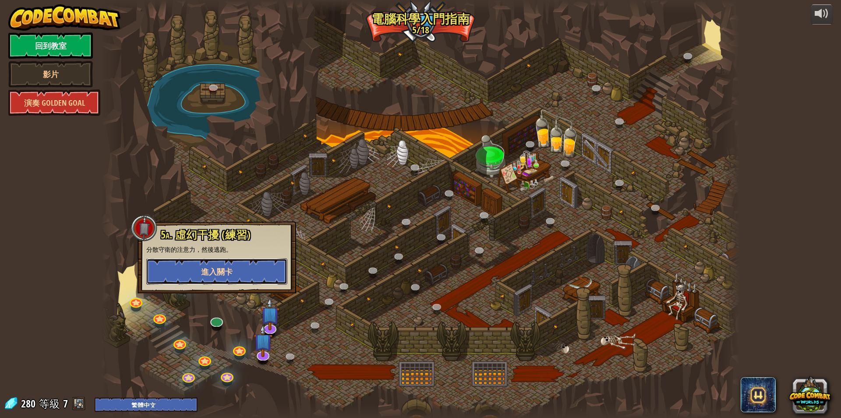
click at [209, 271] on span "進入關卡" at bounding box center [217, 271] width 32 height 11
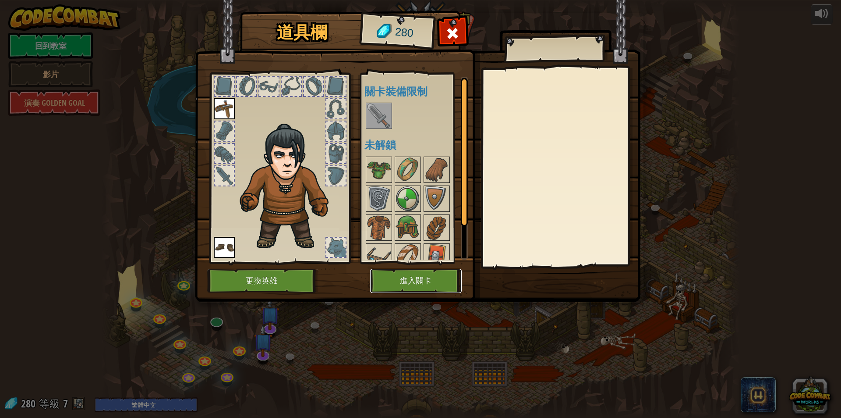
click at [426, 277] on button "進入關卡" at bounding box center [416, 281] width 92 height 24
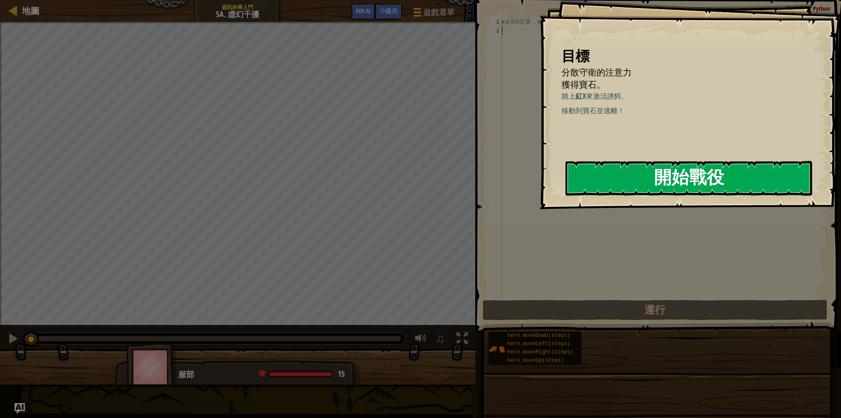
click at [646, 183] on button "開始戰役" at bounding box center [689, 178] width 247 height 35
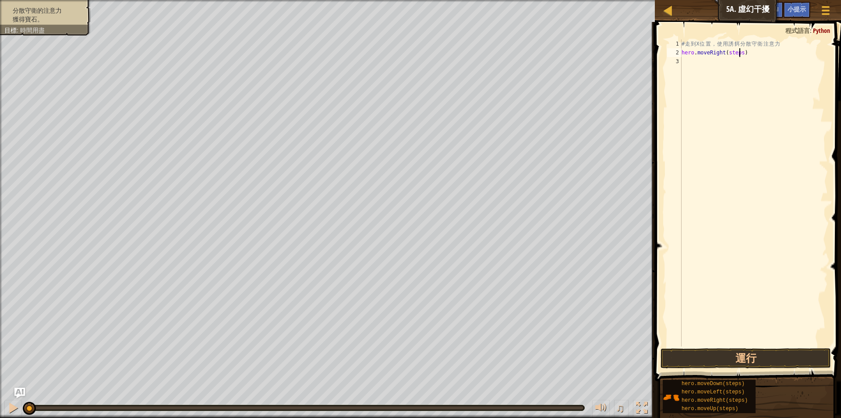
click at [738, 52] on div "# 走 到 X 位 置 ， 使 用 誘 餌 分 散 守 衛 注 意 力 hero . moveRight ( steps )" at bounding box center [754, 201] width 148 height 324
click at [736, 62] on div "# 走 到 X 位 置 ， 使 用 誘 餌 分 散 守 衛 注 意 力 hero . moveRight ( ) hero . moveDown ( step…" at bounding box center [754, 201] width 148 height 324
click at [731, 71] on div "# 走 到 X 位 置 ， 使 用 誘 餌 分 散 守 衛 注 意 力 hero . moveRight ( ) hero . moveDown ( ) he…" at bounding box center [754, 201] width 148 height 324
click at [740, 78] on div "# 走 到 X 位 置 ， 使 用 誘 餌 分 散 守 衛 注 意 力 hero . moveRight ( ) hero . moveDown ( ) he…" at bounding box center [754, 201] width 148 height 324
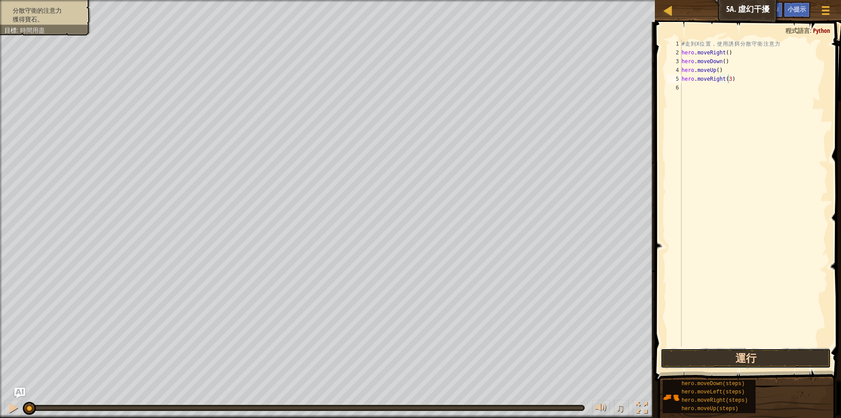
click at [742, 354] on button "運行" at bounding box center [746, 358] width 170 height 20
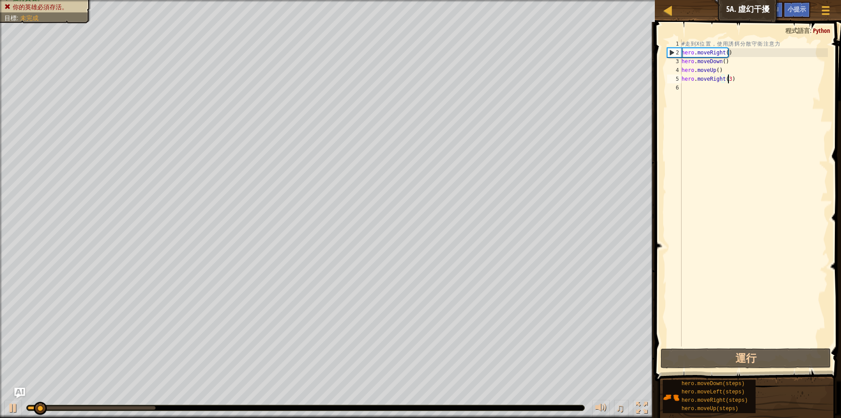
click at [654, 322] on span at bounding box center [749, 188] width 193 height 385
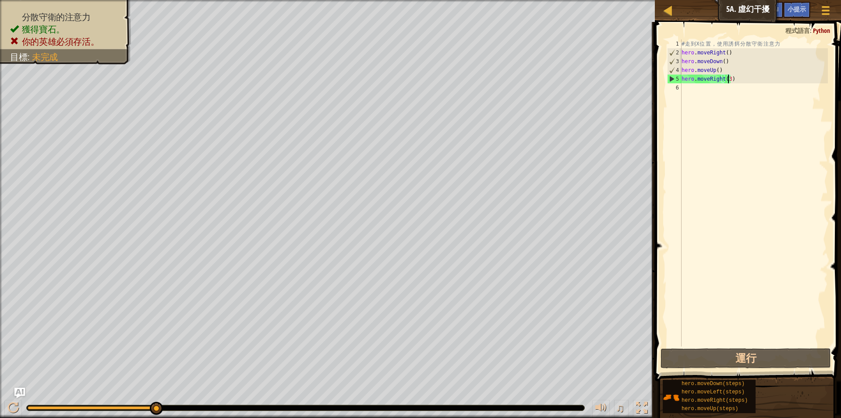
click at [731, 80] on div "# 走 到 X 位 置 ， 使 用 誘 餌 分 散 守 衛 注 意 力 hero . moveRight ( ) hero . moveDown ( ) he…" at bounding box center [754, 201] width 148 height 324
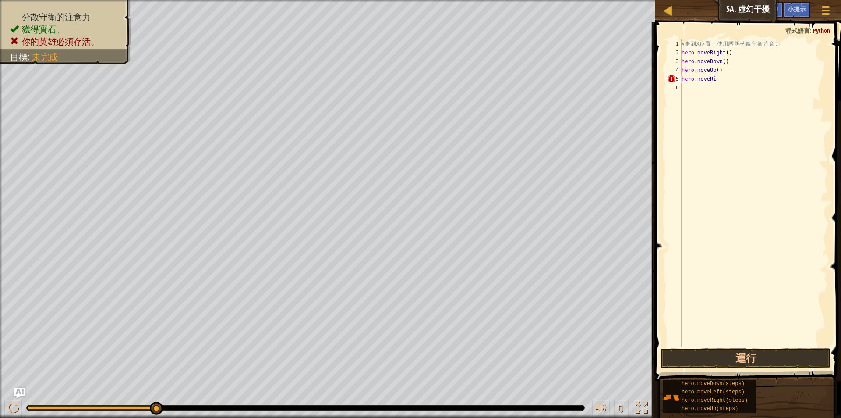
scroll to position [4, 0]
type textarea "h"
click at [722, 71] on div "# 走 到 X 位 置 ， 使 用 誘 餌 分 散 守 衛 注 意 力 hero . moveRight ( ) hero . moveDown ( ) he…" at bounding box center [754, 201] width 148 height 324
type textarea "h"
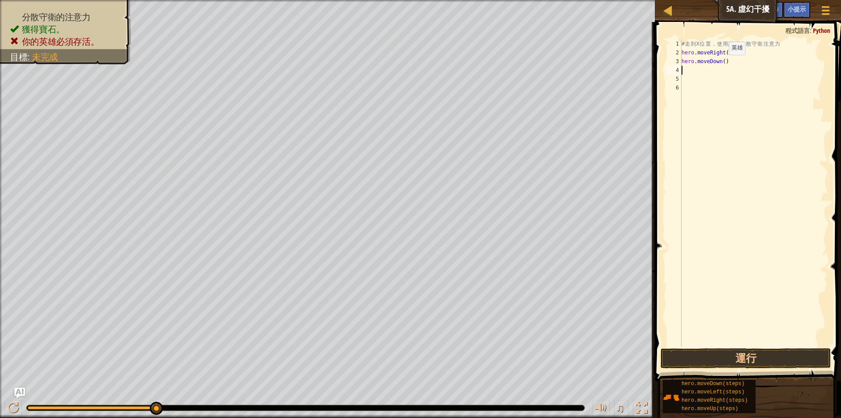
click at [722, 64] on div "# 走 到 X 位 置 ， 使 用 誘 餌 分 散 守 衛 注 意 力 hero . moveRight ( ) hero . moveDown ( )" at bounding box center [754, 201] width 148 height 324
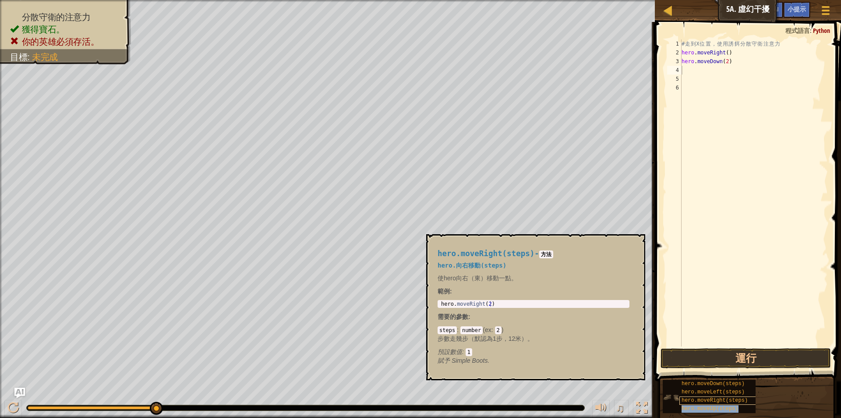
type textarea "hero.moveUp(steps)"
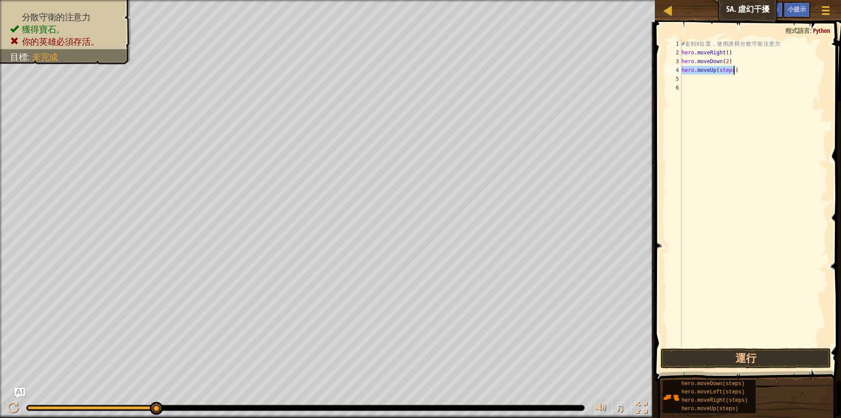
click at [729, 69] on div "# 走 到 X 位 置 ， 使 用 誘 餌 分 散 守 衛 注 意 力 hero . moveRight ( ) hero . moveDown ( 2 ) …" at bounding box center [754, 192] width 148 height 307
click at [731, 75] on div "# 走 到 X 位 置 ， 使 用 誘 餌 分 散 守 衛 注 意 力 hero . moveRight ( ) hero . moveDown ( 2 ) …" at bounding box center [754, 201] width 148 height 324
click at [731, 71] on div "# 走 到 X 位 置 ， 使 用 誘 餌 分 散 守 衛 注 意 力 hero . moveRight ( ) hero . moveDown ( 2 ) …" at bounding box center [754, 201] width 148 height 324
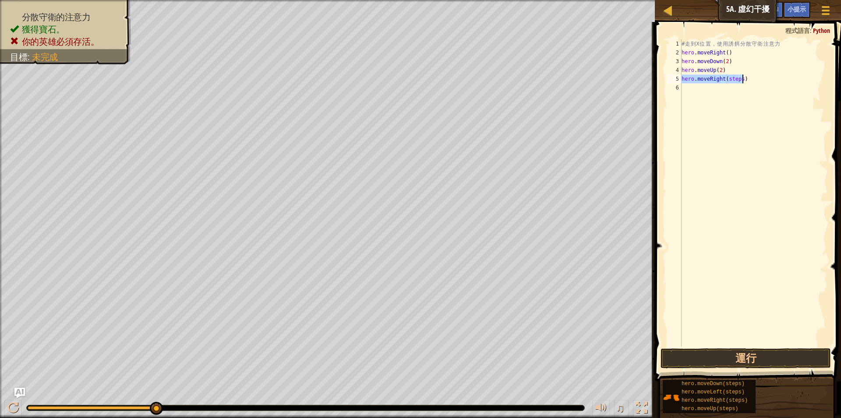
click at [739, 78] on div "# 走 到 X 位 置 ， 使 用 誘 餌 分 散 守 衛 注 意 力 hero . moveRight ( ) hero . moveDown ( 2 ) …" at bounding box center [754, 192] width 148 height 307
type textarea "hero.moveRight(3)"
click at [738, 357] on button "運行" at bounding box center [746, 358] width 170 height 20
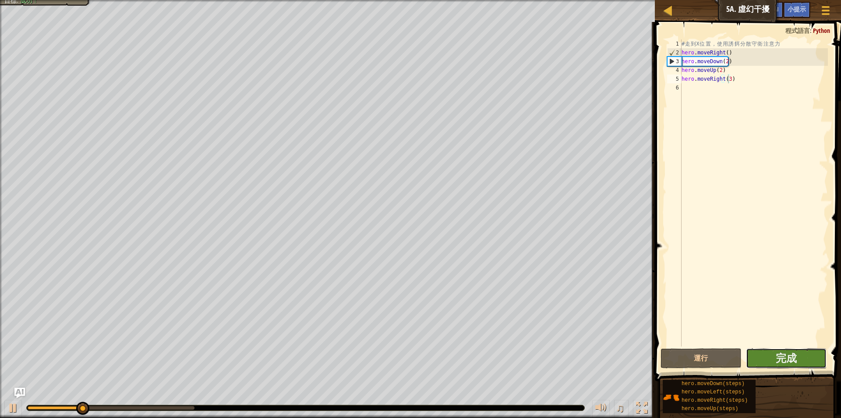
click at [799, 357] on button "完成" at bounding box center [786, 358] width 81 height 20
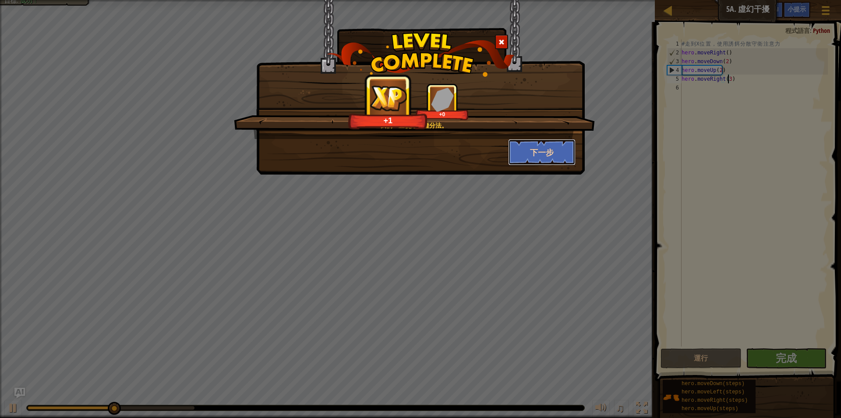
click at [548, 156] on button "下一步" at bounding box center [542, 152] width 68 height 26
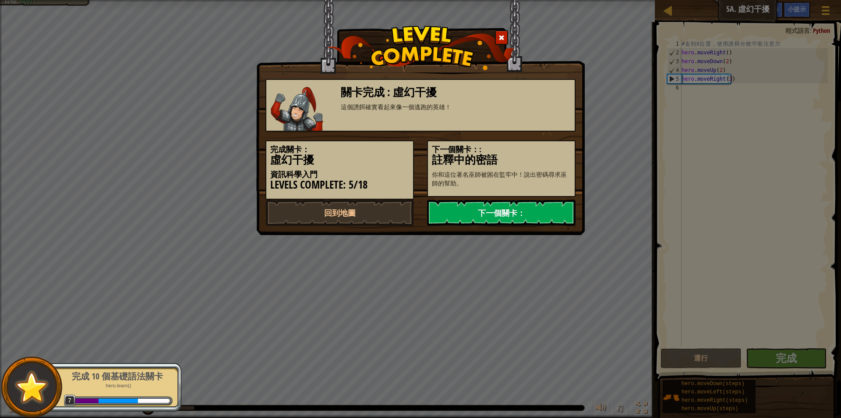
click at [503, 214] on link "下一個關卡：" at bounding box center [501, 212] width 149 height 26
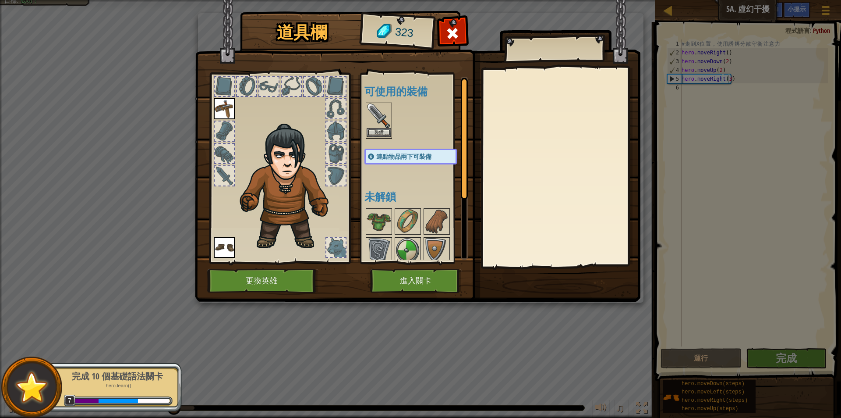
click at [376, 122] on img at bounding box center [379, 115] width 25 height 25
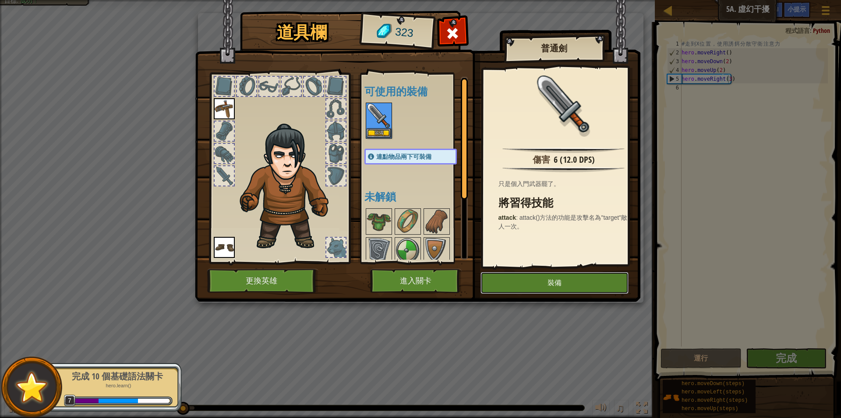
click at [542, 283] on button "裝備" at bounding box center [555, 283] width 148 height 22
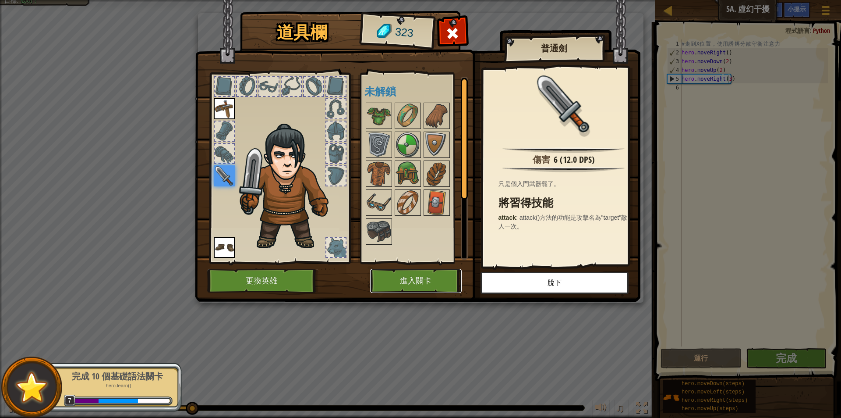
click at [426, 277] on button "進入關卡" at bounding box center [416, 281] width 92 height 24
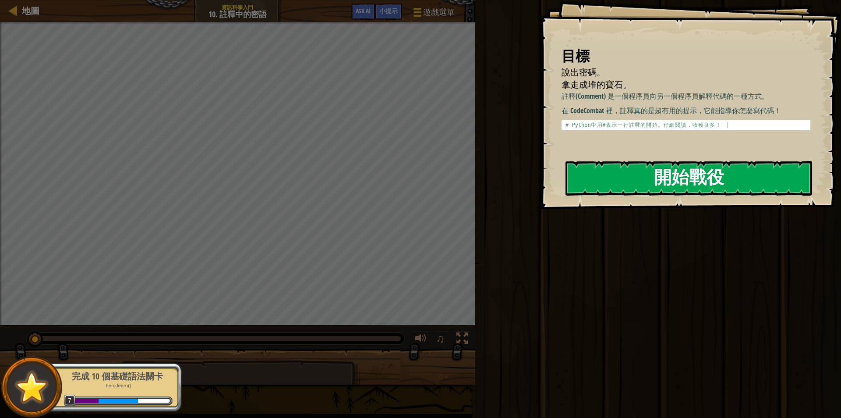
click at [633, 185] on button "開始戰役" at bounding box center [689, 178] width 247 height 35
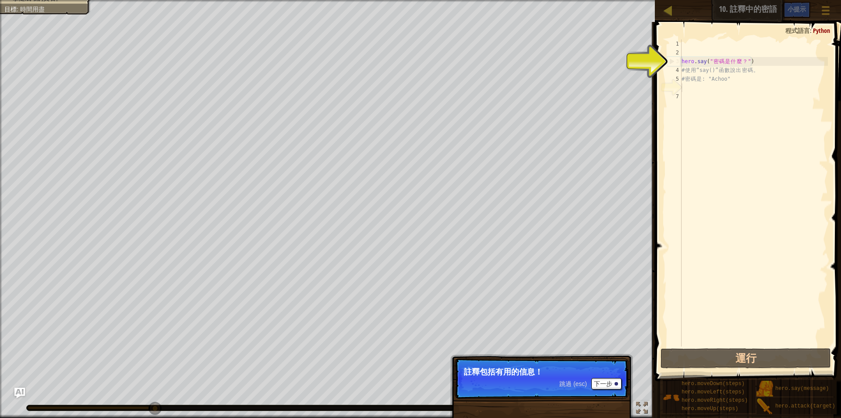
drag, startPoint x: 670, startPoint y: 17, endPoint x: 669, endPoint y: 12, distance: 5.4
click at [669, 12] on div "地圖 資訊科學入門 10. 註釋中的密語 遊戲選單 完成 小提示 Ask AI" at bounding box center [748, 11] width 186 height 22
click at [669, 12] on div at bounding box center [668, 10] width 11 height 11
select select "zh-HANT"
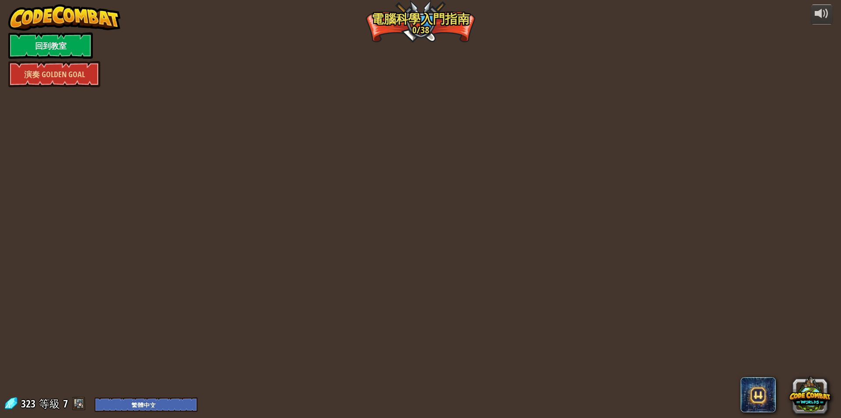
select select "zh-HANT"
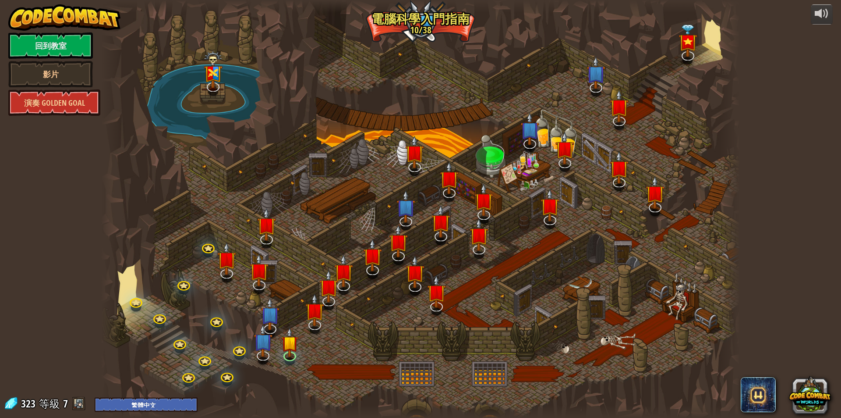
select select "zh-HANT"
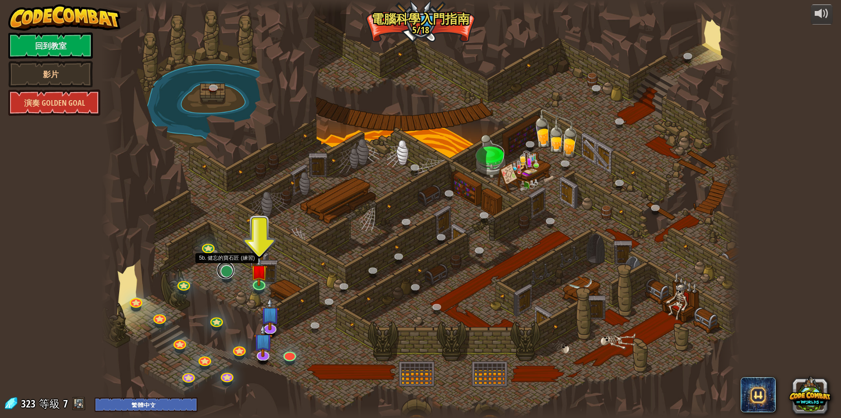
click at [226, 275] on link at bounding box center [226, 270] width 18 height 18
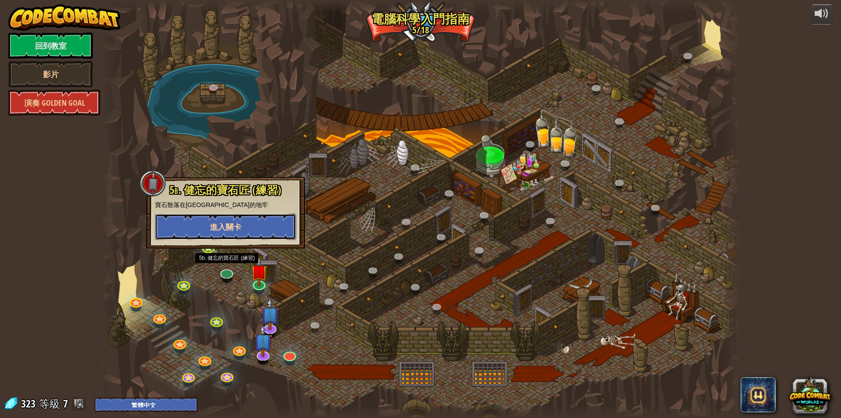
click at [238, 229] on span "進入關卡" at bounding box center [226, 226] width 32 height 11
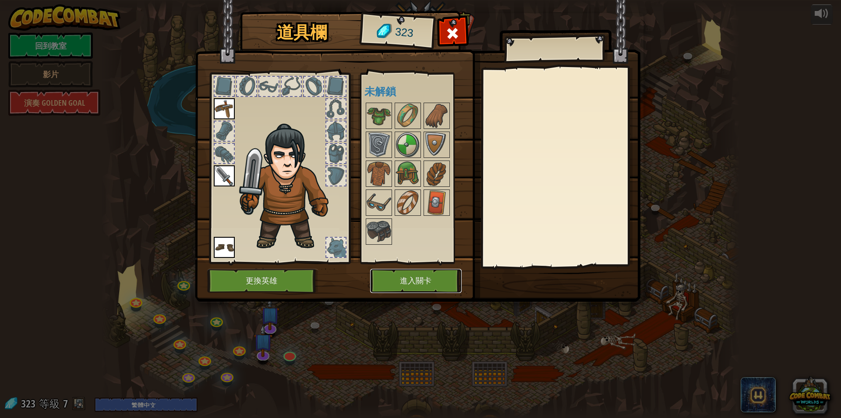
click at [422, 282] on button "進入關卡" at bounding box center [416, 281] width 92 height 24
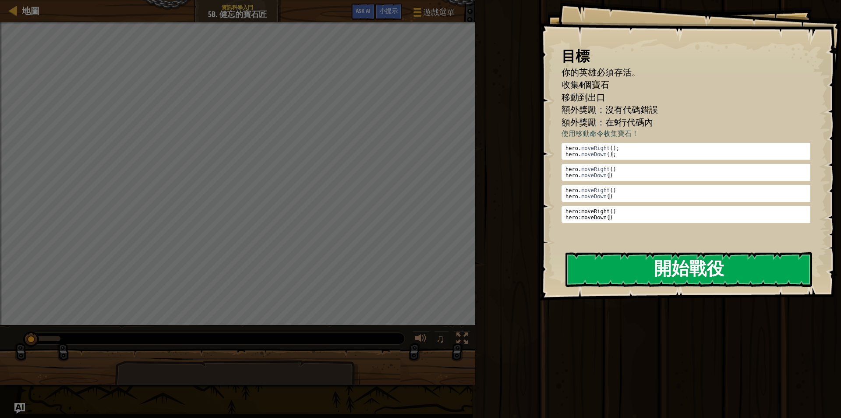
click at [666, 273] on button "開始戰役" at bounding box center [689, 269] width 247 height 35
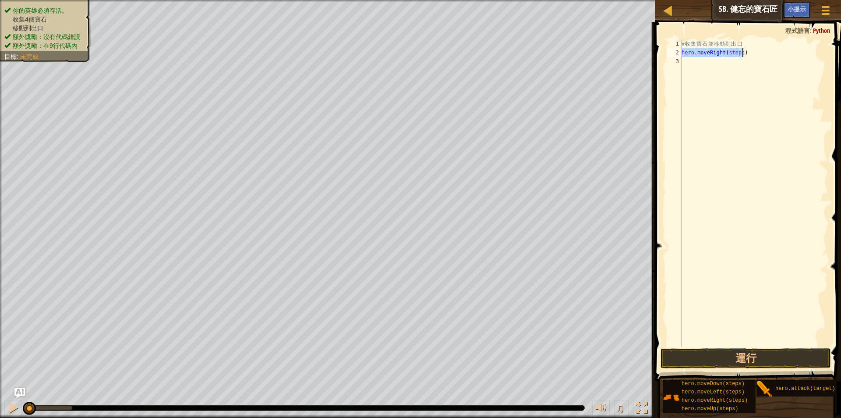
click at [740, 53] on div "# 收 集 寶 石 並 移 動 到 出 口 hero . moveRight ( steps )" at bounding box center [754, 192] width 148 height 307
click at [736, 62] on div "# 收 集 寶 石 並 移 動 到 出 口 hero . moveRight ( ) hero . moveDown ( steps )" at bounding box center [754, 201] width 148 height 324
click at [739, 70] on div "# 收 集 寶 石 並 移 動 到 出 口 hero . moveRight ( ) hero . moveDown ( ) hero . moveRight…" at bounding box center [754, 201] width 148 height 324
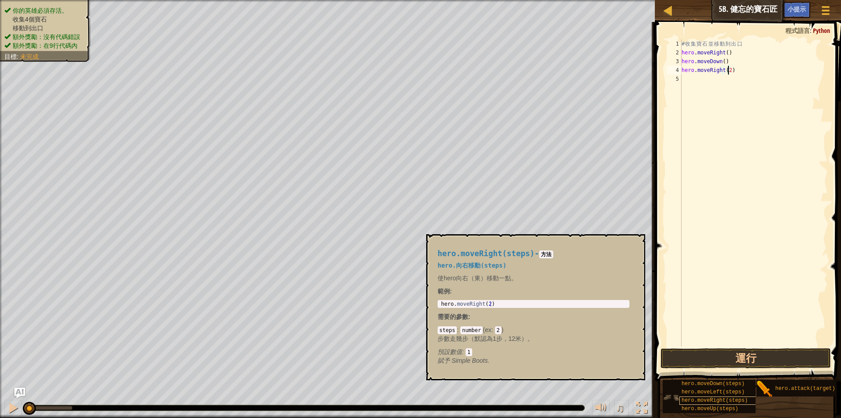
scroll to position [7, 0]
click at [728, 405] on span "hero.moveUp(steps)" at bounding box center [710, 408] width 57 height 6
click at [731, 78] on div "# 收 集 寶 石 並 移 動 到 出 口 hero . moveRight ( ) hero . moveDown ( ) hero . moveRight…" at bounding box center [754, 201] width 148 height 324
click at [634, 243] on button "×" at bounding box center [635, 244] width 7 height 12
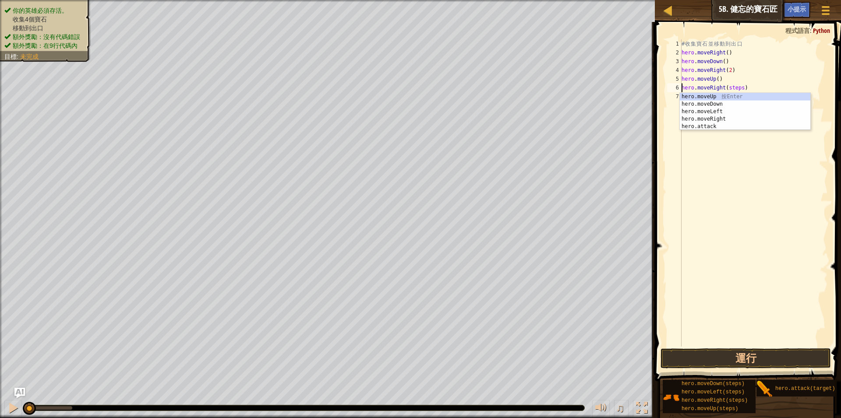
click at [739, 89] on div "# 收 集 寶 石 並 移 動 到 出 口 hero . moveRight ( ) hero . moveDown ( ) hero . moveRight…" at bounding box center [754, 201] width 148 height 324
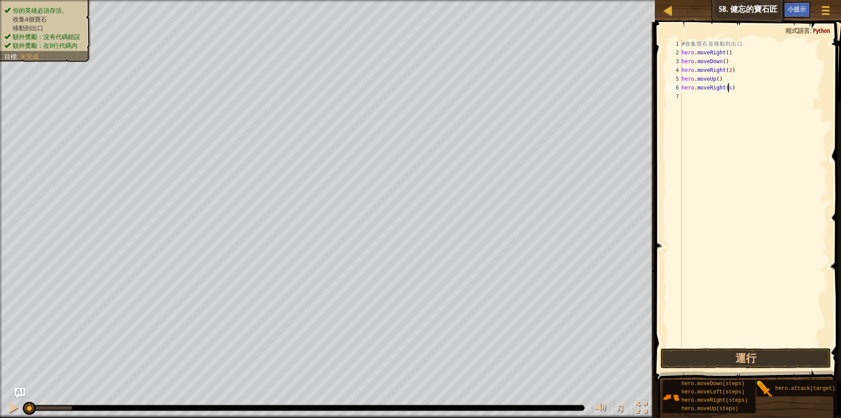
type textarea "hero.moveRight()"
click at [752, 358] on button "運行" at bounding box center [746, 358] width 170 height 20
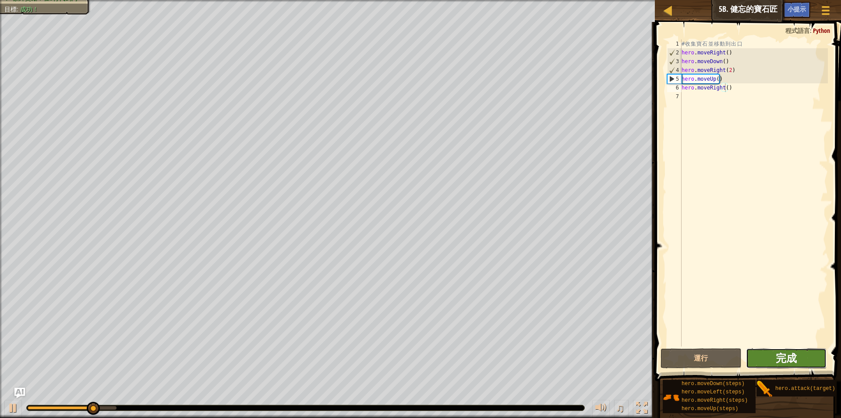
click at [789, 360] on span "完成" at bounding box center [786, 358] width 21 height 14
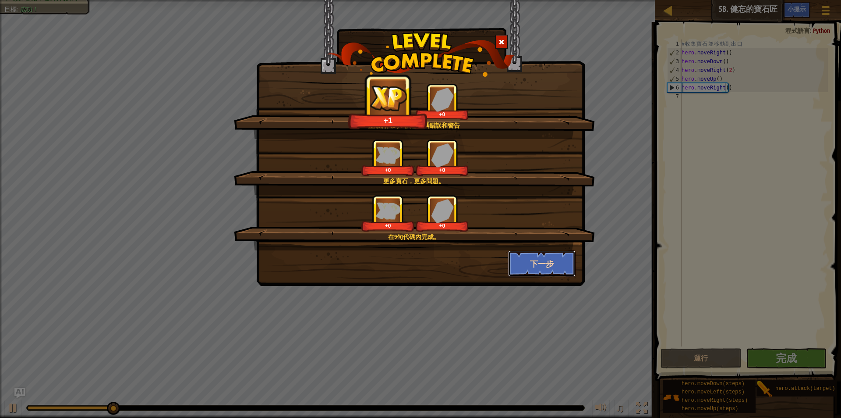
click at [546, 266] on button "下一步" at bounding box center [542, 263] width 68 height 26
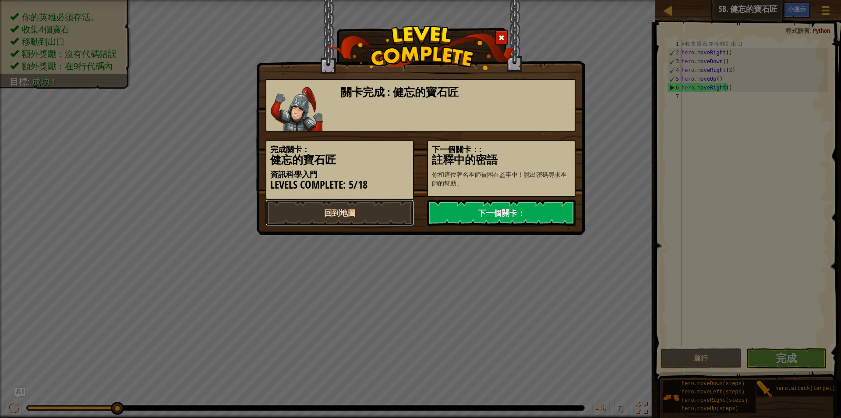
click at [365, 210] on link "回到地圖" at bounding box center [340, 212] width 149 height 26
select select "zh-HANT"
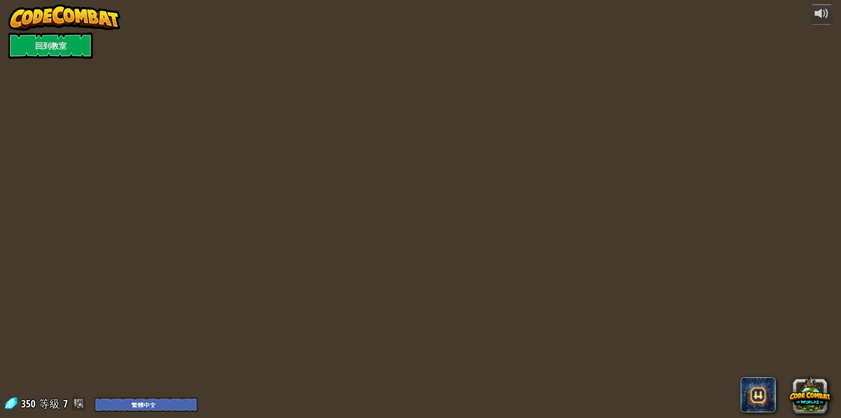
select select "zh-HANT"
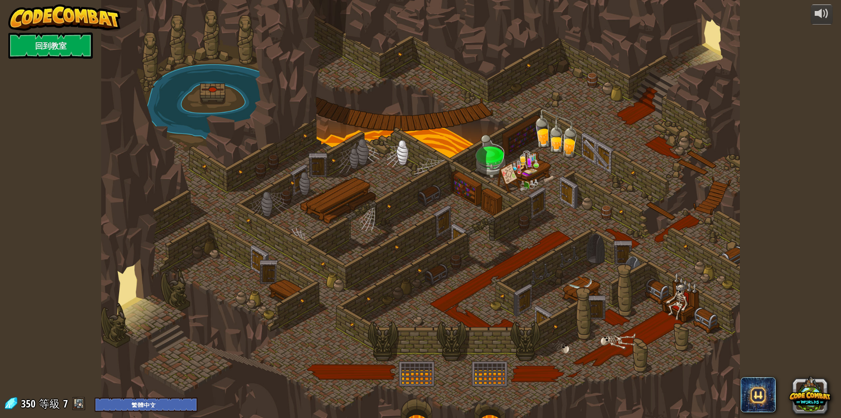
select select "zh-HANT"
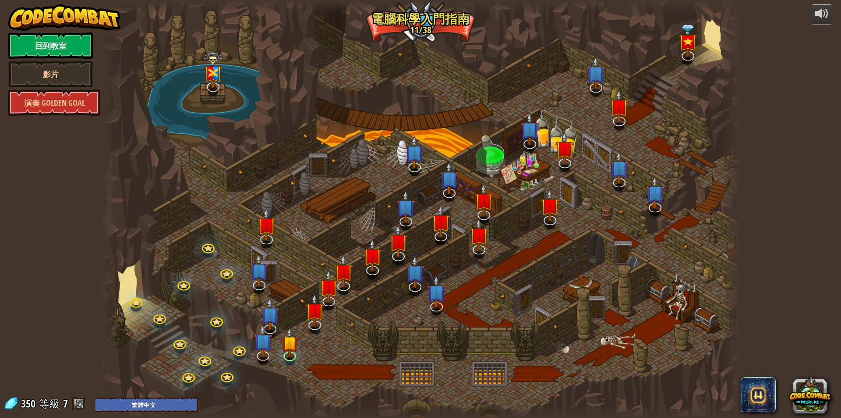
select select "zh-HANT"
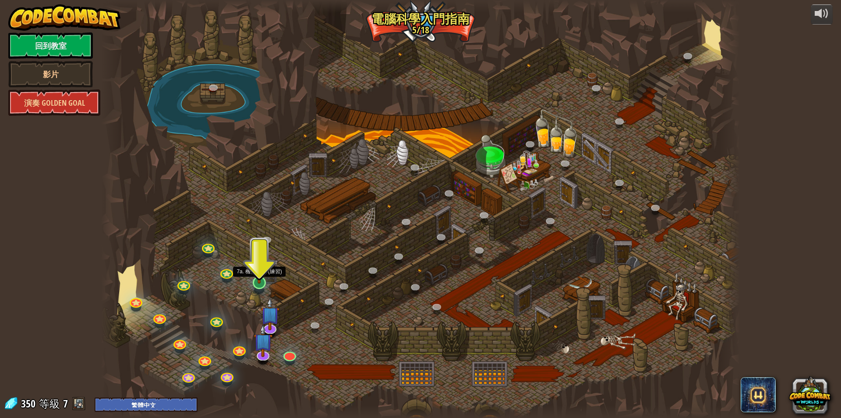
click at [258, 281] on img at bounding box center [259, 263] width 17 height 39
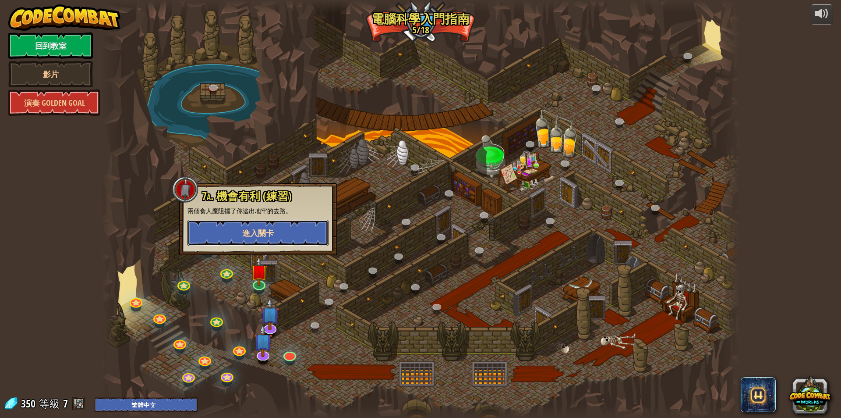
click at [276, 237] on button "進入關卡" at bounding box center [258, 233] width 141 height 26
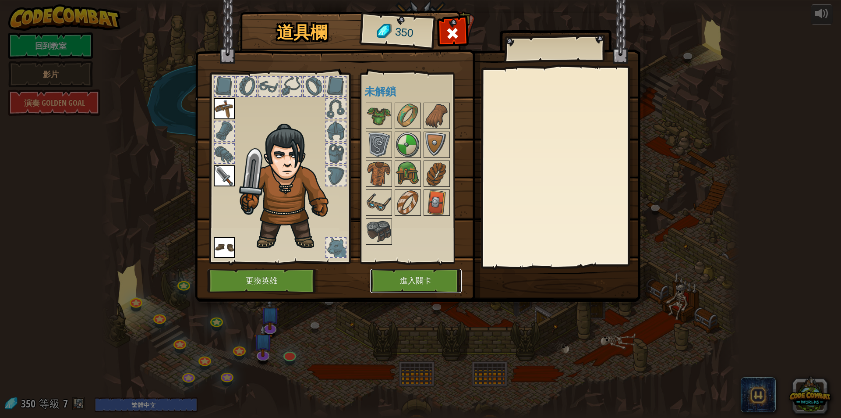
click at [419, 282] on button "進入關卡" at bounding box center [416, 281] width 92 height 24
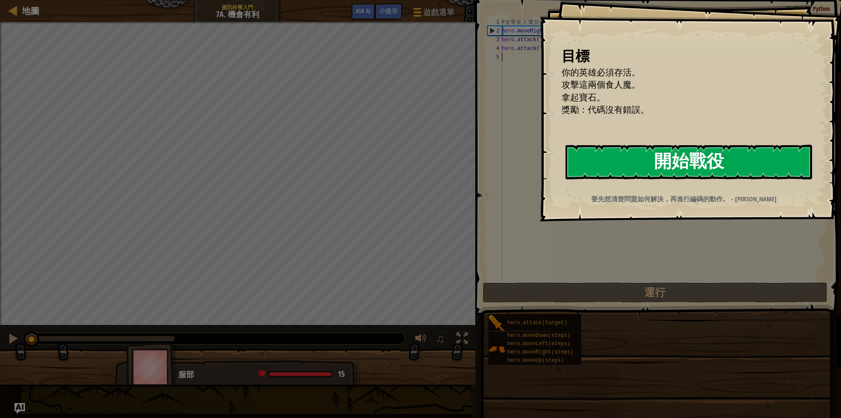
click at [673, 153] on button "開始戰役" at bounding box center [689, 162] width 247 height 35
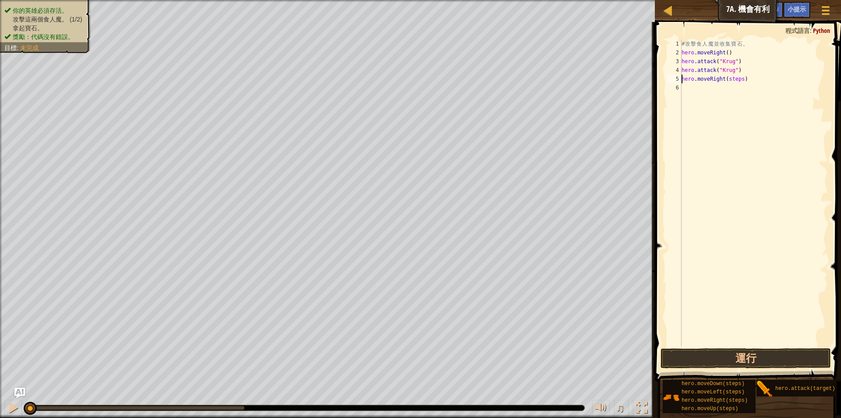
click at [738, 78] on div "# 攻 擊 食 人 魔 並 收 集 寶 石 。 hero . moveRight ( ) hero . attack ( "Krug" ) hero . at…" at bounding box center [754, 201] width 148 height 324
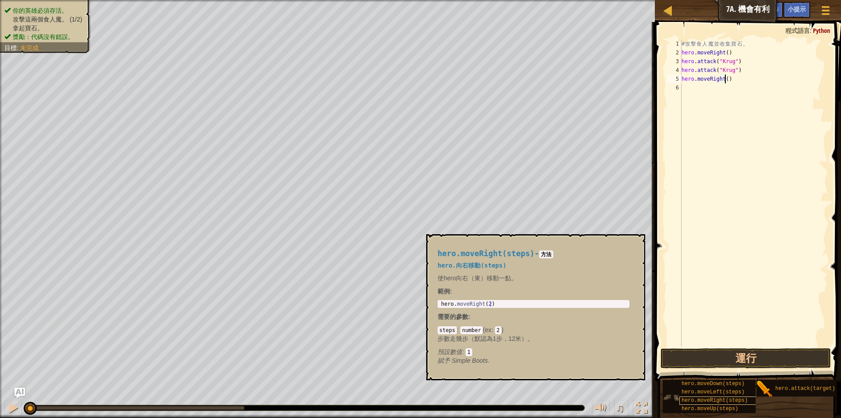
scroll to position [7, 0]
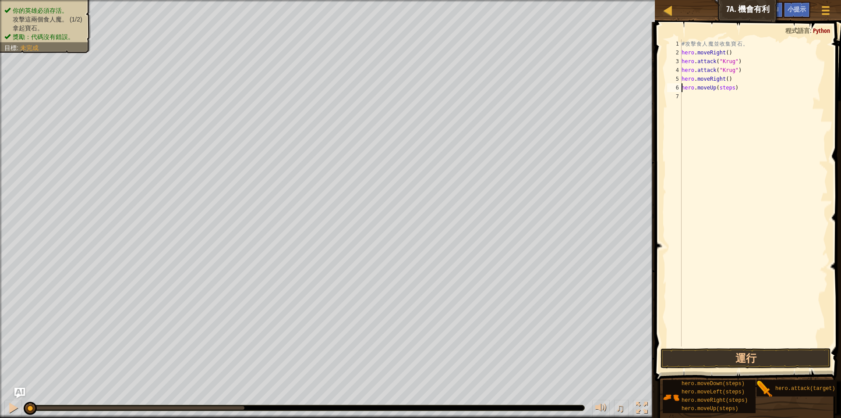
click at [730, 86] on div "# 攻 擊 食 人 魔 並 收 集 寶 石 。 hero . moveRight ( ) hero . attack ( "Krug" ) hero . at…" at bounding box center [754, 201] width 148 height 324
click at [734, 96] on div "# 攻 擊 食 人 魔 並 收 集 寶 石 。 hero . moveRight ( ) hero . attack ( "Krug" ) hero . at…" at bounding box center [754, 201] width 148 height 324
drag, startPoint x: 736, startPoint y: 96, endPoint x: 717, endPoint y: 97, distance: 19.3
click at [717, 97] on div "# 攻 擊 食 人 魔 並 收 集 寶 石 。 hero . moveRight ( ) hero . attack ( "Krug" ) hero . at…" at bounding box center [754, 201] width 148 height 324
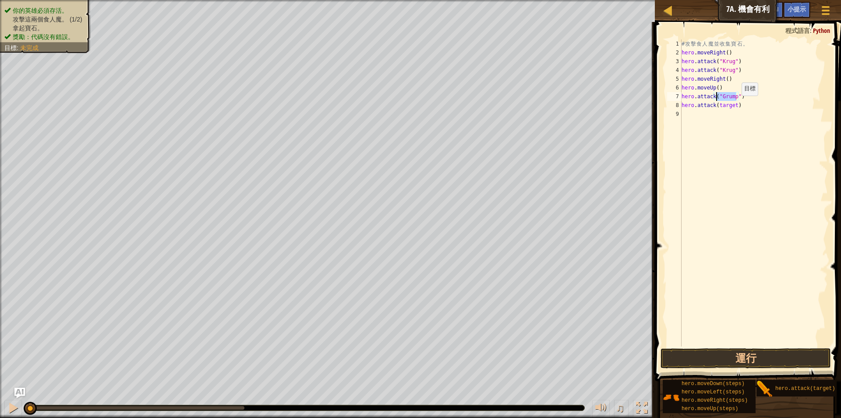
click at [735, 104] on div "# 攻 擊 食 人 魔 並 收 集 寶 石 。 hero . moveRight ( ) hero . attack ( "Krug" ) hero . at…" at bounding box center [754, 201] width 148 height 324
click at [716, 103] on div "# 攻 擊 食 人 魔 並 收 集 寶 石 。 hero . moveRight ( ) hero . attack ( "Krug" ) hero . at…" at bounding box center [754, 201] width 148 height 324
paste textarea ""Grump""
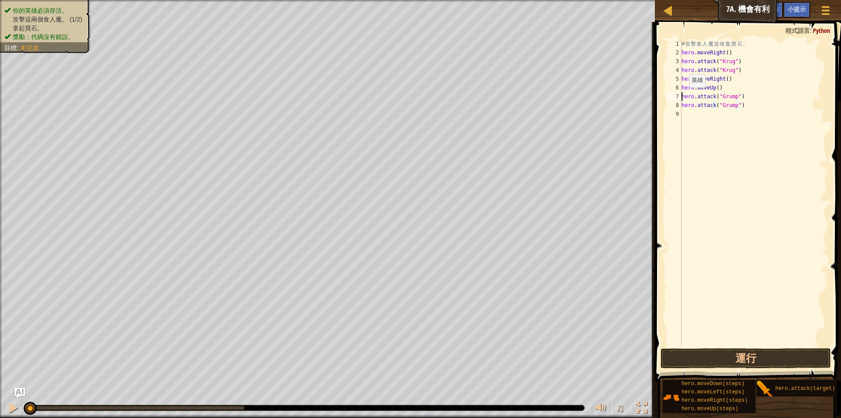
click at [682, 96] on div "# 攻 擊 食 人 魔 並 收 集 寶 石 。 hero . moveRight ( ) hero . attack ( "Krug" ) hero . at…" at bounding box center [754, 201] width 148 height 324
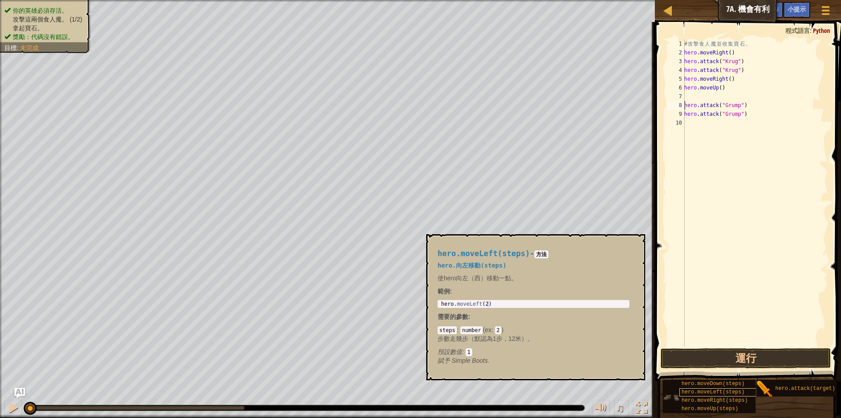
type textarea "hero.attack("Grump")"
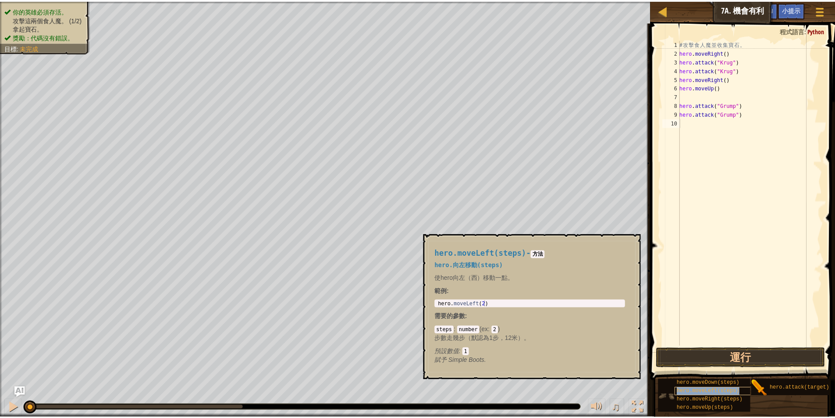
scroll to position [4, 0]
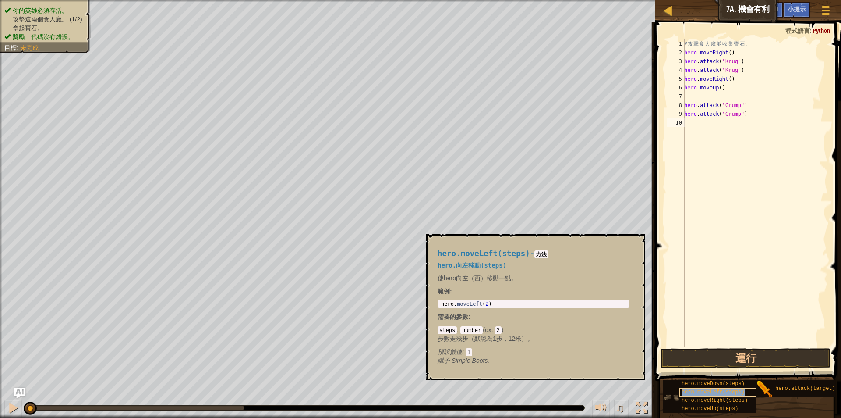
type textarea "hero.attack("Grump")"
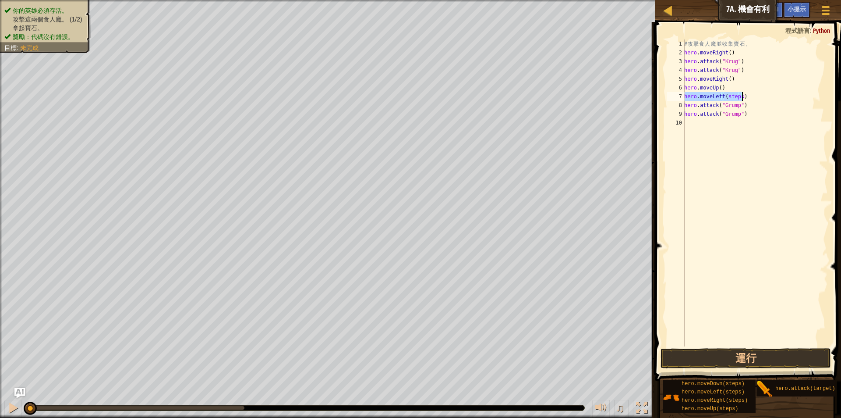
click at [739, 97] on div "# 攻 擊 食 人 魔 並 收 集 寶 石 。 hero . moveRight ( ) hero . attack ( "Krug" ) hero . at…" at bounding box center [756, 192] width 146 height 307
type textarea "hero.moveLeft()"
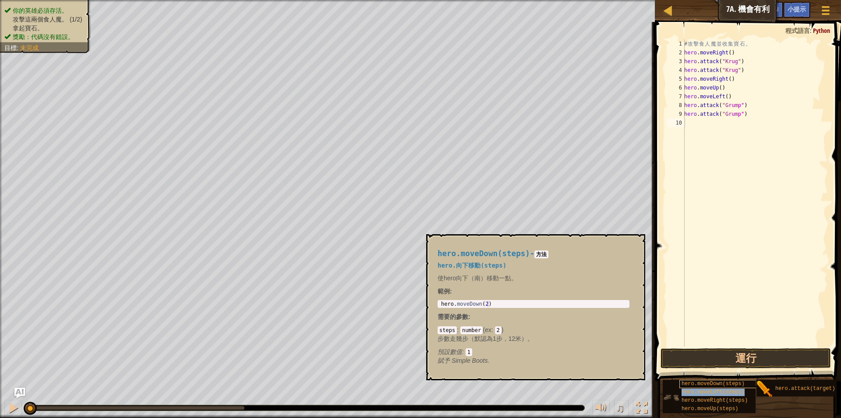
type textarea "hero.attack("Grump")"
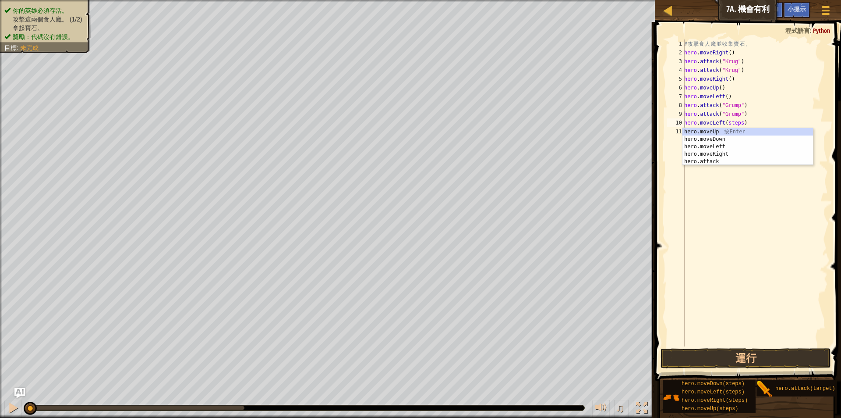
click at [739, 124] on div "# 攻 擊 食 人 魔 並 收 集 寶 石 。 hero . moveRight ( ) hero . attack ( "Krug" ) hero . at…" at bounding box center [756, 201] width 146 height 324
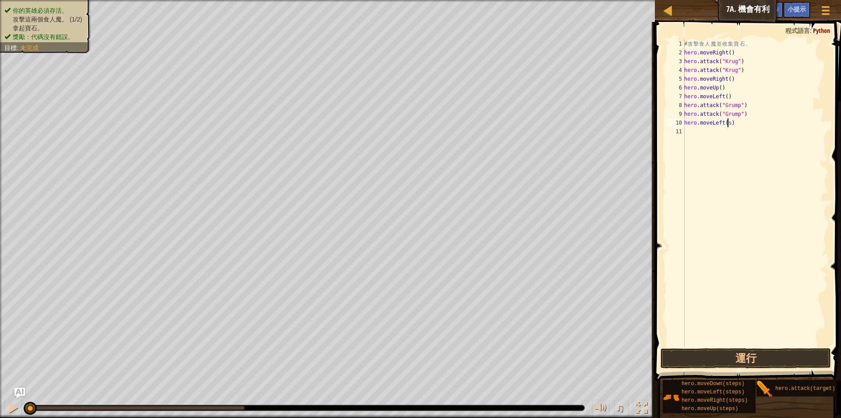
type textarea "hero.moveLeft()"
click at [800, 356] on button "運行" at bounding box center [746, 358] width 170 height 20
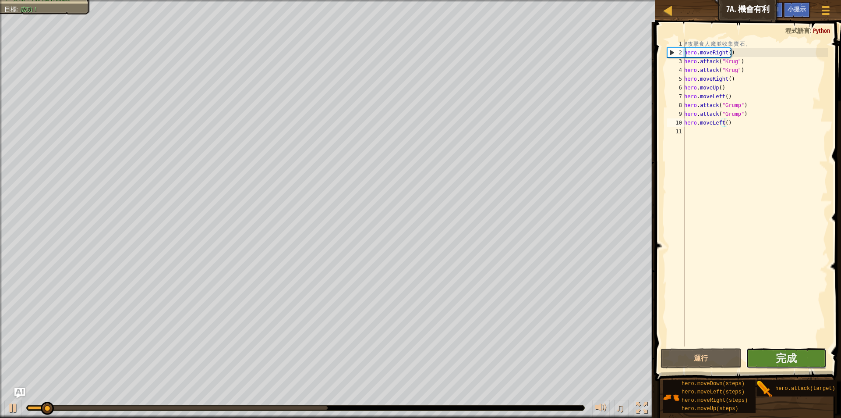
click at [798, 356] on button "完成" at bounding box center [786, 358] width 81 height 20
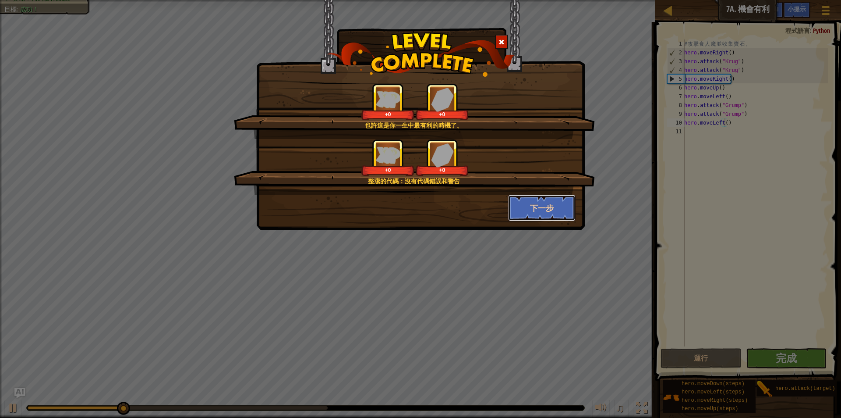
click at [543, 201] on button "下一步" at bounding box center [542, 208] width 68 height 26
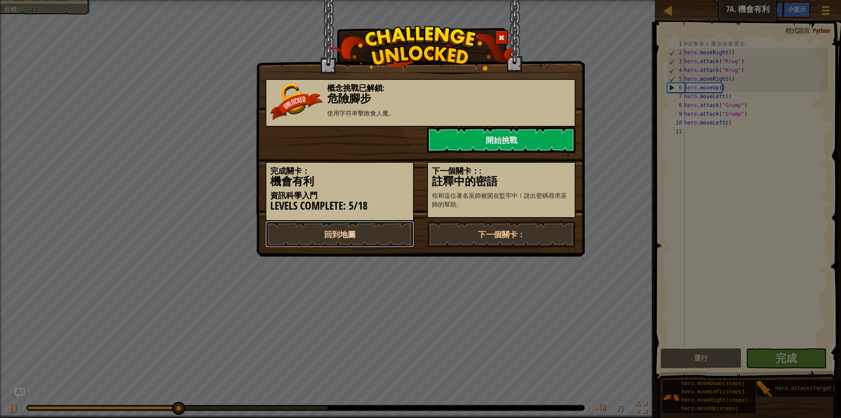
click at [363, 232] on link "回到地圖" at bounding box center [340, 234] width 149 height 26
select select "zh-HANT"
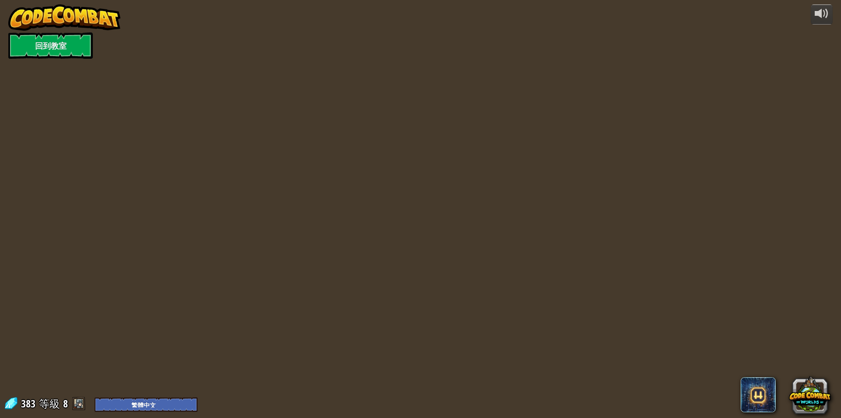
select select "zh-HANT"
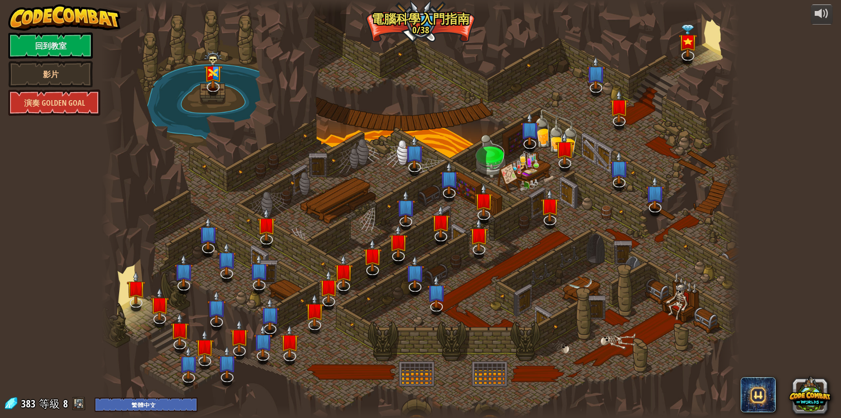
select select "zh-HANT"
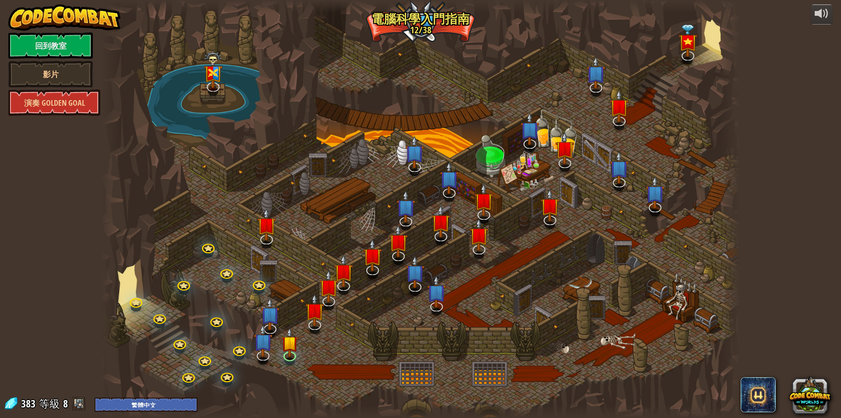
select select "zh-HANT"
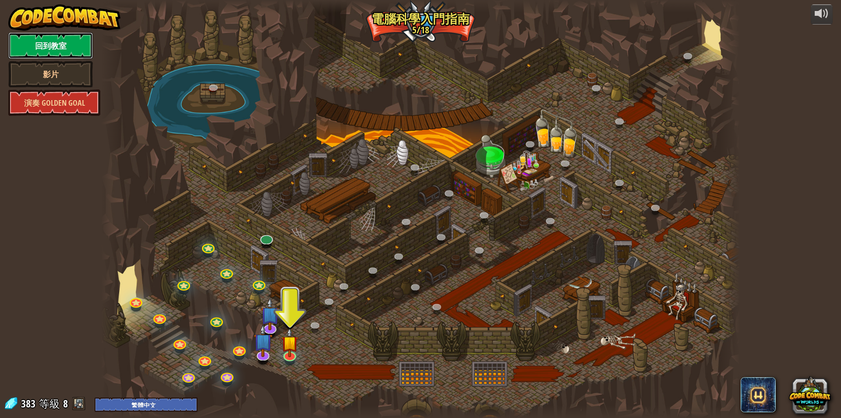
click at [68, 43] on link "回到教室" at bounding box center [50, 45] width 85 height 26
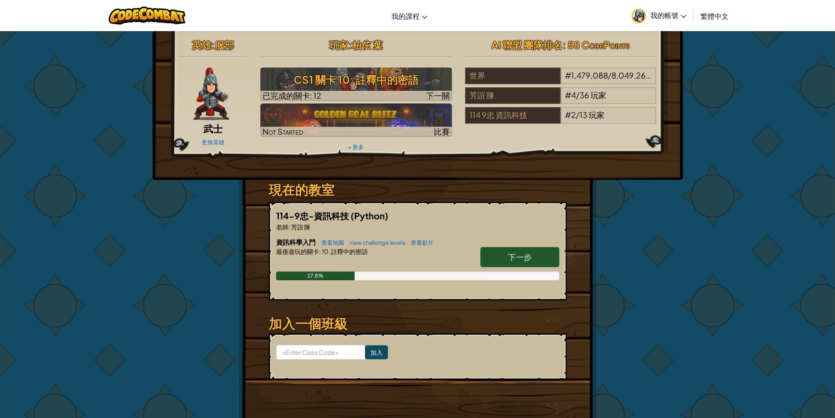
click at [679, 18] on span "我的帳號" at bounding box center [668, 15] width 36 height 9
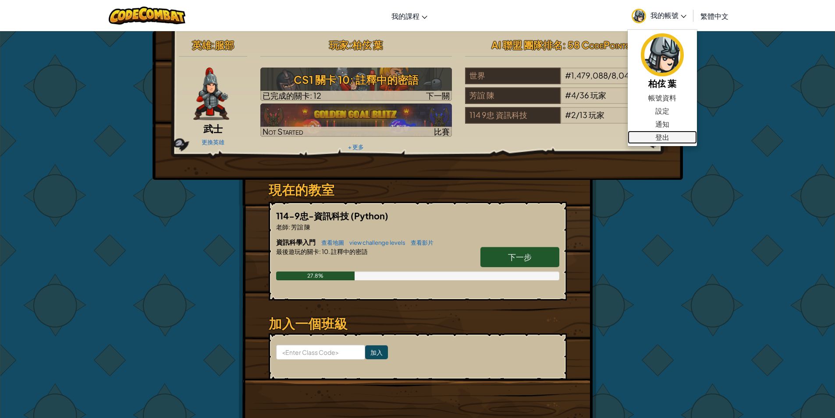
click at [661, 137] on link "登出" at bounding box center [662, 137] width 69 height 13
